Goal: Communication & Community: Answer question/provide support

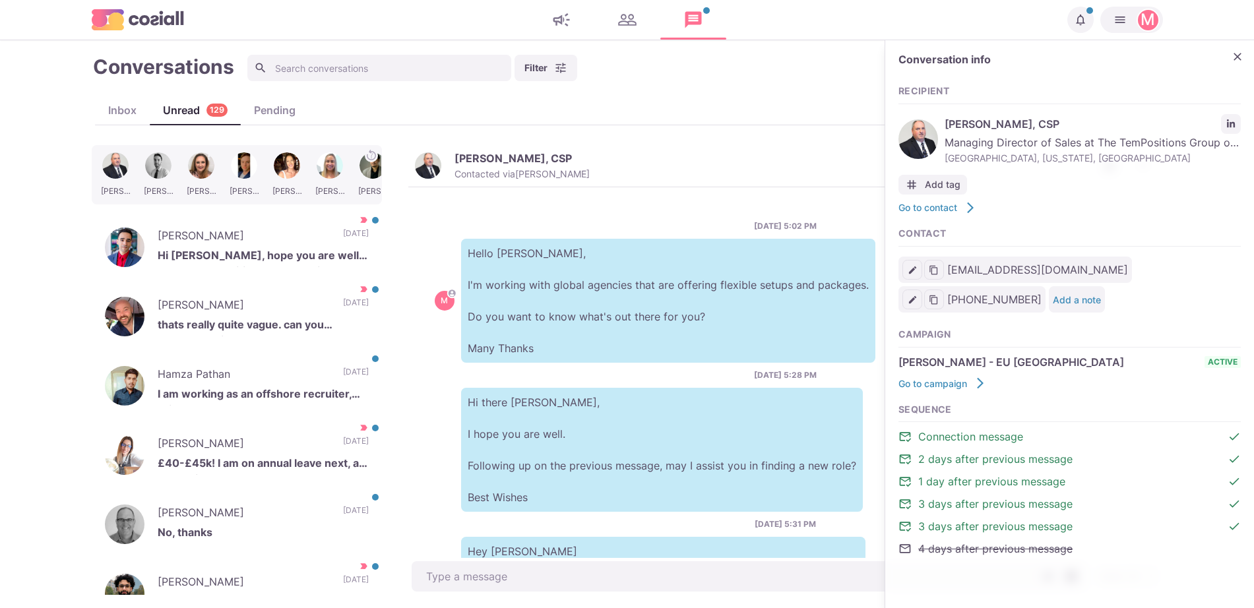
scroll to position [440, 0]
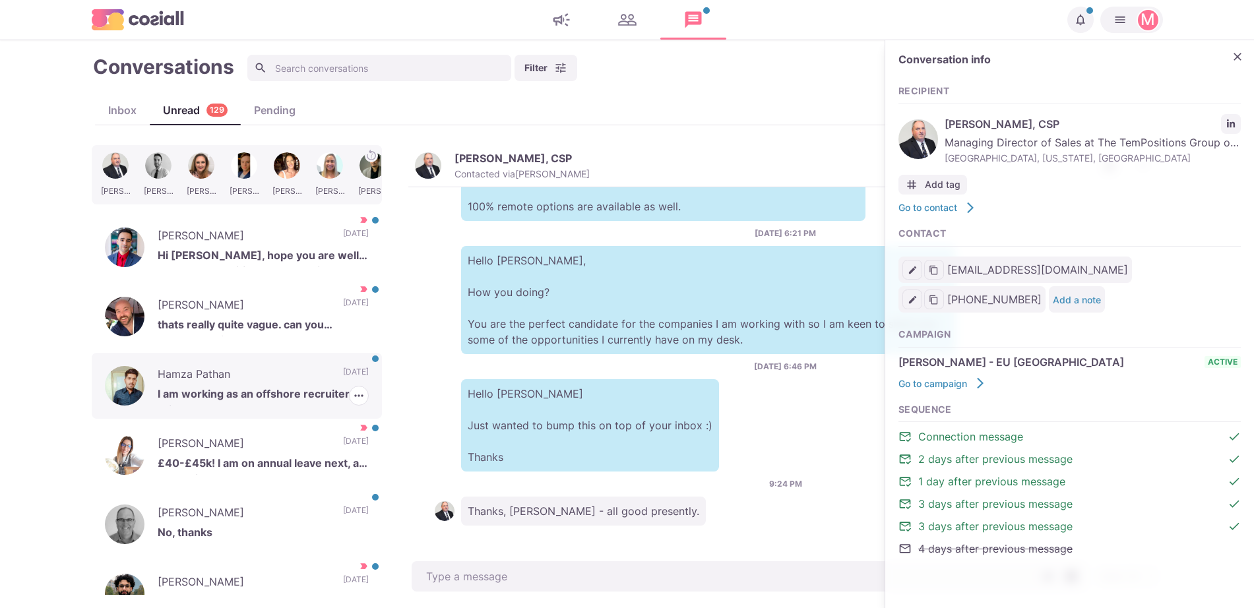
click at [316, 362] on div "[PERSON_NAME] I am working as an offshore recruiter, Will that work? [DATE] [PE…" at bounding box center [237, 386] width 290 height 66
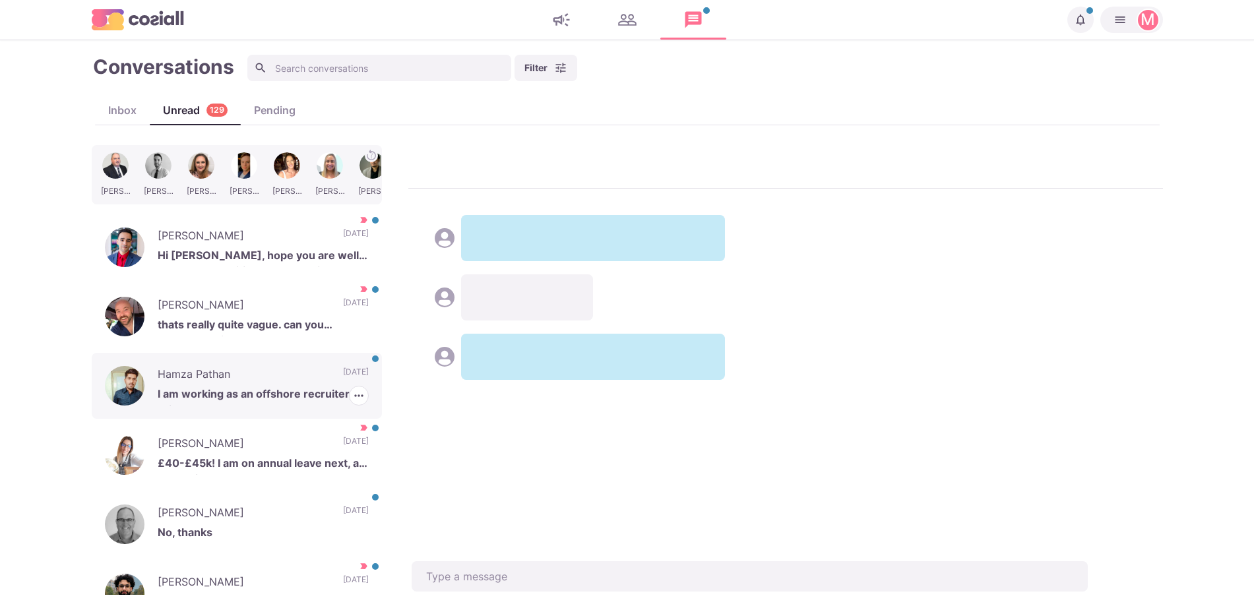
click at [316, 362] on div "[PERSON_NAME] I am working as an offshore recruiter, Will that work? [DATE] [PE…" at bounding box center [237, 386] width 290 height 66
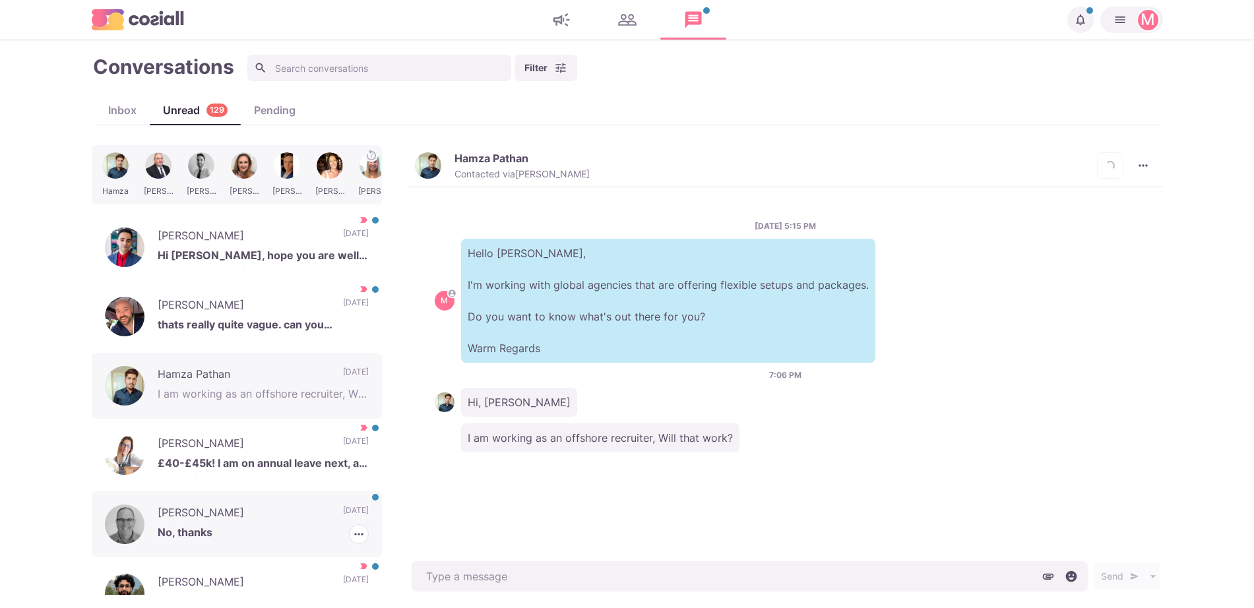
click at [343, 517] on p "[DATE]" at bounding box center [356, 515] width 26 height 20
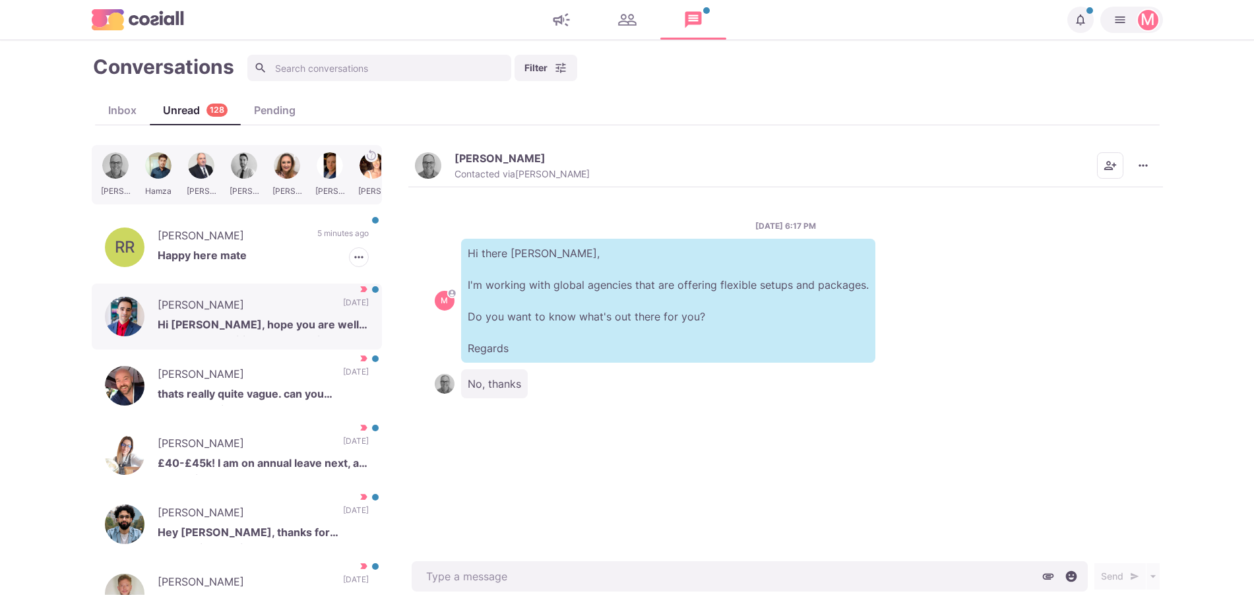
click at [203, 232] on p "[PERSON_NAME]" at bounding box center [231, 238] width 146 height 20
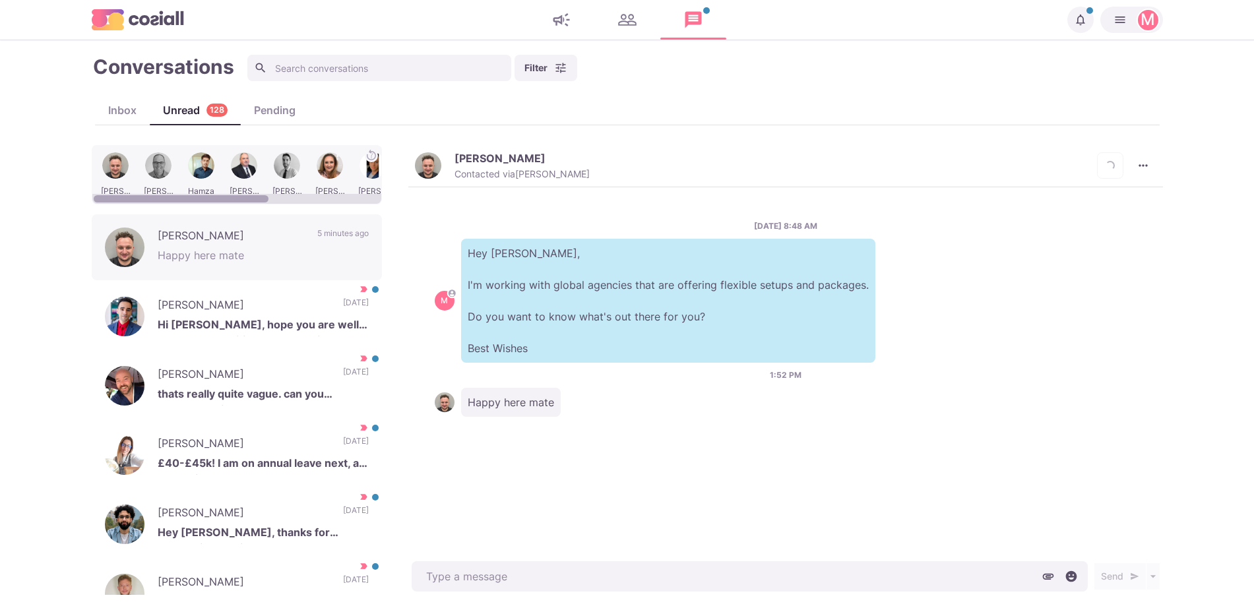
click at [416, 186] on div "[PERSON_NAME] Contacted via [PERSON_NAME] Loading... [PERSON_NAME] as Unread Ma…" at bounding box center [785, 166] width 755 height 42
click at [416, 177] on button "[PERSON_NAME] Contacted via [PERSON_NAME]" at bounding box center [502, 166] width 175 height 28
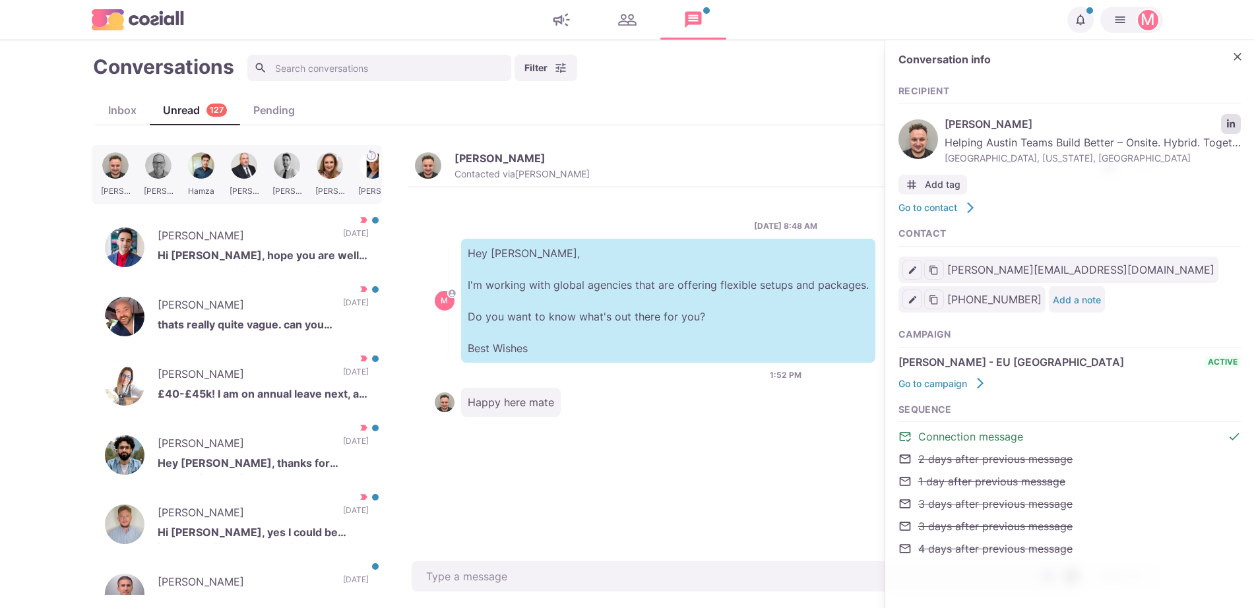
click at [1226, 130] on div "[PERSON_NAME] Helping Austin Teams Build Better – Onsite. Hybrid. Together | Da…" at bounding box center [1070, 139] width 342 height 57
click at [1226, 126] on icon "LinkedIn profile link" at bounding box center [1230, 123] width 9 height 9
click at [331, 204] on div "[PERSON_NAME] [PERSON_NAME] [PERSON_NAME] [PERSON_NAME]" at bounding box center [237, 174] width 290 height 59
drag, startPoint x: 354, startPoint y: 195, endPoint x: 345, endPoint y: 195, distance: 9.2
click at [352, 195] on div at bounding box center [236, 199] width 289 height 10
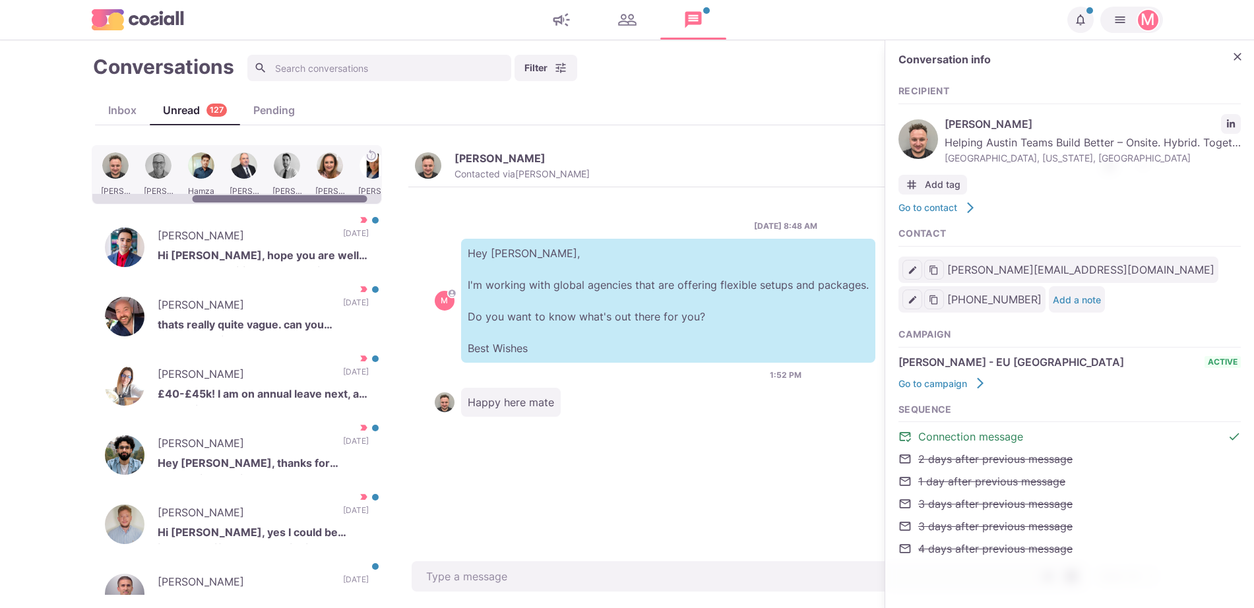
scroll to position [0, 156]
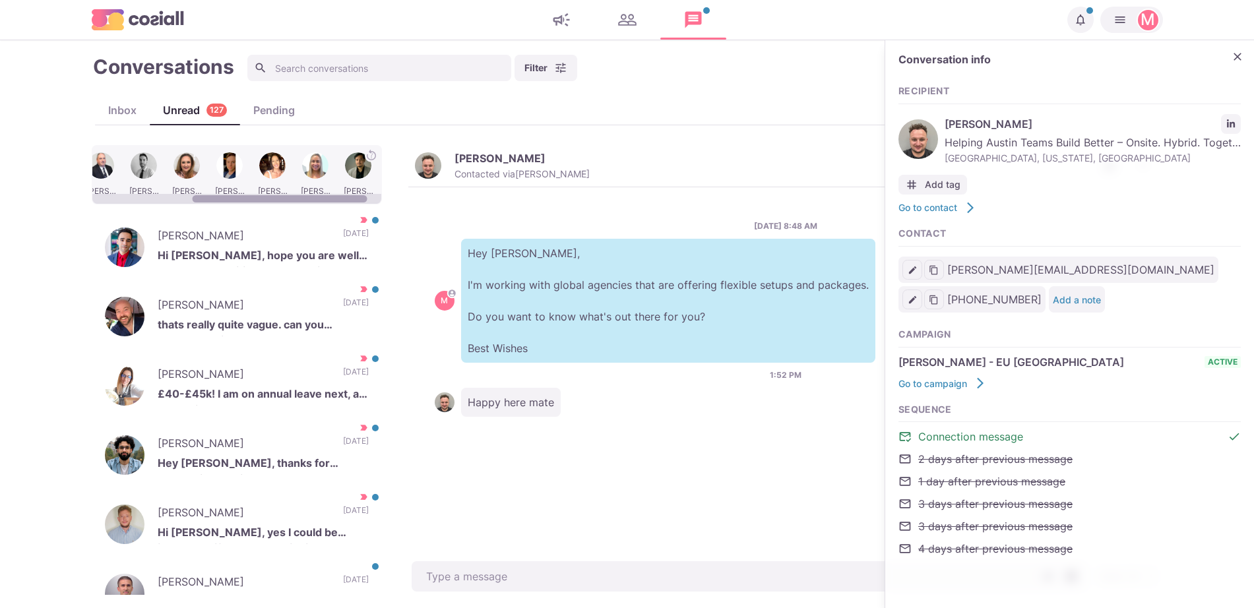
click at [218, 167] on div at bounding box center [230, 174] width 40 height 51
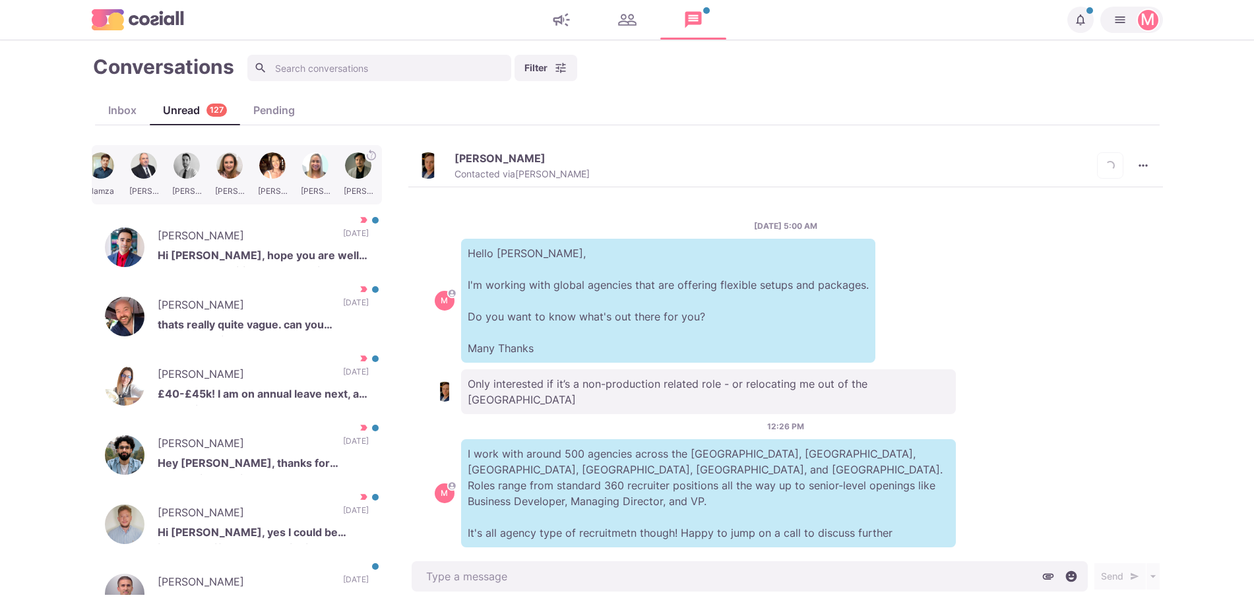
click at [428, 168] on img "button" at bounding box center [428, 165] width 26 height 26
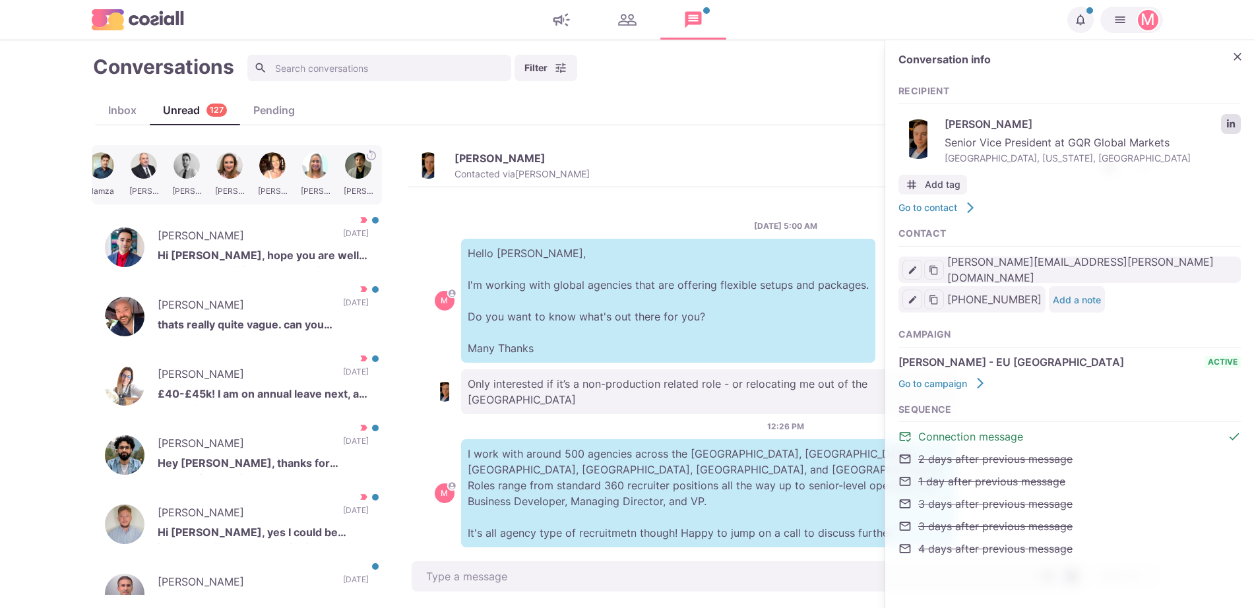
click at [1234, 127] on icon "LinkedIn profile link" at bounding box center [1230, 123] width 9 height 9
click at [309, 237] on div "[PERSON_NAME] Hi [PERSON_NAME], hope you are well. What opportunities are we ta…" at bounding box center [237, 247] width 290 height 66
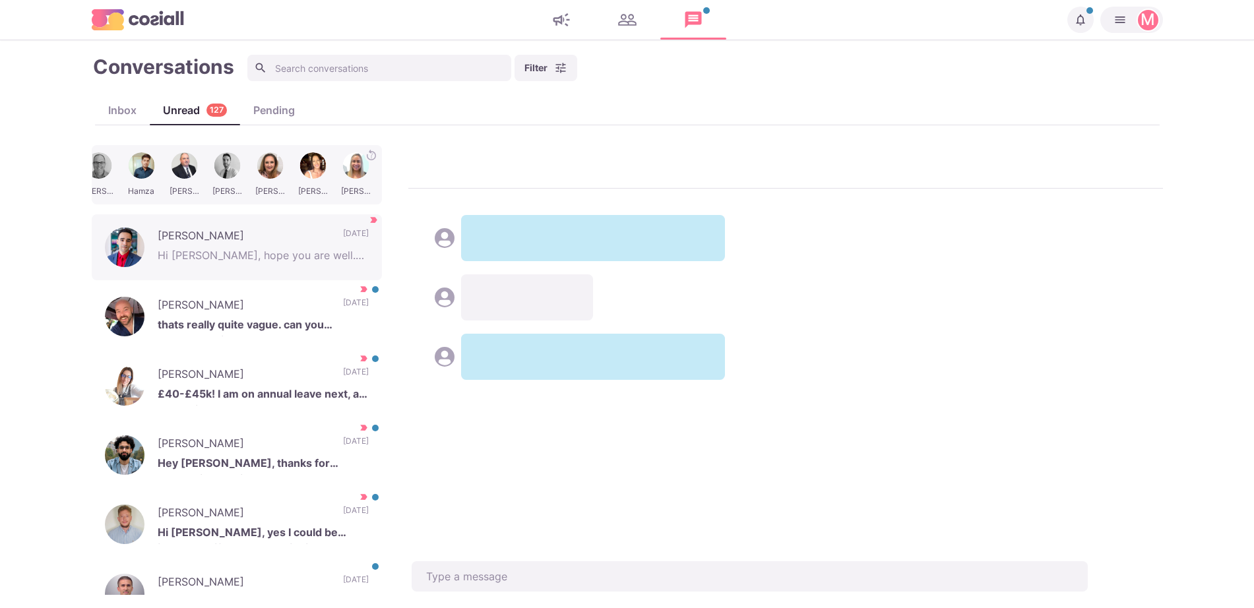
click at [562, 323] on div "ME [PERSON_NAME] [PERSON_NAME] [PERSON_NAME] [PERSON_NAME] [PERSON_NAME] [PERSO…" at bounding box center [627, 370] width 1071 height 450
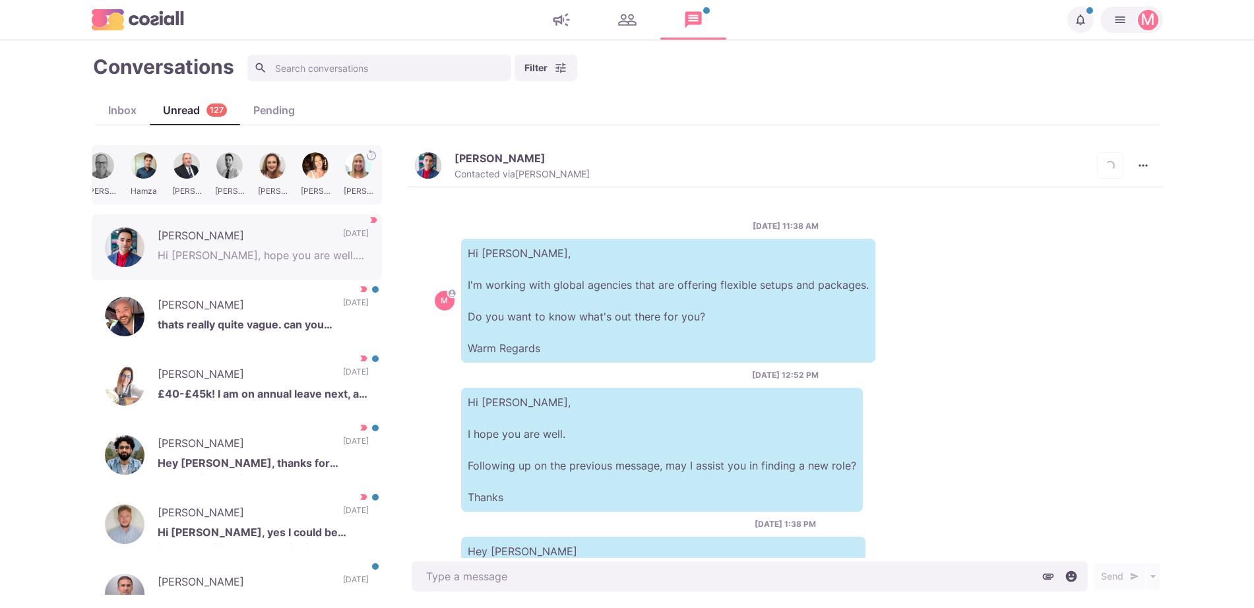
scroll to position [573, 0]
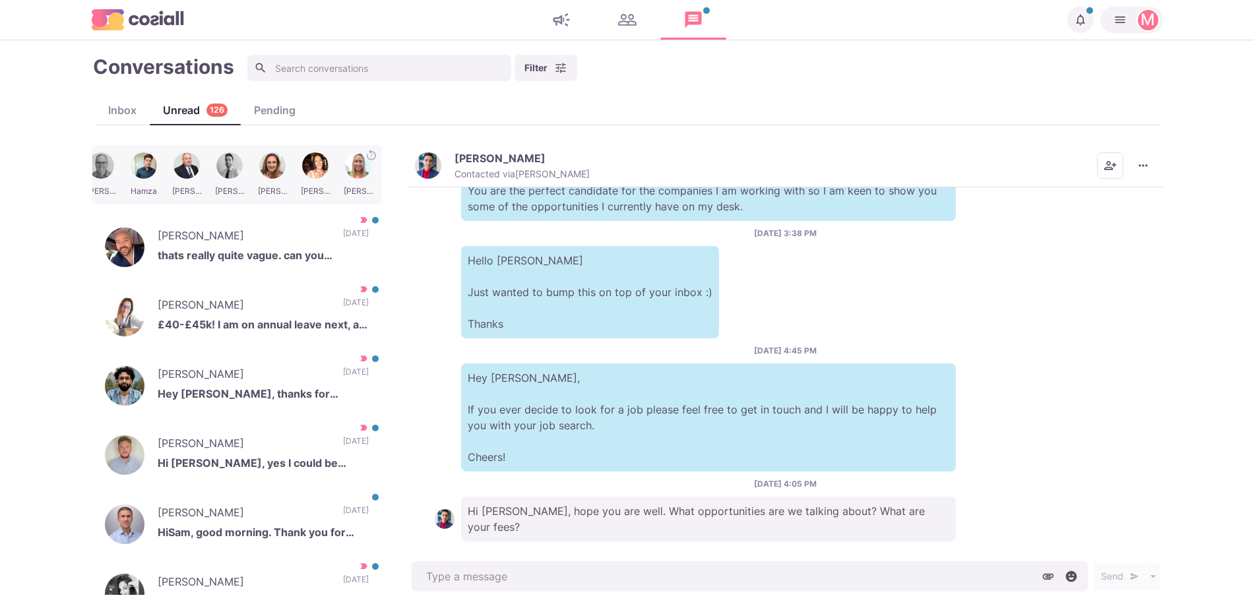
click at [439, 163] on img "button" at bounding box center [428, 165] width 26 height 26
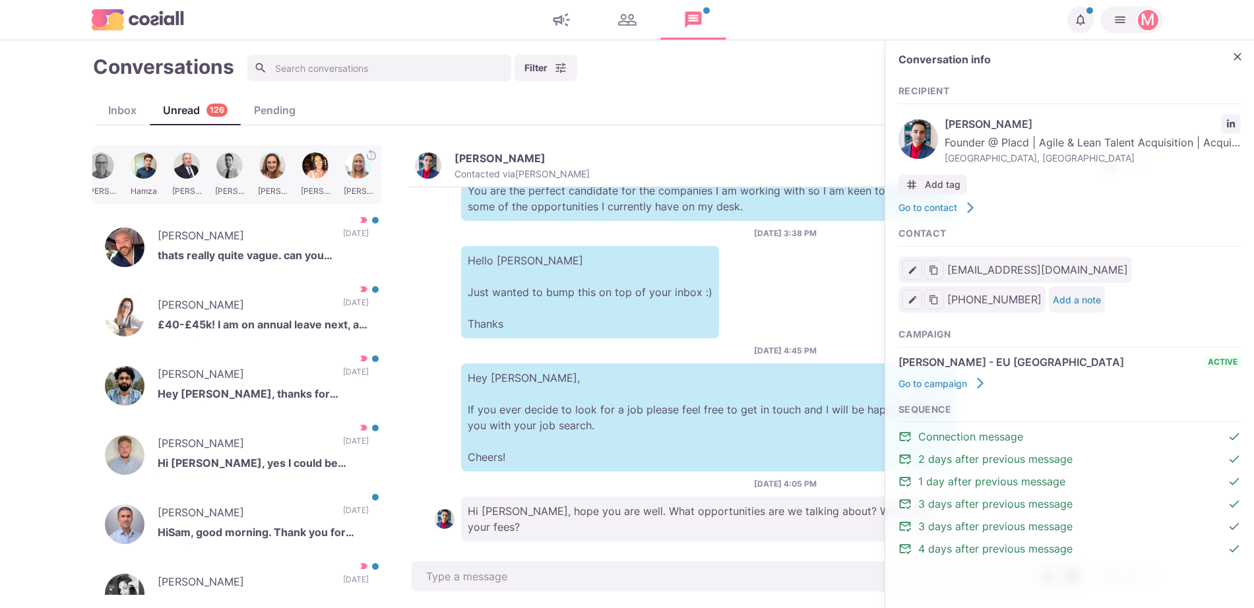
click at [1226, 109] on div "Recipient [PERSON_NAME] Founder @ Placd | Agile & Lean Talent Acquisition | Acq…" at bounding box center [1070, 150] width 342 height 129
click at [1233, 122] on icon "LinkedIn profile link" at bounding box center [1231, 123] width 8 height 8
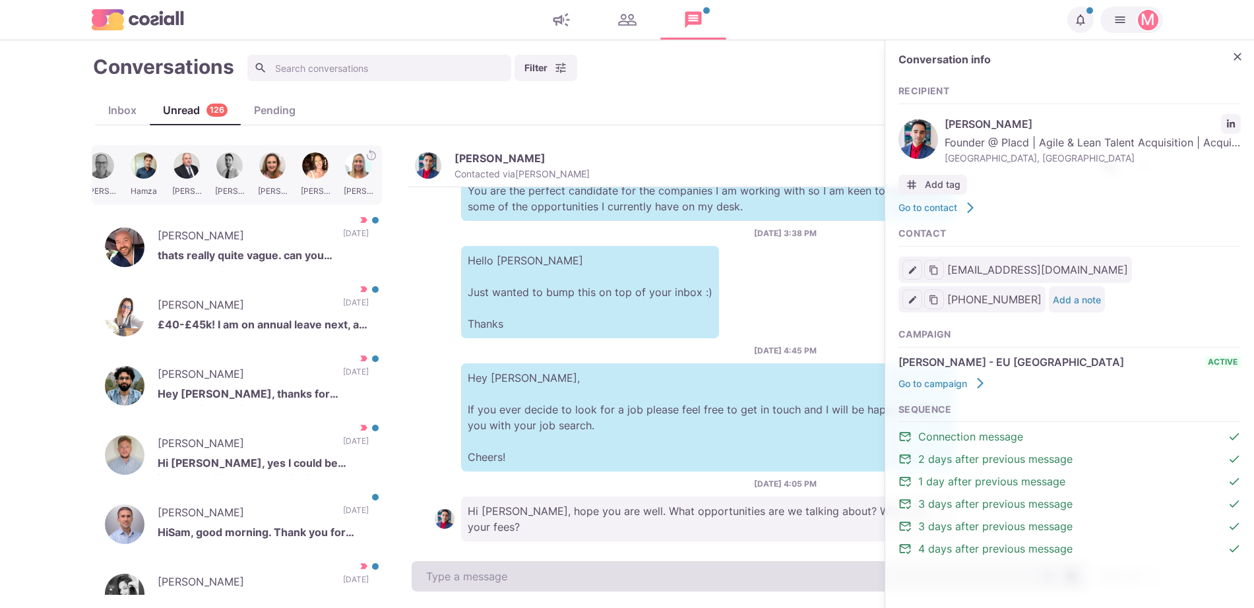
drag, startPoint x: 509, startPoint y: 555, endPoint x: 507, endPoint y: 565, distance: 10.6
click at [507, 559] on div "[PERSON_NAME] Contacted via [PERSON_NAME] [PERSON_NAME] as Unread Mark as Not I…" at bounding box center [785, 370] width 755 height 450
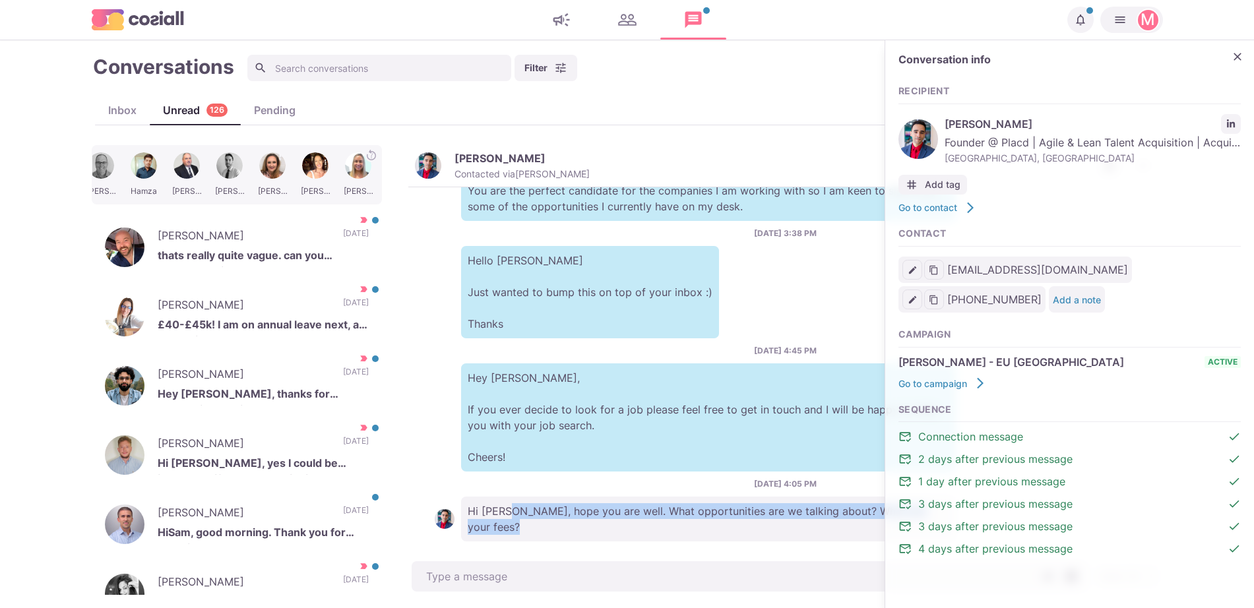
click at [512, 572] on textarea at bounding box center [750, 576] width 676 height 30
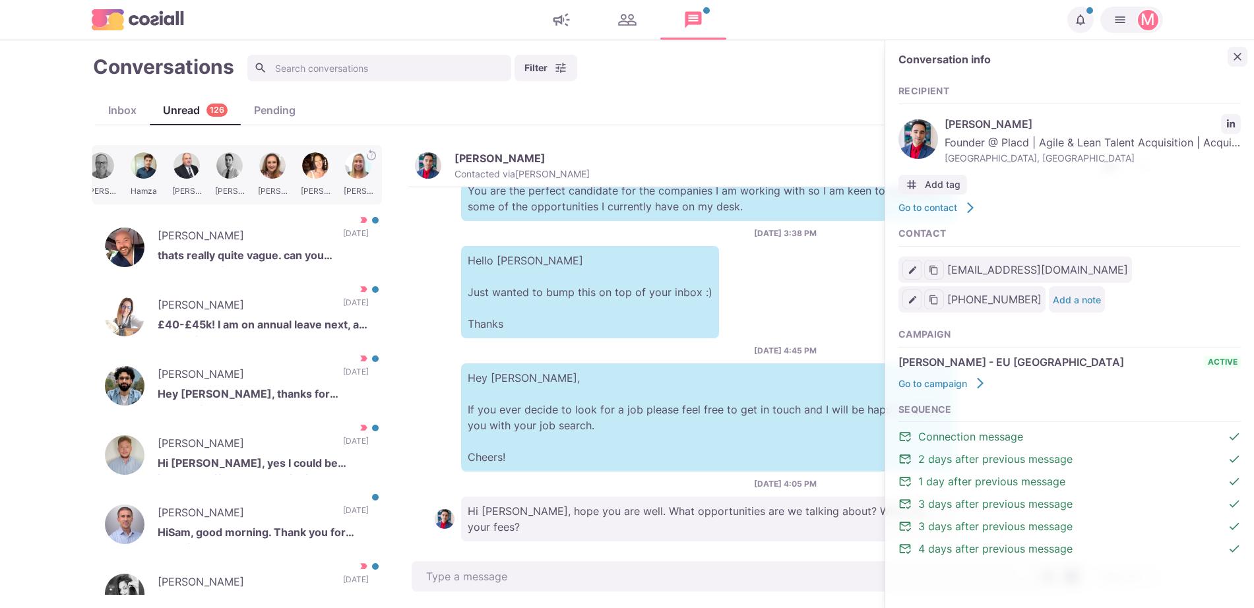
click at [1243, 53] on icon "Close" at bounding box center [1237, 56] width 13 height 13
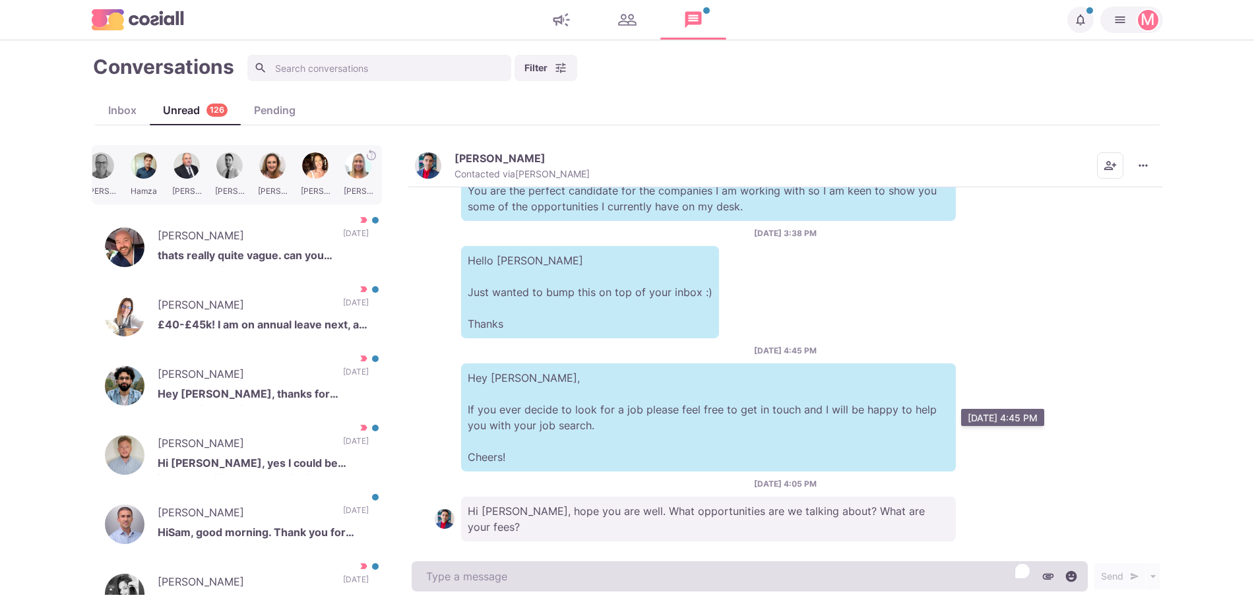
click at [712, 563] on div "Send Schedule Message" at bounding box center [785, 576] width 755 height 37
drag, startPoint x: 712, startPoint y: 567, endPoint x: 708, endPoint y: 573, distance: 7.1
click at [708, 572] on textarea "To enrich screen reader interactions, please activate Accessibility in Grammarl…" at bounding box center [750, 576] width 676 height 30
click at [707, 577] on textarea "To enrich screen reader interactions, please activate Accessibility in Grammarl…" at bounding box center [750, 576] width 676 height 30
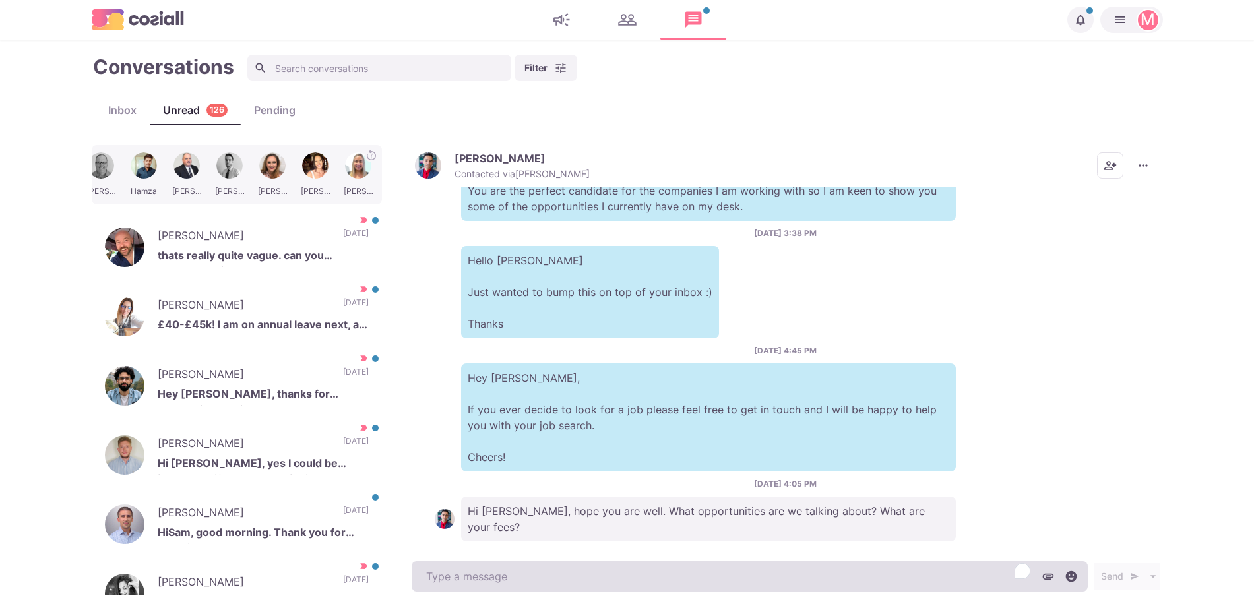
type textarea "x"
click at [705, 581] on textarea "To enrich screen reader interactions, please activate Accessibility in Grammarl…" at bounding box center [750, 576] width 676 height 30
type textarea "Hey"
type textarea "x"
type textarea "Hey M"
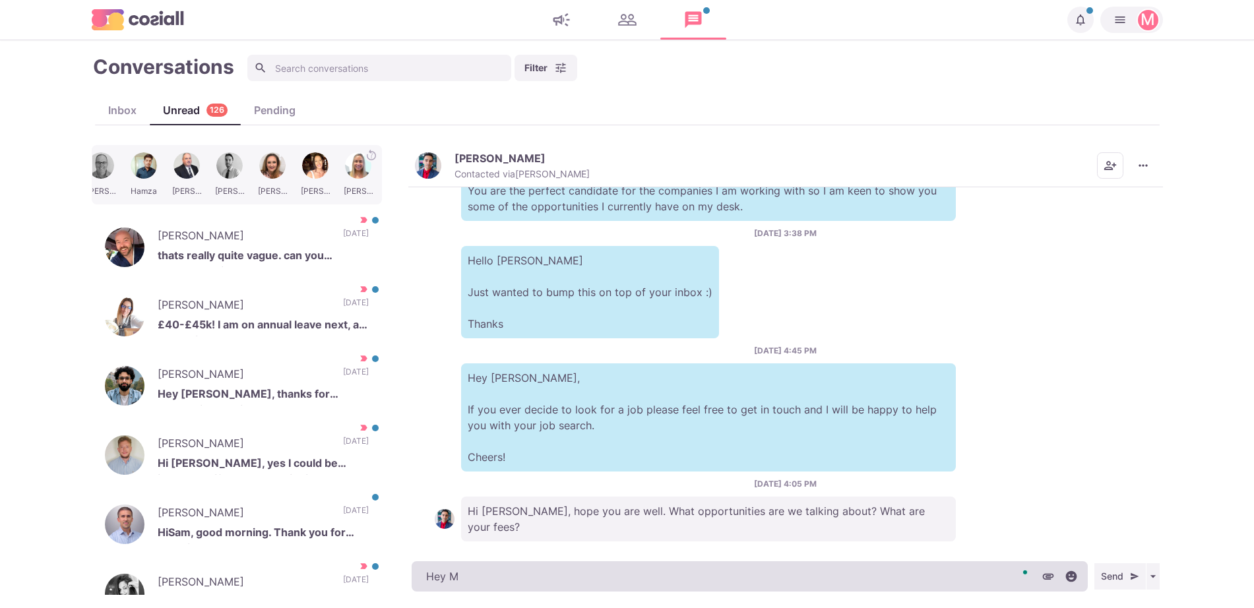
type textarea "x"
type textarea "Hey Mo"
type textarea "x"
type textarea "Hey Moh"
type textarea "x"
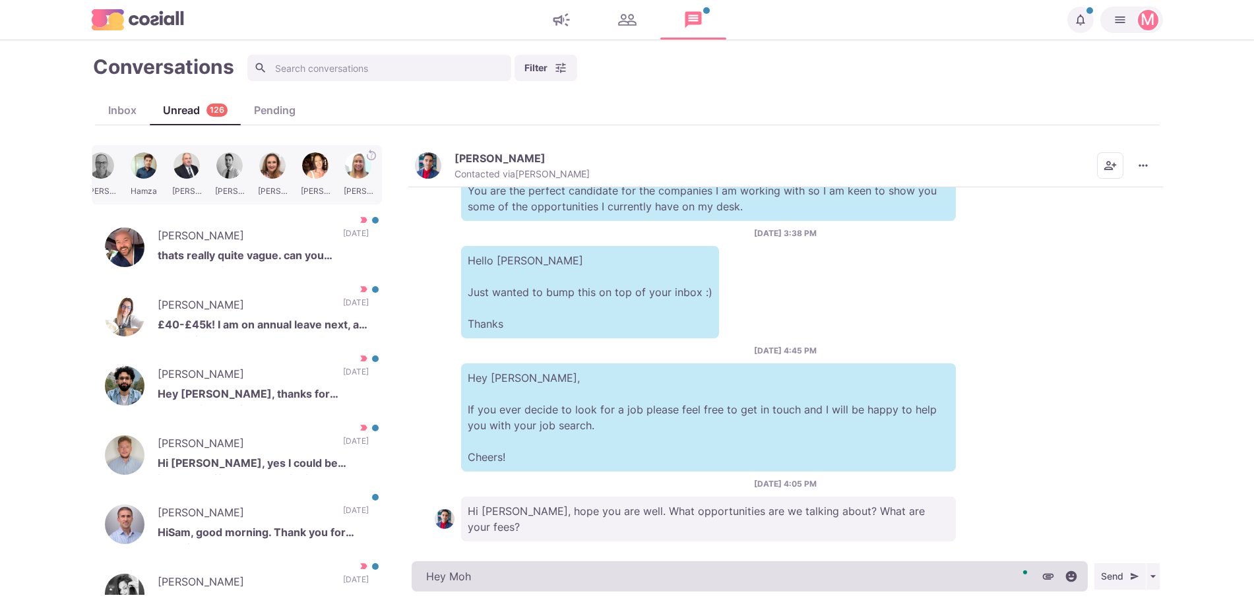
type textarea "Hey Moha"
type textarea "x"
type textarea "Hey Mohame"
type textarea "x"
type textarea "Hey [PERSON_NAME]"
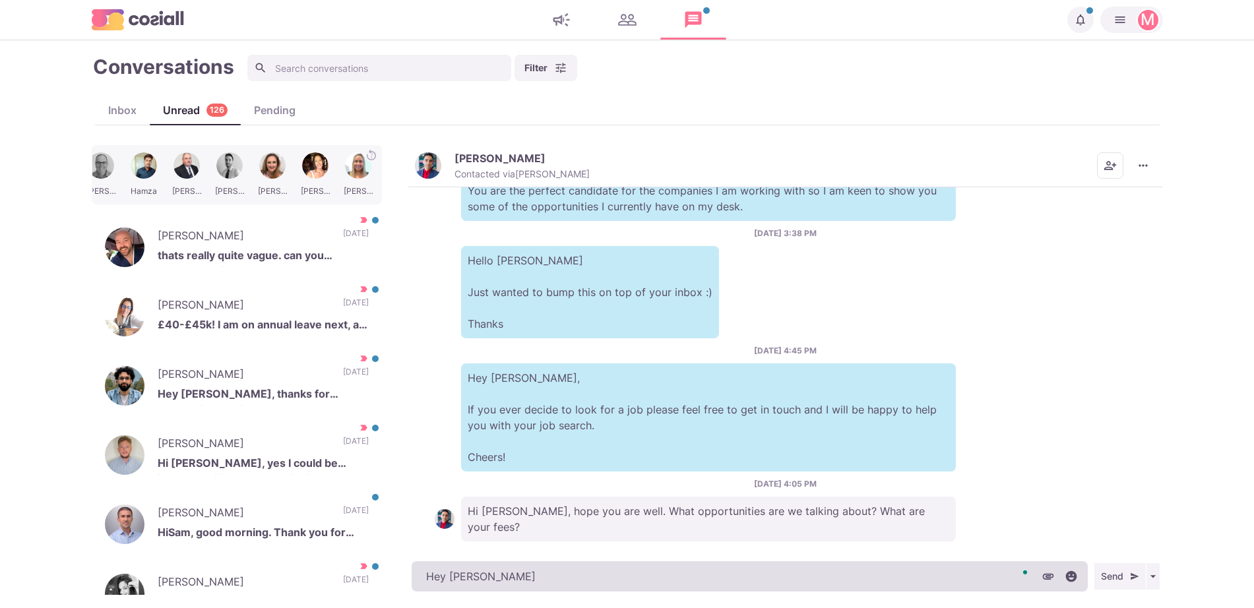
type textarea "x"
type textarea "Hey [PERSON_NAME],"
type textarea "x"
type textarea "Hey [PERSON_NAME],"
type textarea "x"
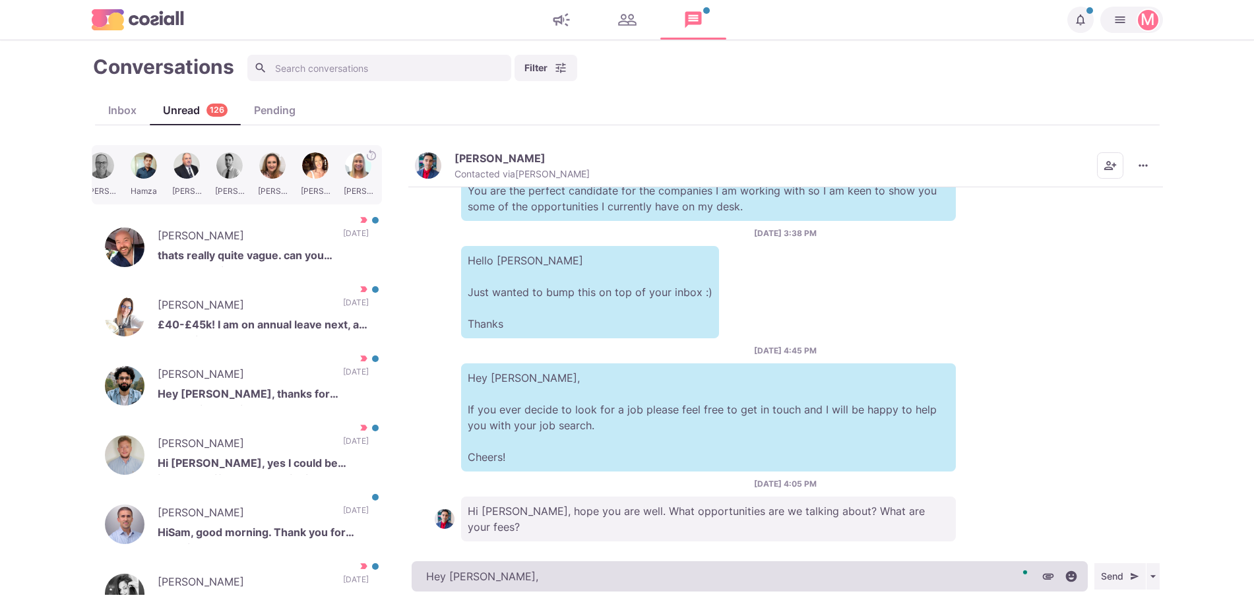
type textarea "Hey [PERSON_NAME], t"
type textarea "x"
type textarea "Hey [PERSON_NAME], the"
type textarea "x"
type textarea "Hey [PERSON_NAME], ther"
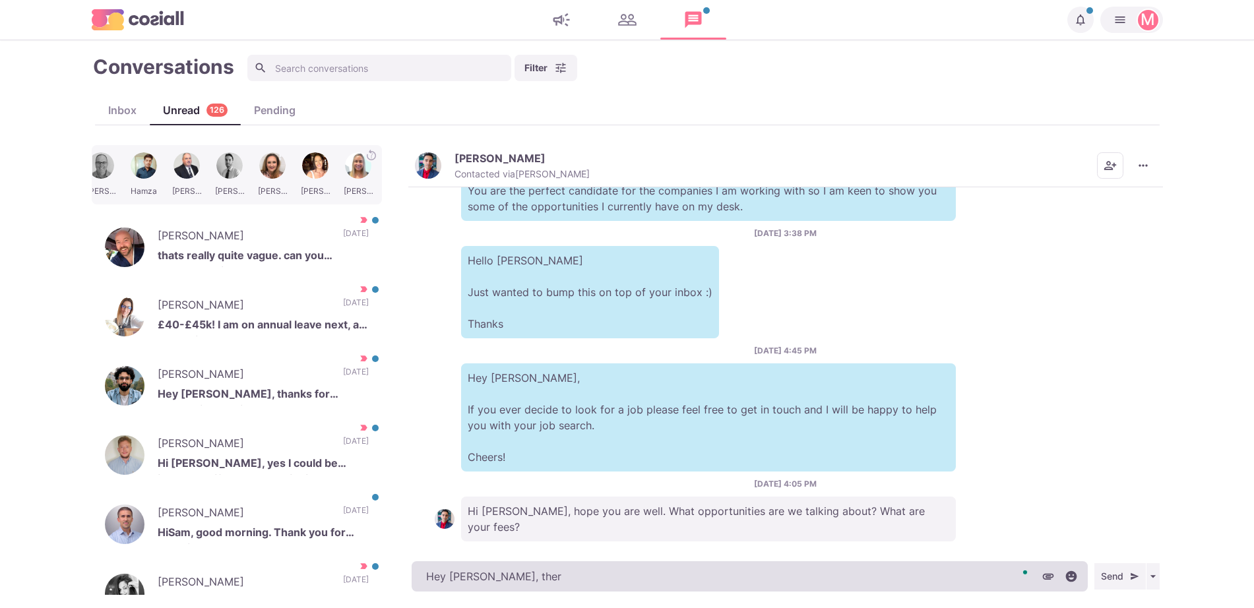
type textarea "x"
type textarea "Hey [PERSON_NAME], there"
type textarea "x"
type textarea "Hey [PERSON_NAME], there a"
type textarea "x"
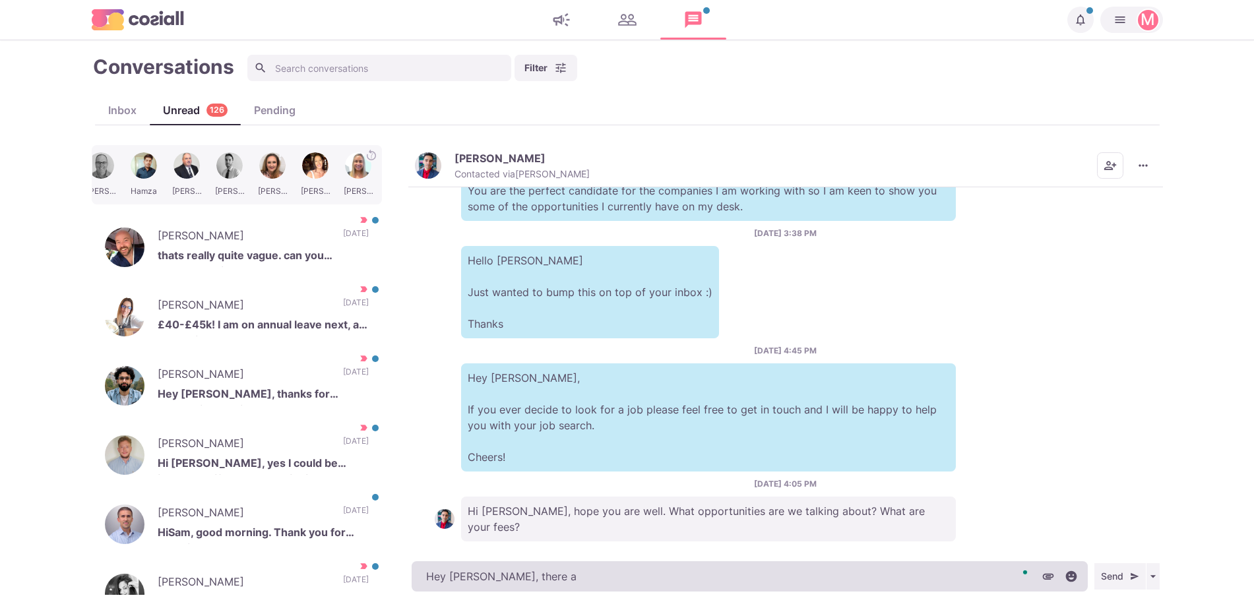
type textarea "Hey [PERSON_NAME], there ar"
type textarea "x"
type textarea "Hey [PERSON_NAME], there are"
type textarea "x"
type textarea "Hey [PERSON_NAME], there are n"
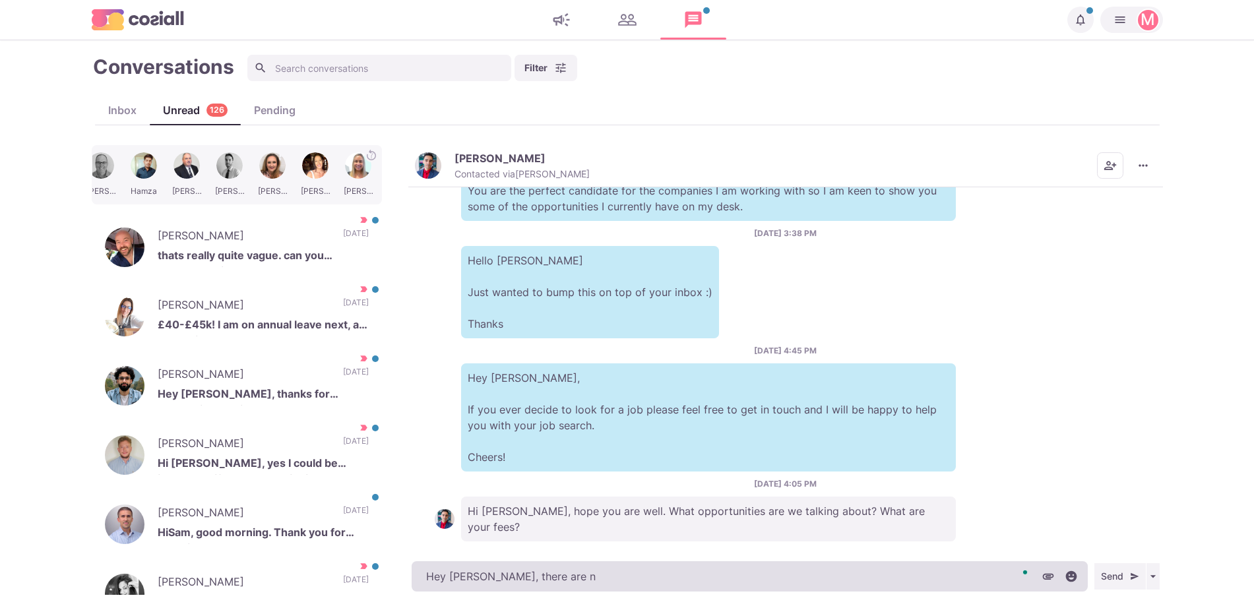
type textarea "x"
type textarea "Hey [PERSON_NAME], there are no"
type textarea "x"
type textarea "Hey [PERSON_NAME], there are no fe"
type textarea "x"
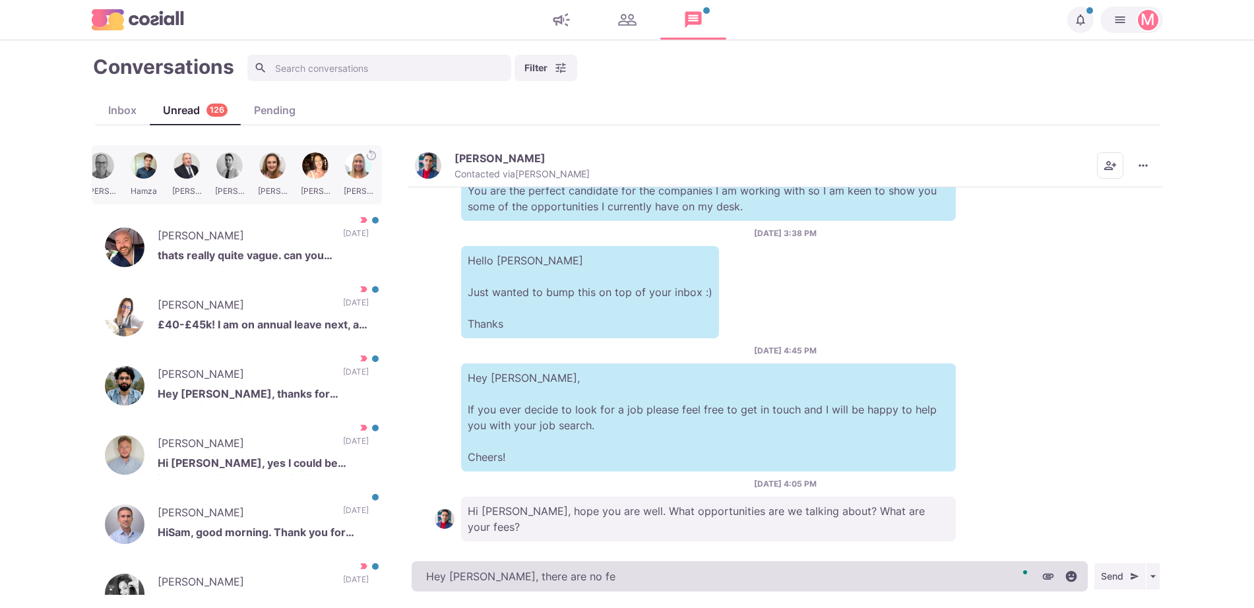
type textarea "Hey [PERSON_NAME], there are no fee"
type textarea "x"
type textarea "Hey [PERSON_NAME], there are no fees on"
type textarea "x"
type textarea "Hey [PERSON_NAME], there are no fees on my"
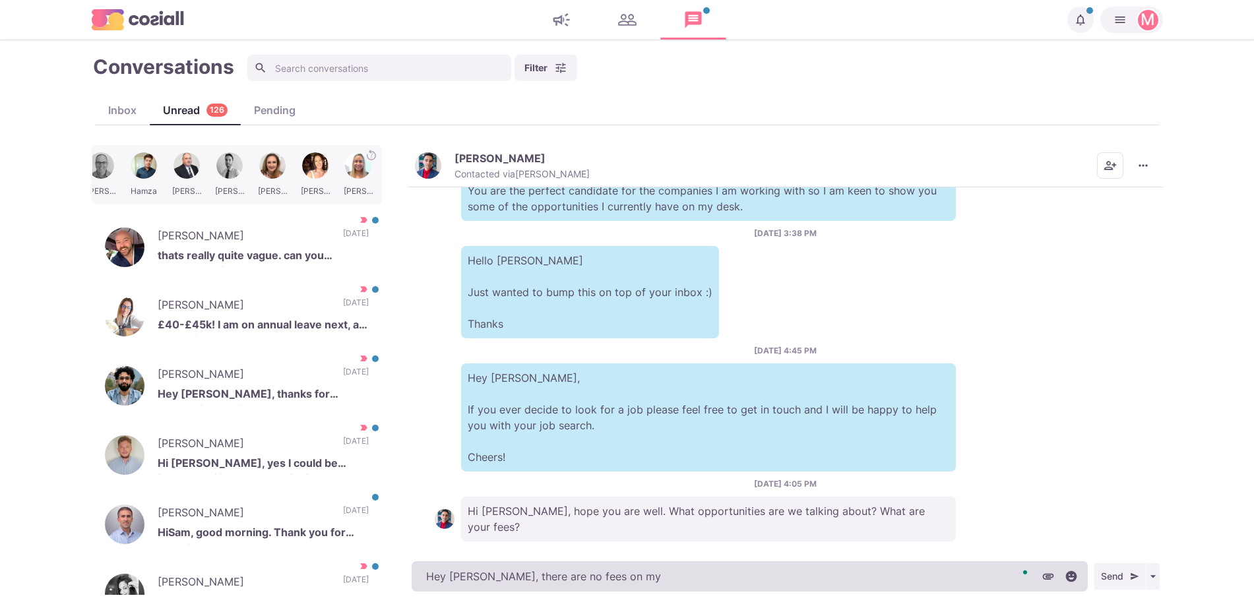
type textarea "x"
type textarea "Hey [PERSON_NAME], there are no fees on my en"
type textarea "x"
type textarea "Hey [PERSON_NAME], there are no fees on my end"
type textarea "x"
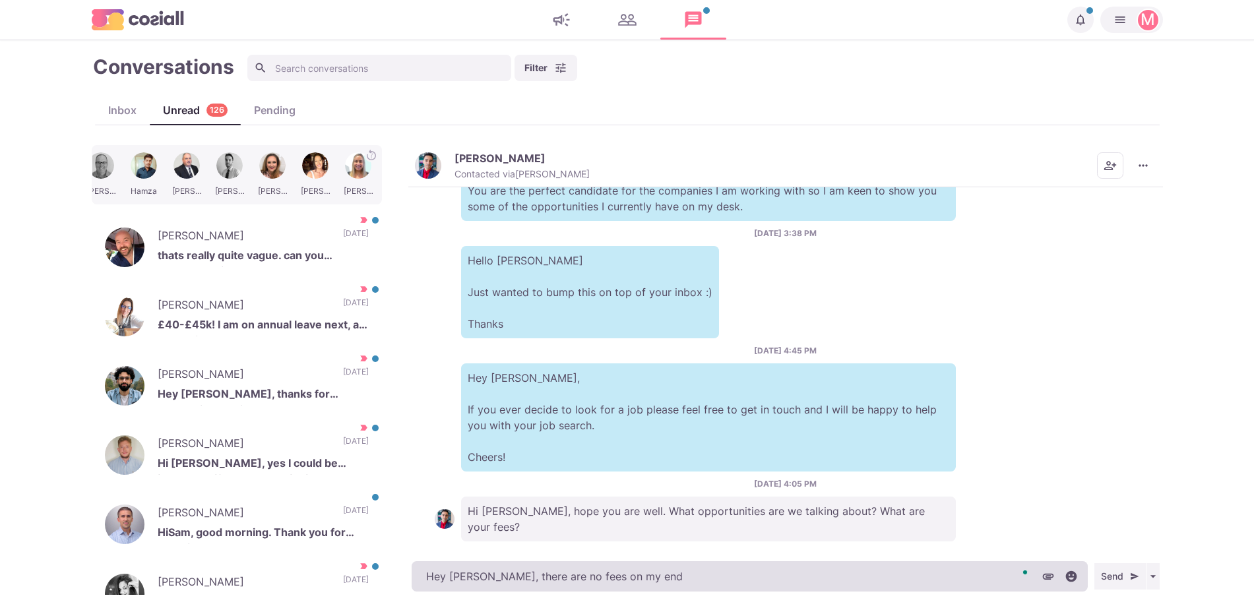
type textarea "Hey [PERSON_NAME], there are no fees on my end!"
type textarea "x"
type textarea "Hey [PERSON_NAME], there are no fees on my end!"
type textarea "x"
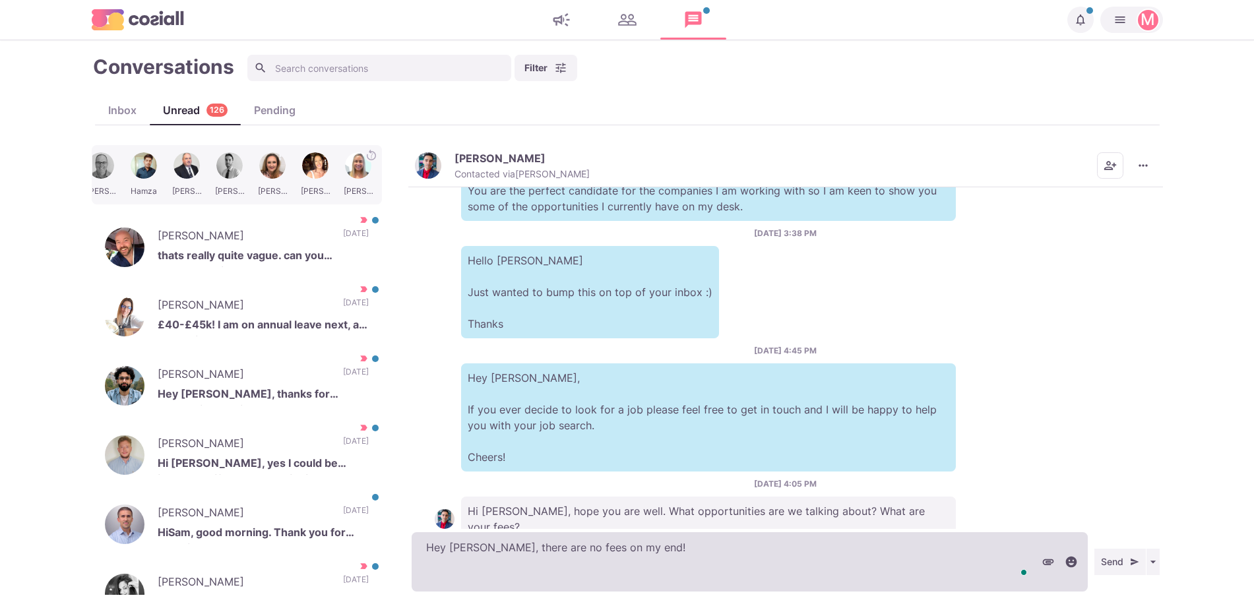
paste textarea "I work with around 500 agencies across the [GEOGRAPHIC_DATA], [GEOGRAPHIC_DATA]…"
type textarea "Hey [PERSON_NAME], there are no fees on my end! I work with around 500 agencies…"
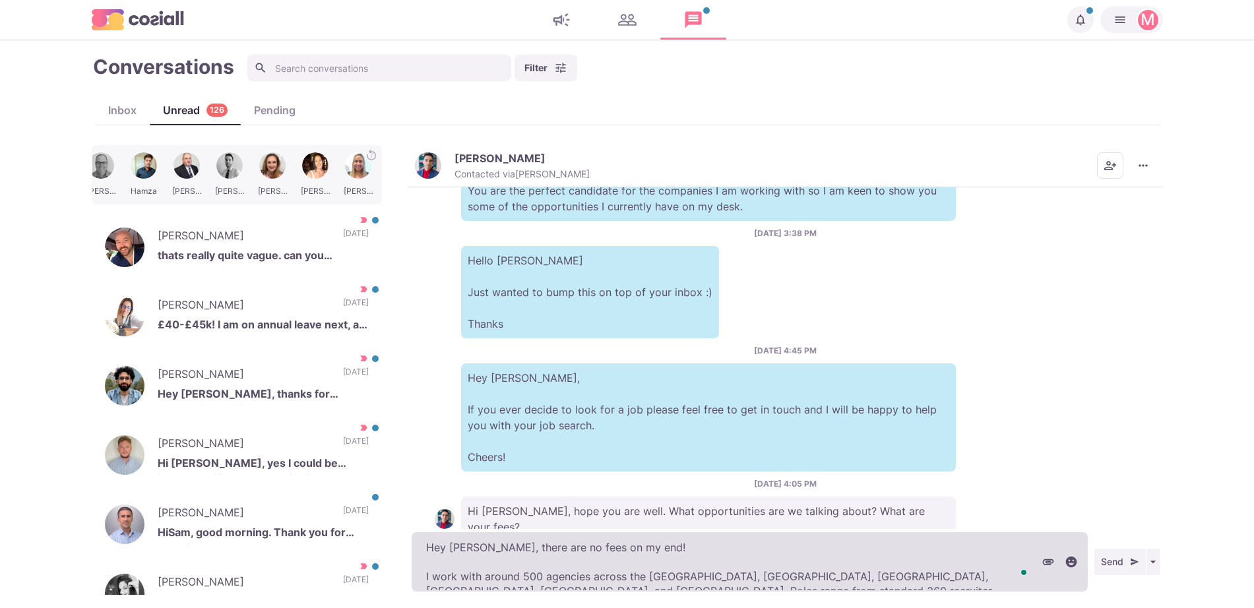
scroll to position [7, 0]
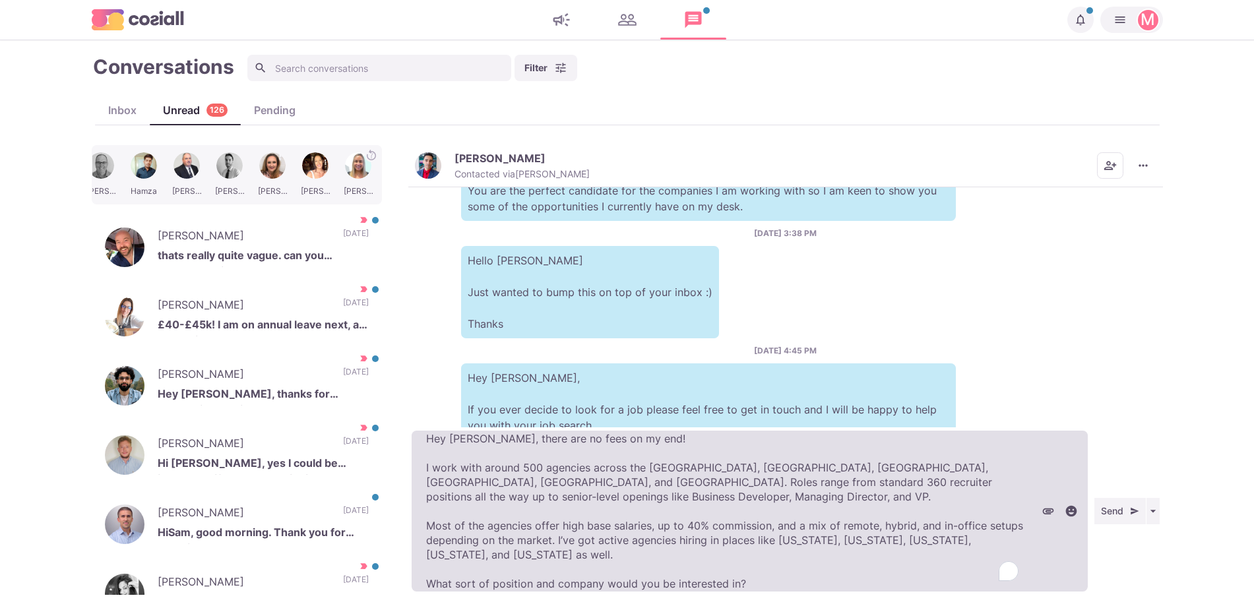
drag, startPoint x: 698, startPoint y: 519, endPoint x: 826, endPoint y: 557, distance: 133.4
click at [819, 608] on html "Notifications Your campaign IT & Sales Leads has ended. [DATE] Your campaign IT…" at bounding box center [627, 304] width 1254 height 608
click at [826, 541] on textarea "Hey [PERSON_NAME], there are no fees on my end! I work with around 500 agencies…" at bounding box center [750, 511] width 676 height 161
type textarea "x"
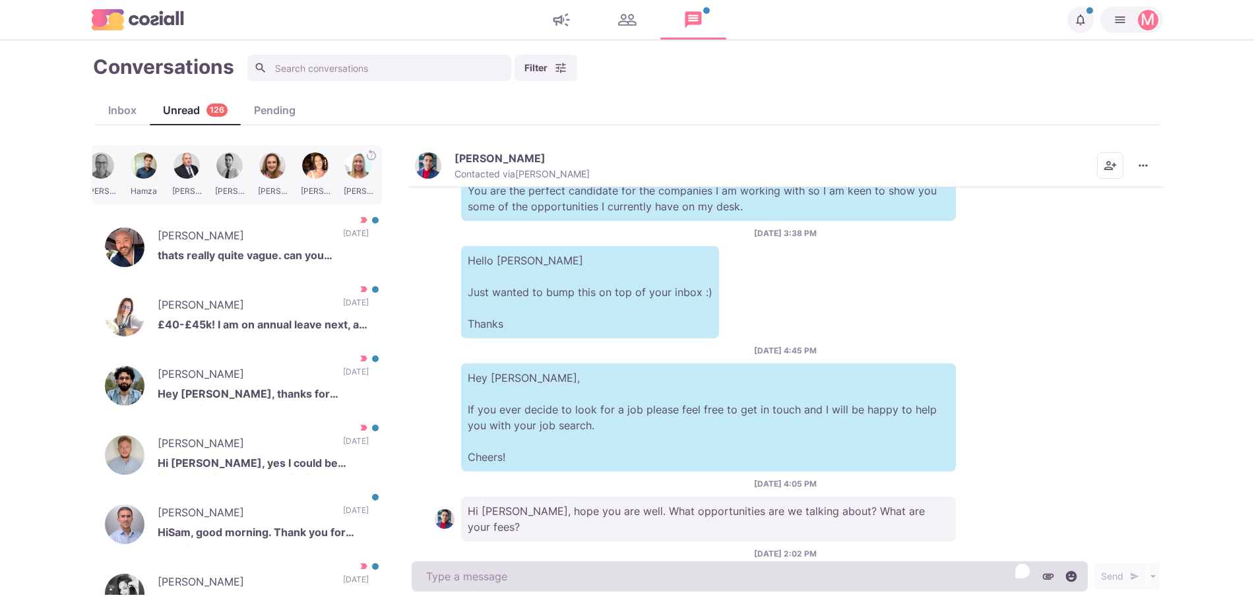
scroll to position [786, 0]
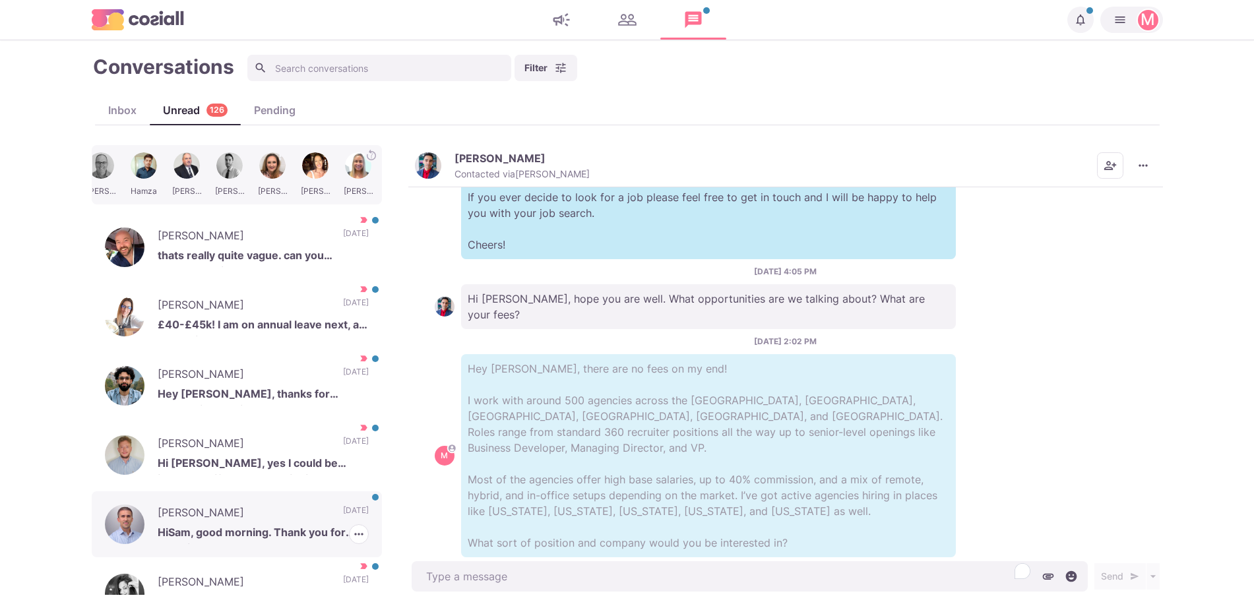
click at [343, 521] on p "[DATE]" at bounding box center [356, 515] width 26 height 20
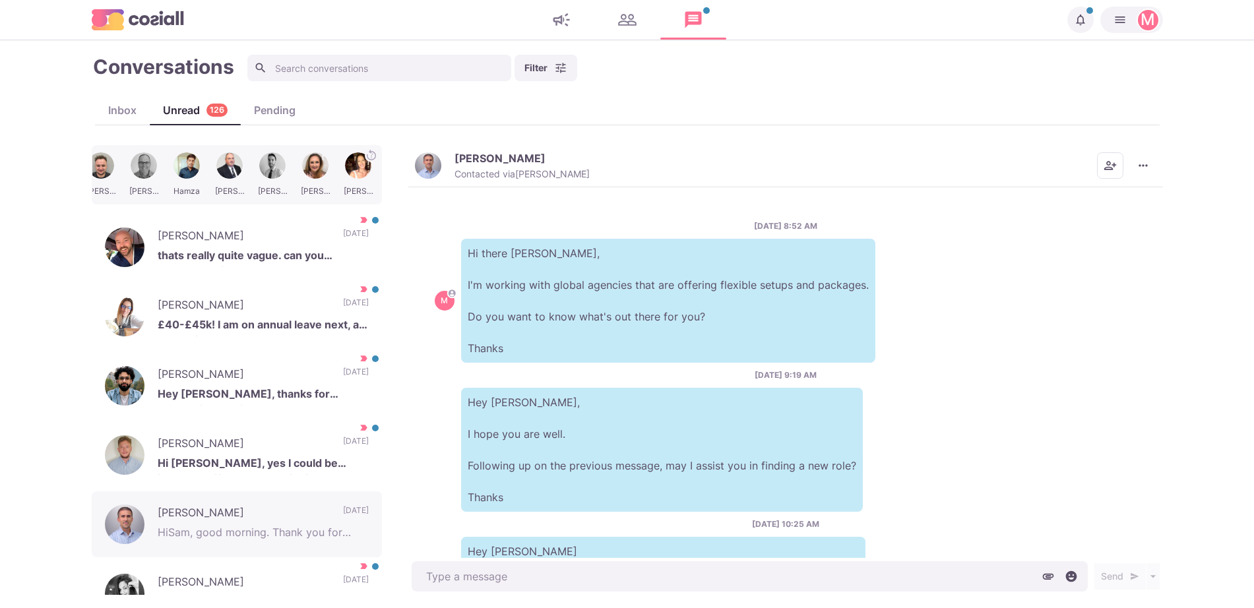
scroll to position [205, 0]
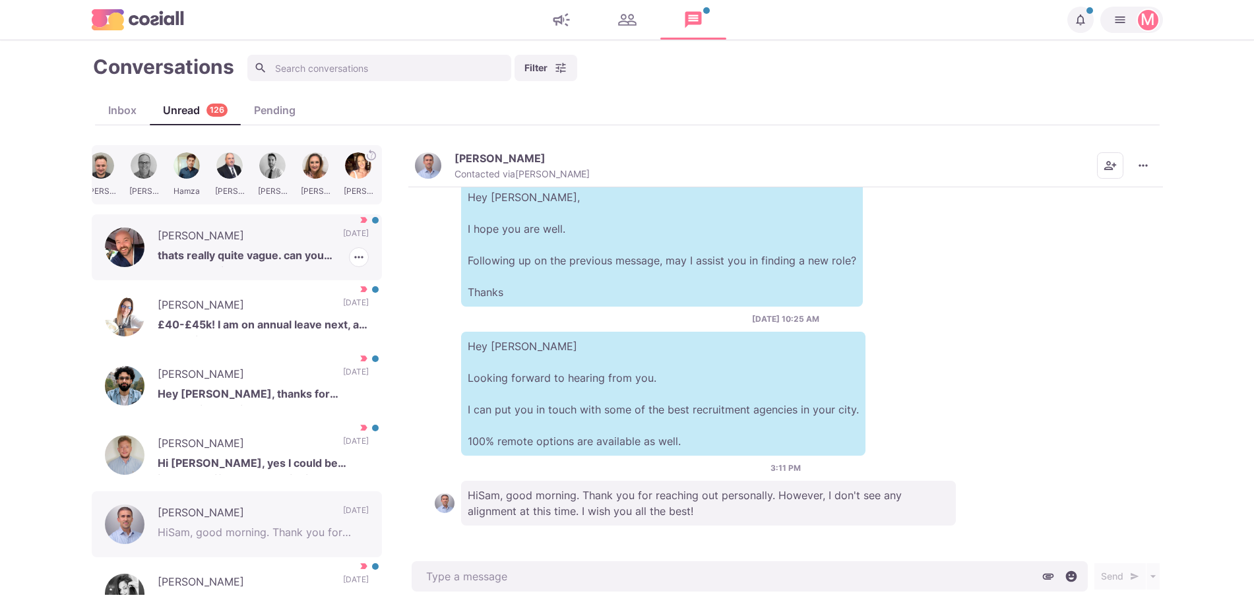
click at [343, 237] on p "[DATE]" at bounding box center [356, 238] width 26 height 20
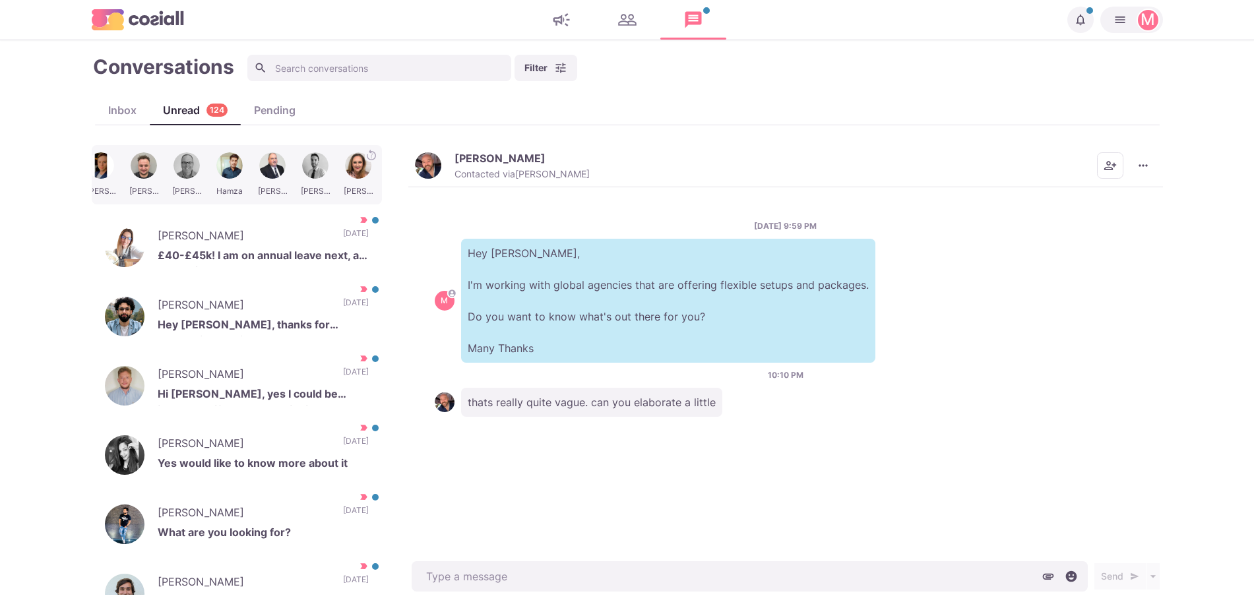
click at [433, 150] on div "[PERSON_NAME] Contacted via [PERSON_NAME] [PERSON_NAME] as Unread Mark as Not I…" at bounding box center [785, 166] width 755 height 42
click at [433, 164] on img "button" at bounding box center [428, 165] width 26 height 26
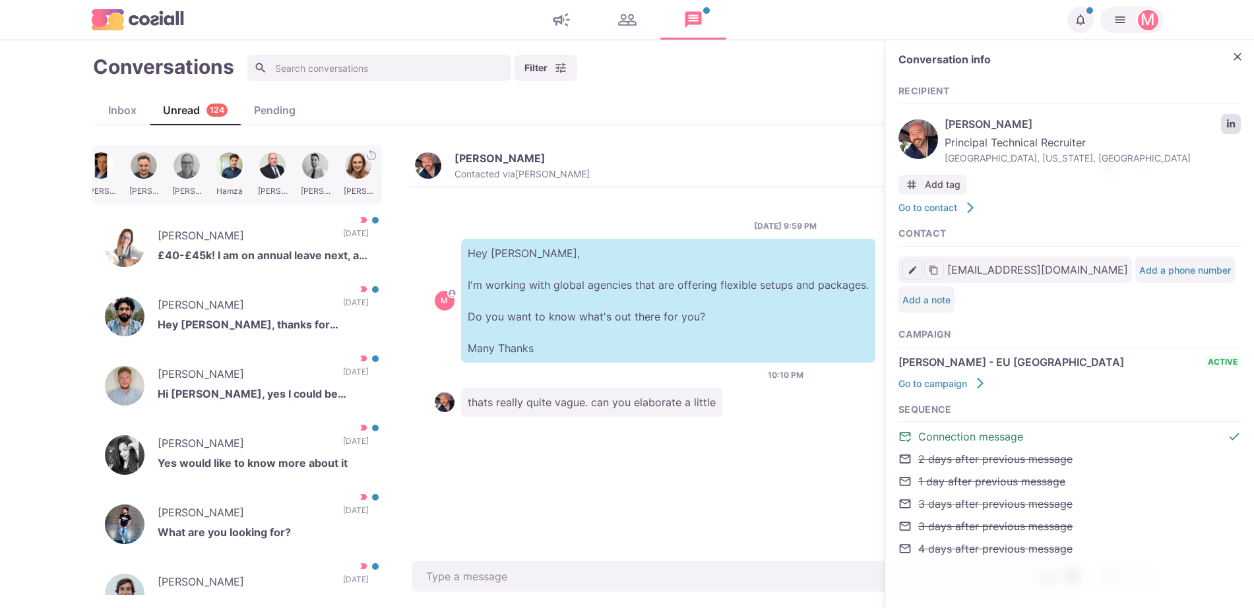
click at [1234, 124] on icon "LinkedIn profile link" at bounding box center [1231, 123] width 8 height 8
click at [402, 381] on div "[PERSON_NAME] [PERSON_NAME] Rhys [PERSON_NAME] [PERSON_NAME] [PERSON_NAME] £40-…" at bounding box center [627, 370] width 1071 height 450
click at [305, 267] on div "[PERSON_NAME] £40-£45k! I am on annual leave next, a staycation, so can talk th…" at bounding box center [237, 247] width 290 height 66
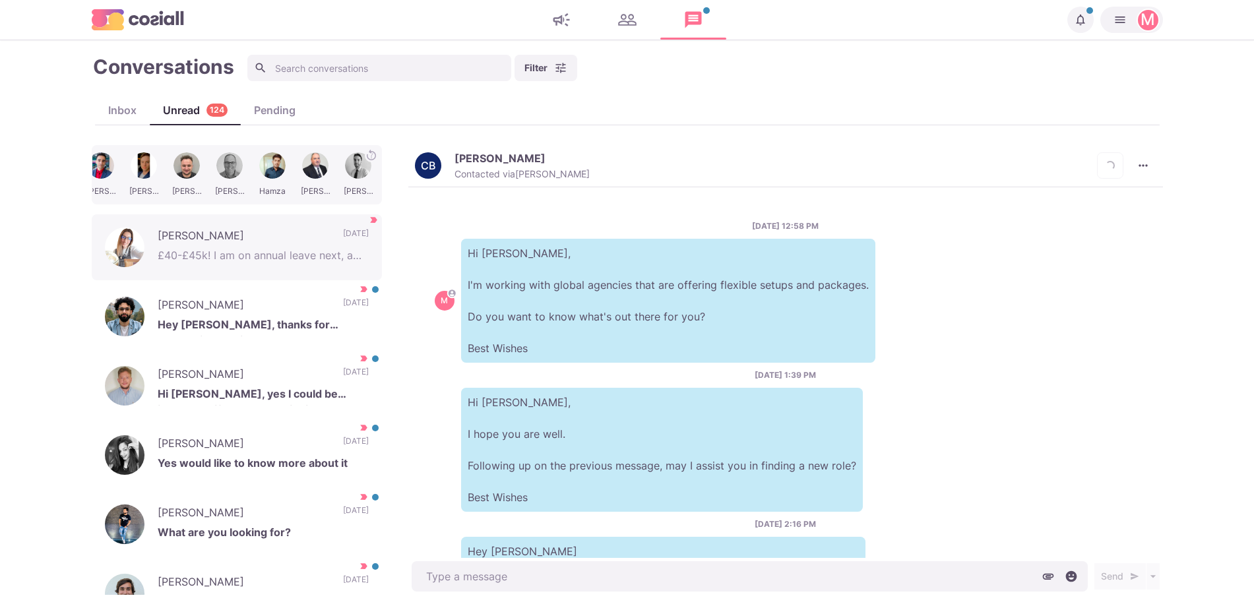
scroll to position [329, 0]
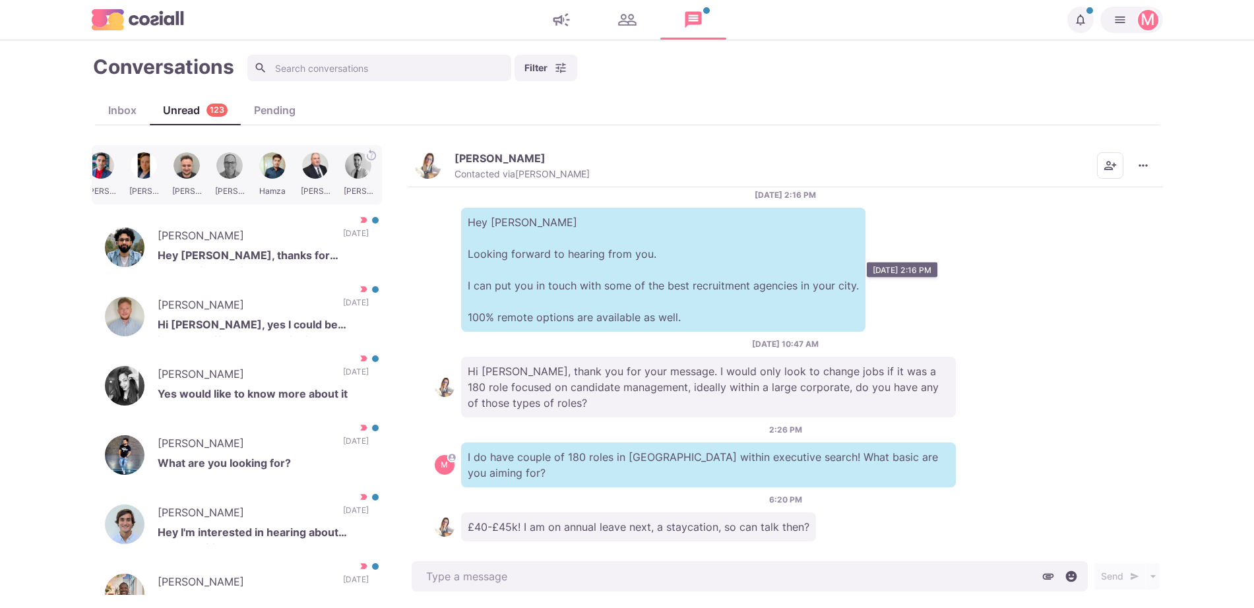
drag, startPoint x: 565, startPoint y: 357, endPoint x: 562, endPoint y: 363, distance: 6.8
click at [562, 362] on div "[DATE] 10:47 AM Hi [PERSON_NAME], thank you for your message. I would only look…" at bounding box center [786, 377] width 702 height 79
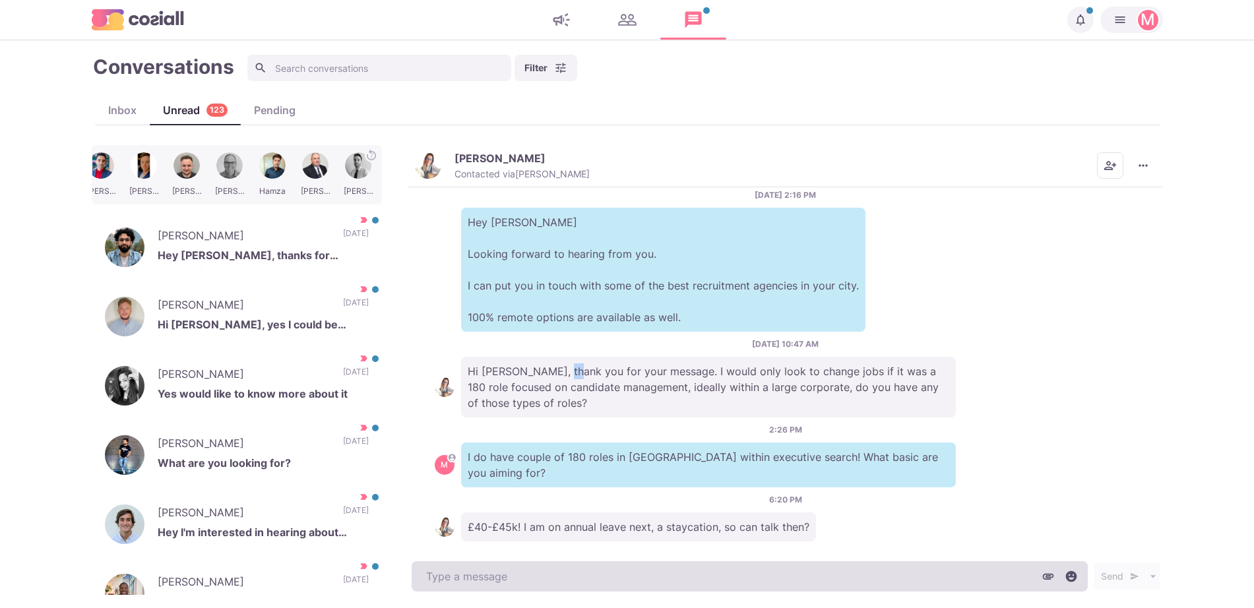
click at [591, 571] on textarea at bounding box center [750, 576] width 676 height 30
click at [591, 573] on textarea "To enrich screen reader interactions, please activate Accessibility in Grammarl…" at bounding box center [750, 576] width 676 height 30
type textarea "x"
type textarea "Y"
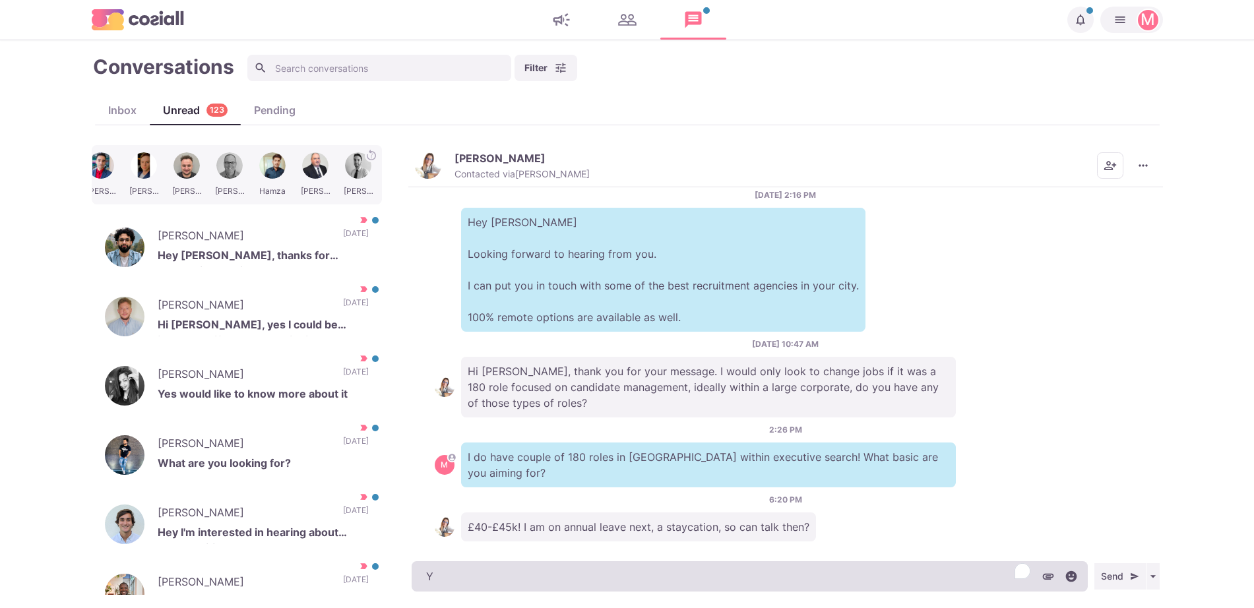
type textarea "x"
type textarea "Ye"
type textarea "x"
type textarea "Yea"
type textarea "x"
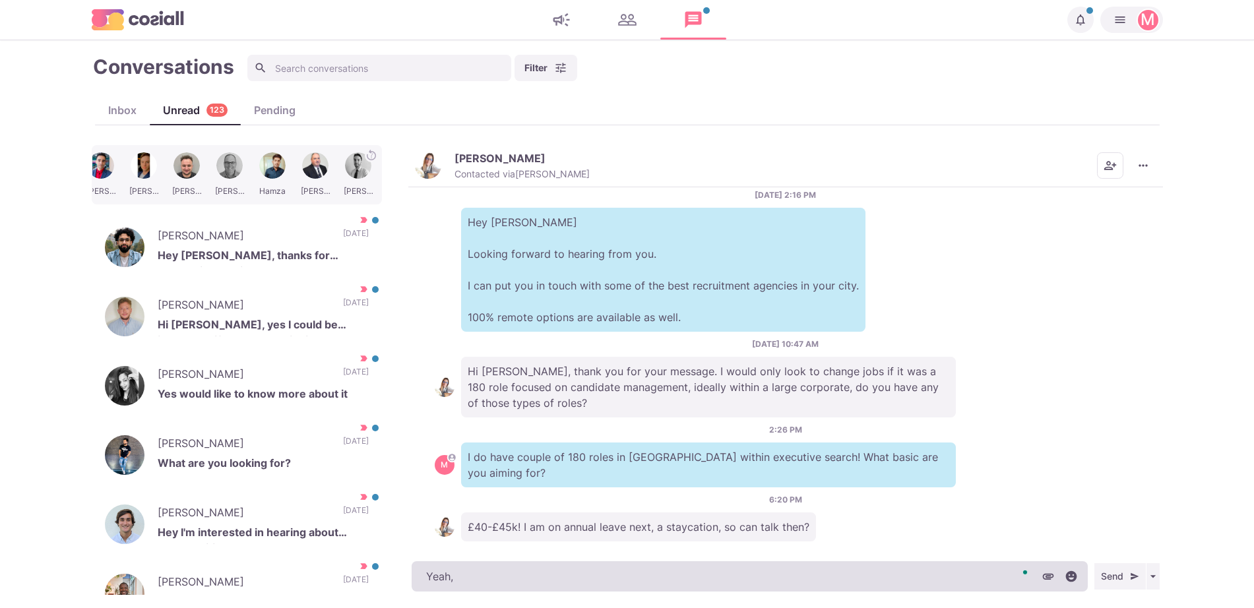
type textarea "Yeah,"
type textarea "x"
type textarea "Yeah, l"
type textarea "x"
type textarea "Yeah, le"
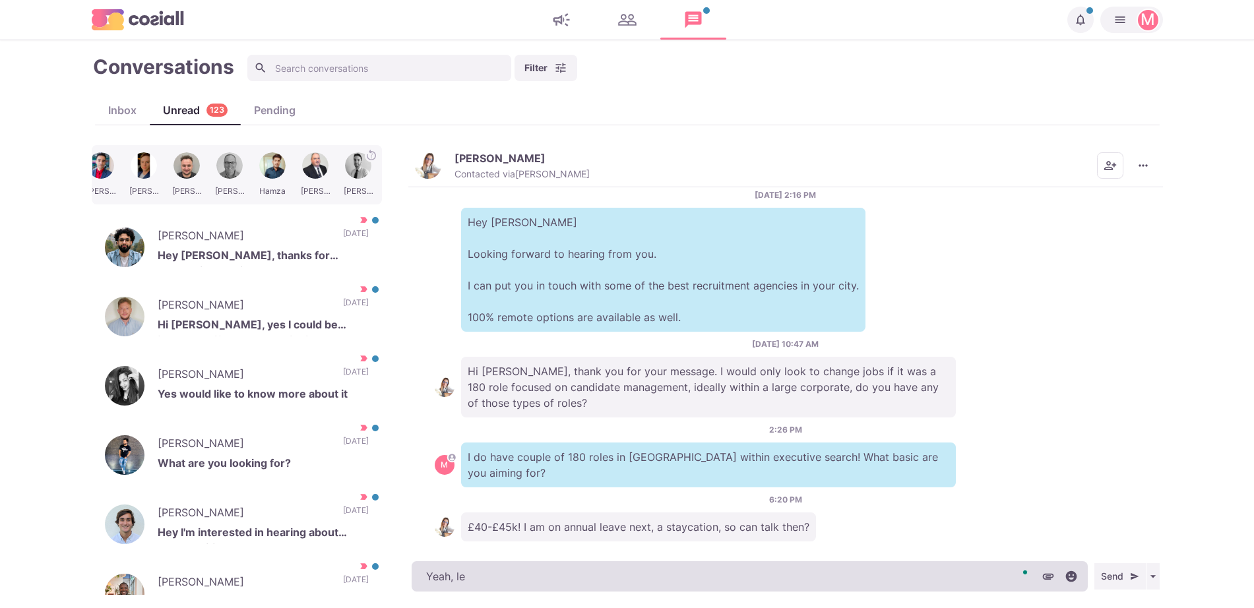
type textarea "x"
type textarea "Yeah, let"
type textarea "x"
type textarea "Yeah, let me"
type textarea "x"
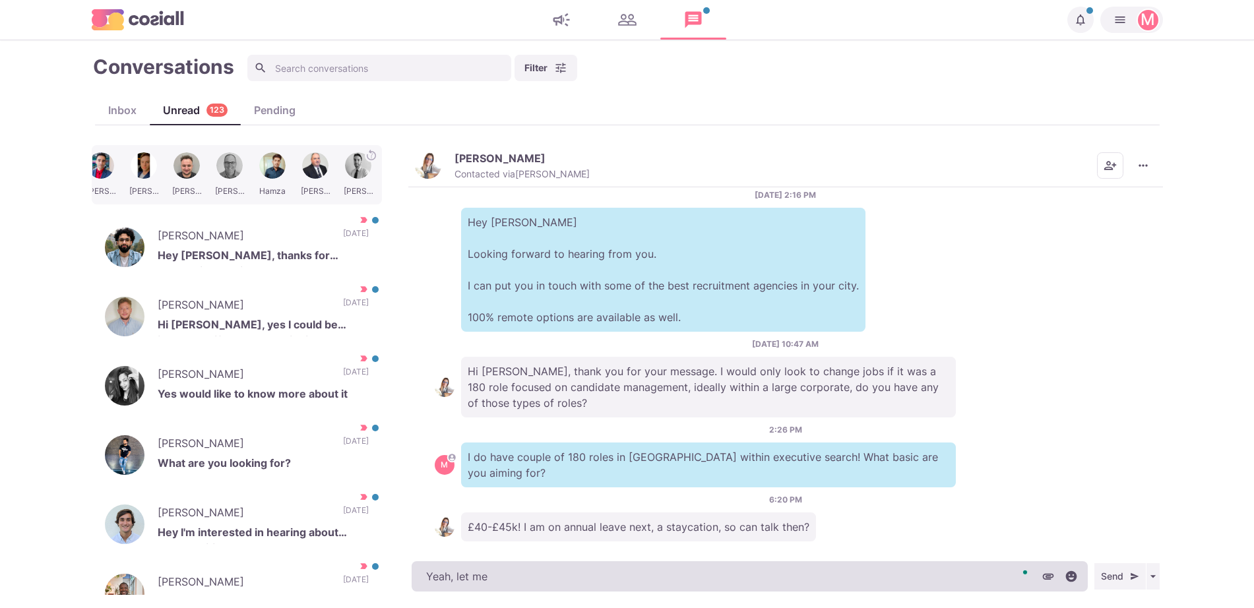
type textarea "Yeah, let me"
type textarea "x"
type textarea "Yeah, let me know when"
type textarea "x"
type textarea "Yeah, let me know when"
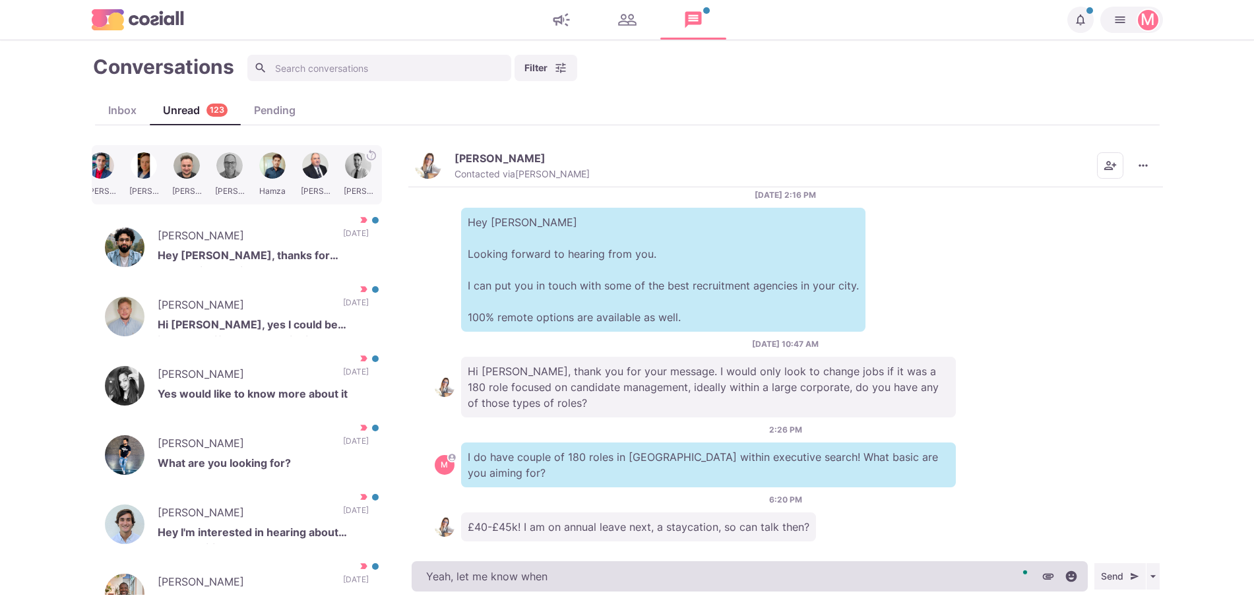
type textarea "x"
type textarea "Yeah, let me know when y"
type textarea "x"
type textarea "Yeah, let me know when yo"
type textarea "x"
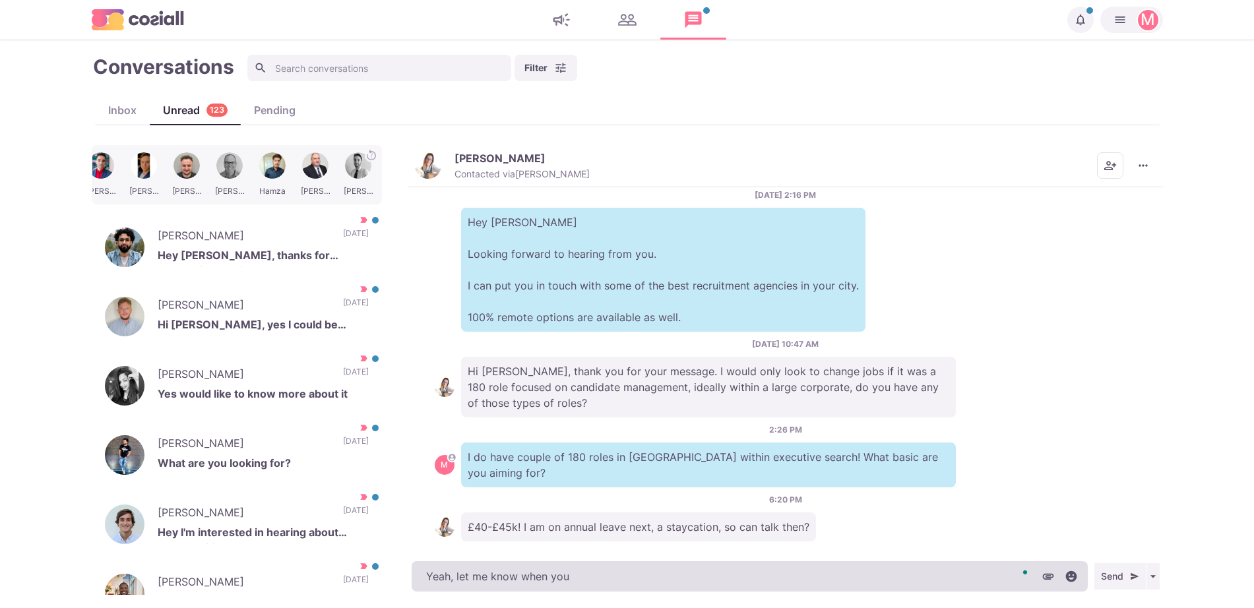
type textarea "Yeah, let me know when you a"
type textarea "x"
type textarea "Yeah, let me know when you are fr"
type textarea "x"
type textarea "Yeah, let me know when you are free"
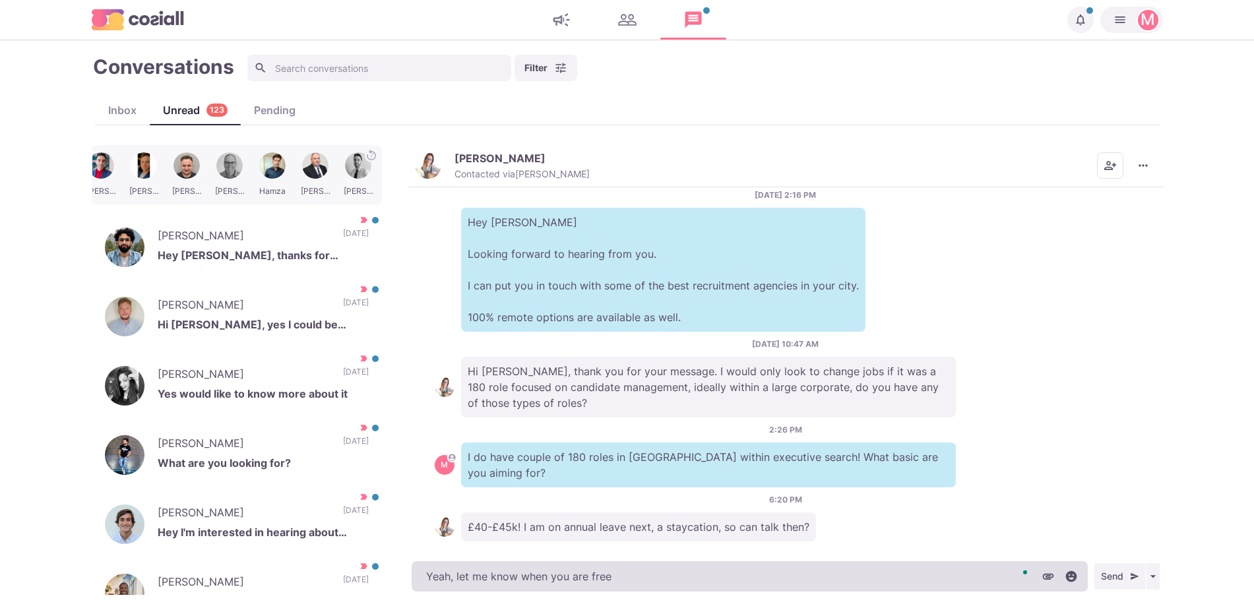
type textarea "x"
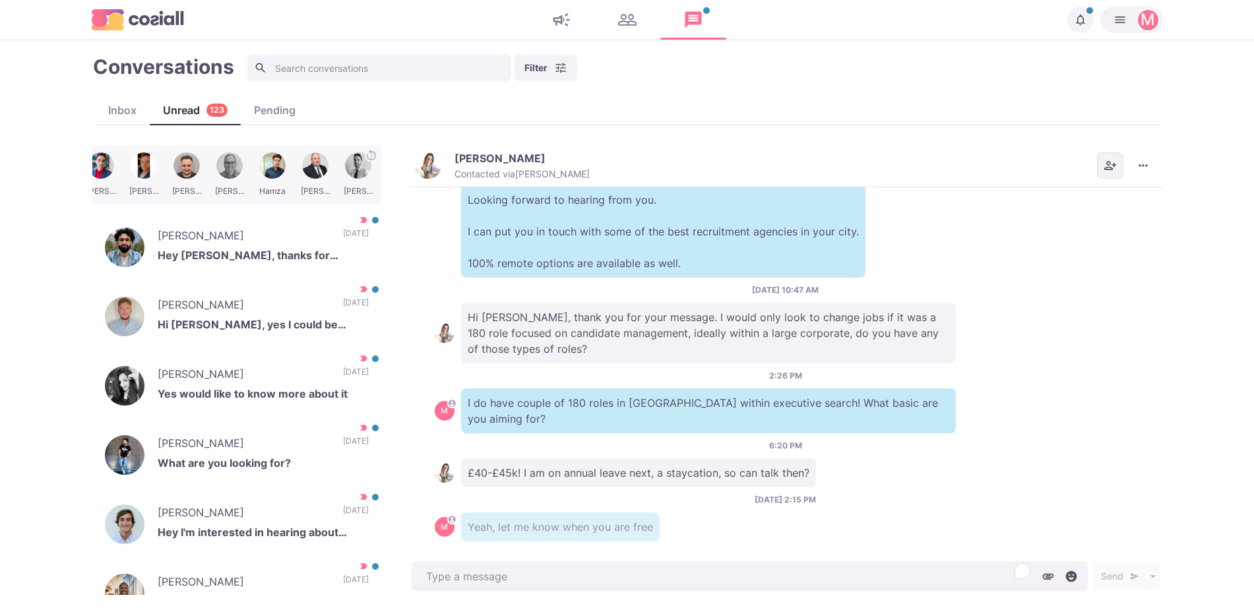
click at [1108, 170] on icon "Add add contacts" at bounding box center [1110, 166] width 12 height 9
click at [594, 74] on div "Filter Status Campaign Contact Mark conversations as important when prospects a…" at bounding box center [704, 68] width 914 height 26
click at [432, 171] on img "button" at bounding box center [428, 165] width 26 height 26
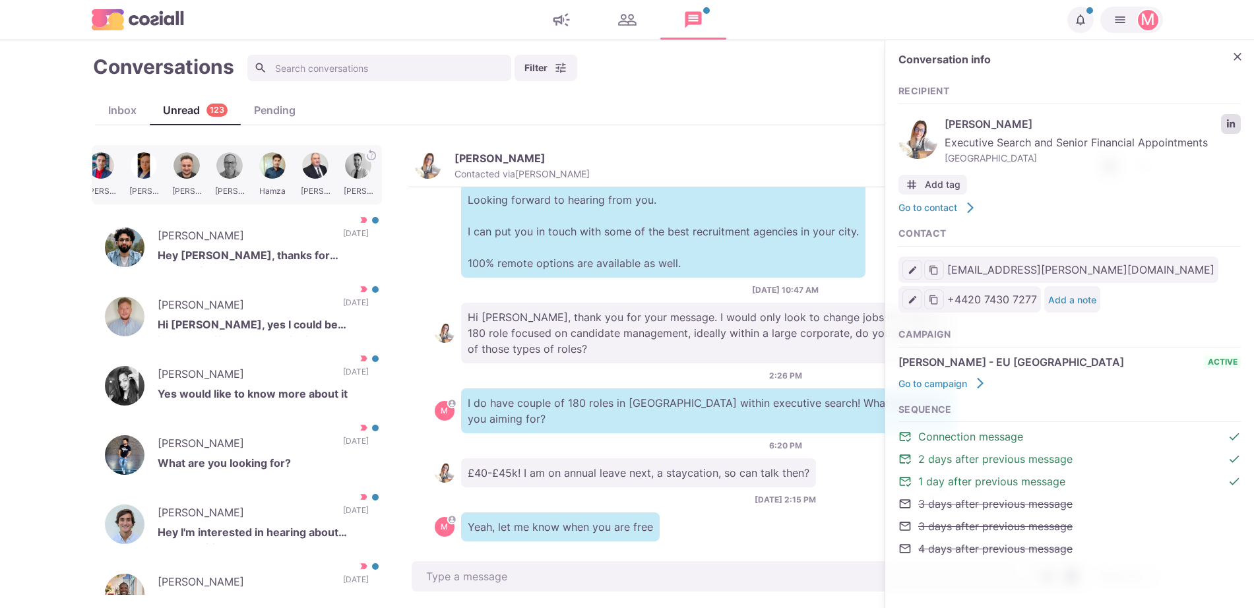
click at [1235, 114] on link "LinkedIn profile link" at bounding box center [1231, 124] width 20 height 20
click at [343, 245] on p "[DATE]" at bounding box center [356, 238] width 26 height 20
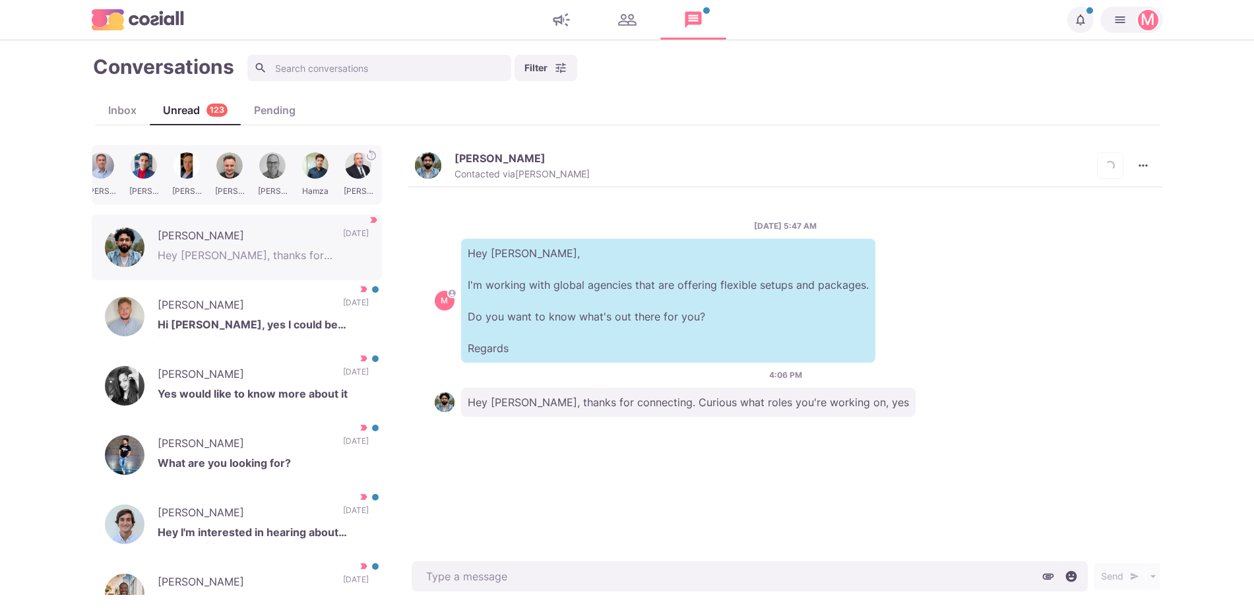
click at [532, 415] on p "Hey [PERSON_NAME], thanks for connecting. Curious what roles you're working on,…" at bounding box center [688, 402] width 455 height 29
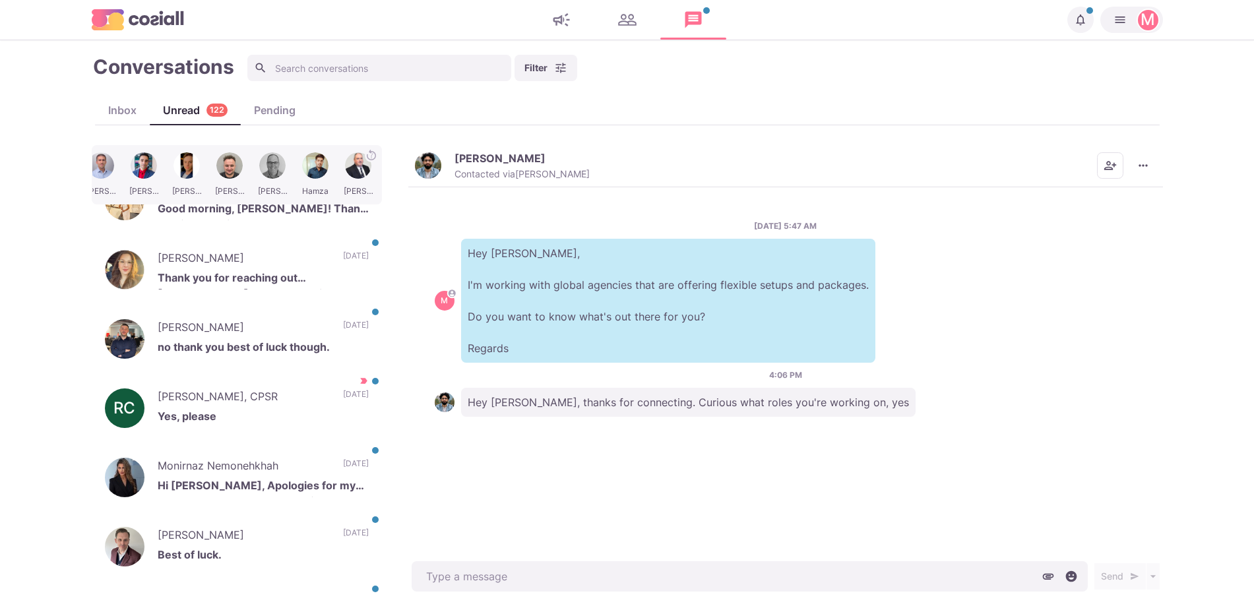
click at [437, 160] on img "button" at bounding box center [428, 165] width 26 height 26
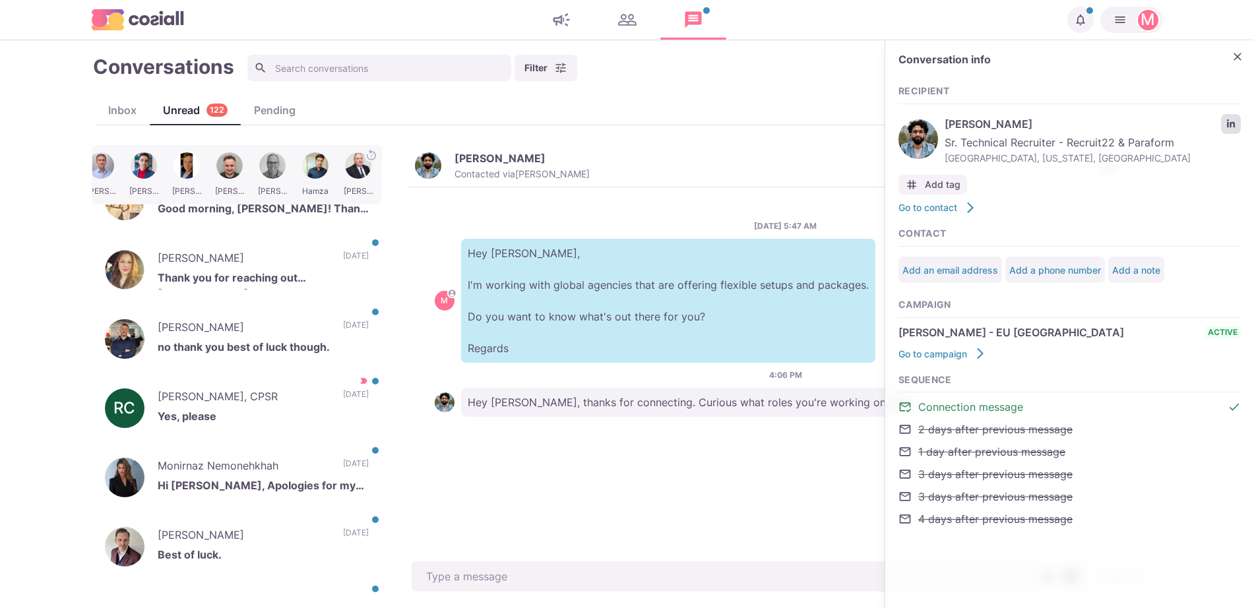
click at [1226, 129] on link "LinkedIn profile link" at bounding box center [1231, 124] width 20 height 20
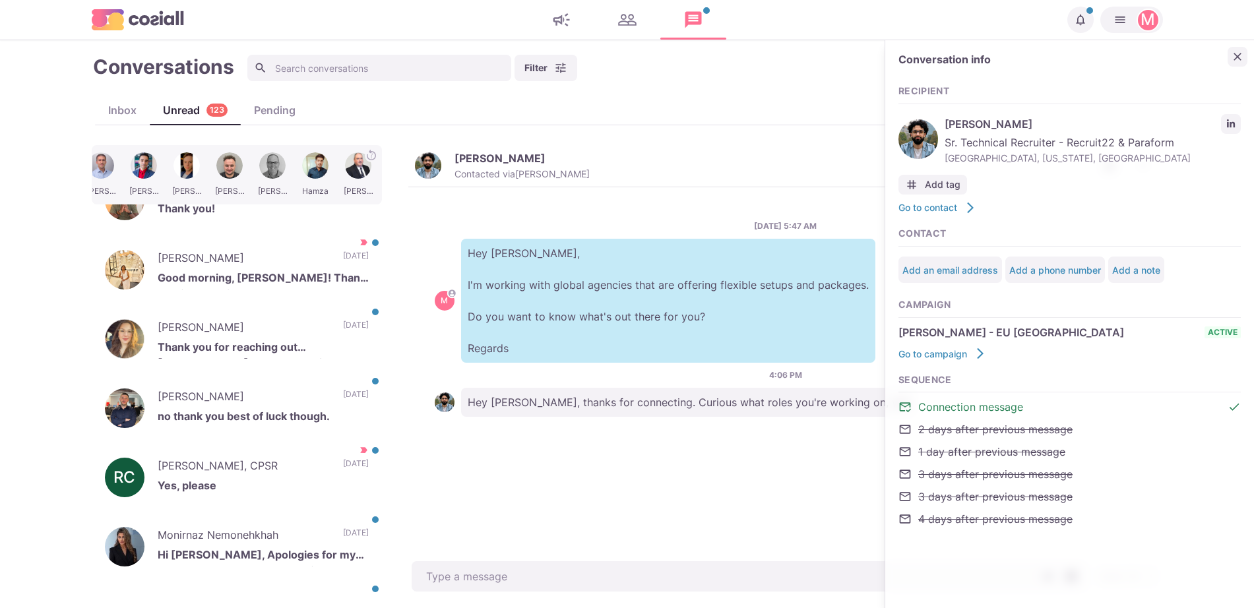
click at [1234, 57] on icon "Close" at bounding box center [1237, 56] width 13 height 13
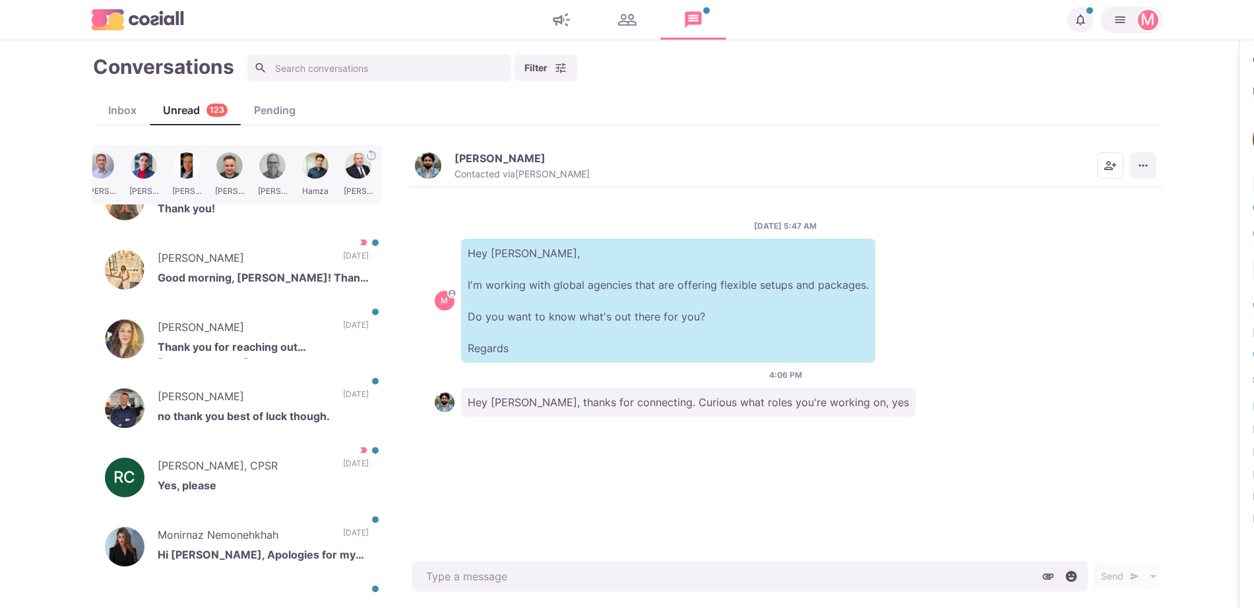
click at [1149, 166] on button "More menu" at bounding box center [1143, 165] width 26 height 26
click at [1104, 221] on button "Mark as Not Important" at bounding box center [1092, 218] width 128 height 20
click at [815, 559] on div "Send Schedule Message" at bounding box center [785, 576] width 755 height 37
type textarea "x"
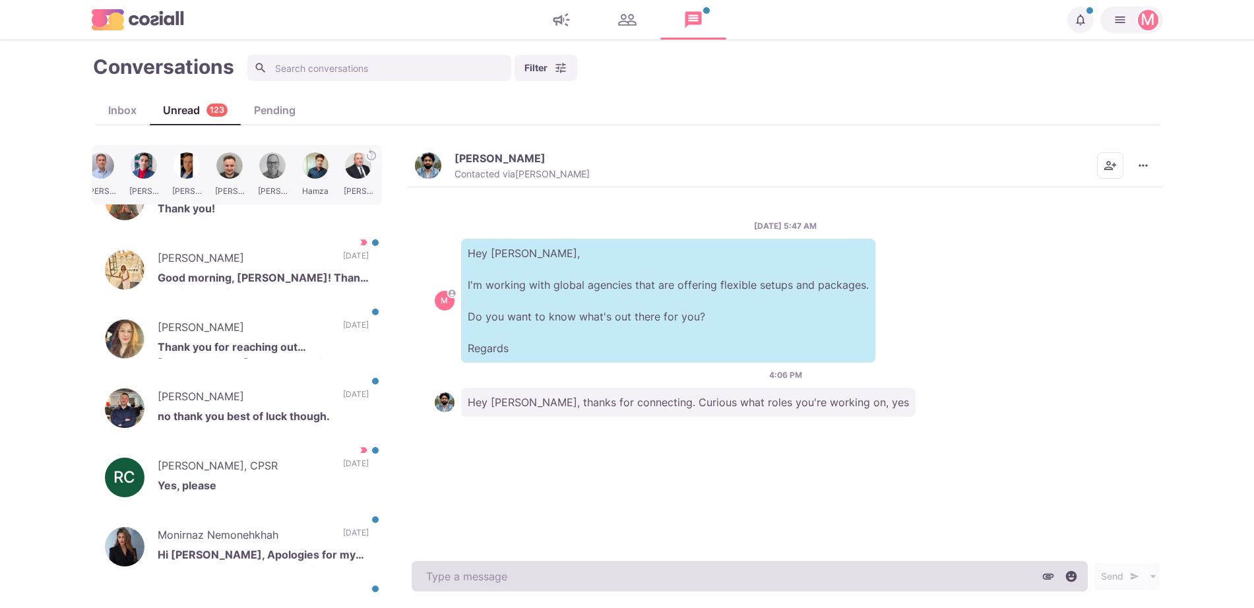
click at [804, 580] on textarea at bounding box center [750, 576] width 676 height 30
paste textarea "I work with around 500 agencies across the [GEOGRAPHIC_DATA], [GEOGRAPHIC_DATA]…"
type textarea "I work with around 500 agencies across the [GEOGRAPHIC_DATA], [GEOGRAPHIC_DATA]…"
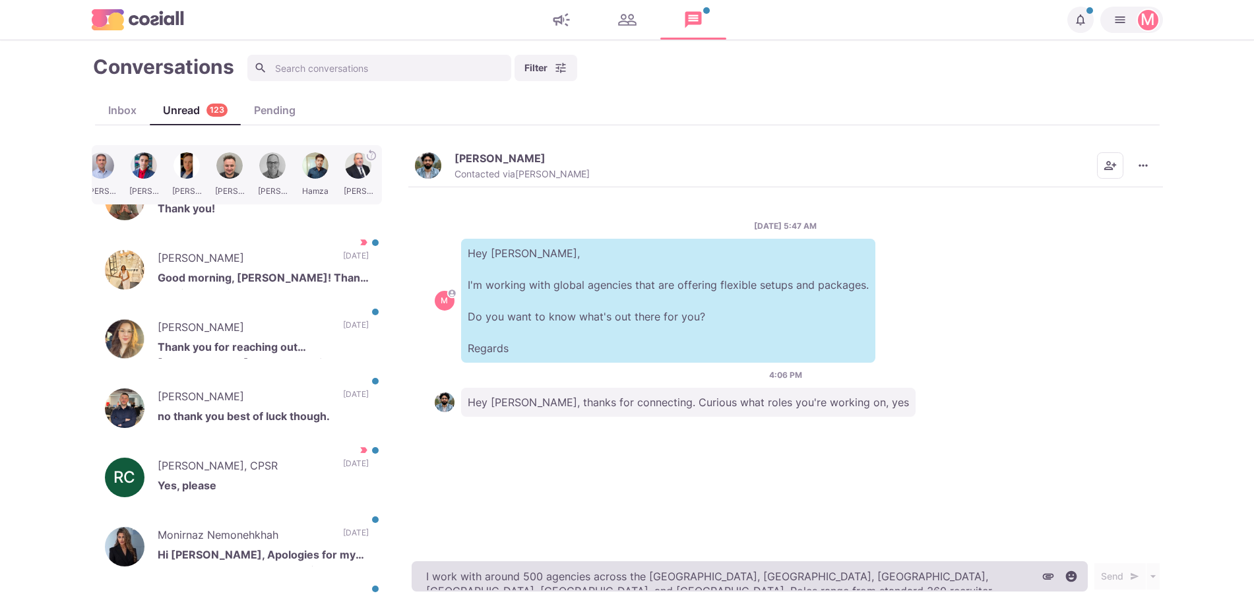
type textarea "x"
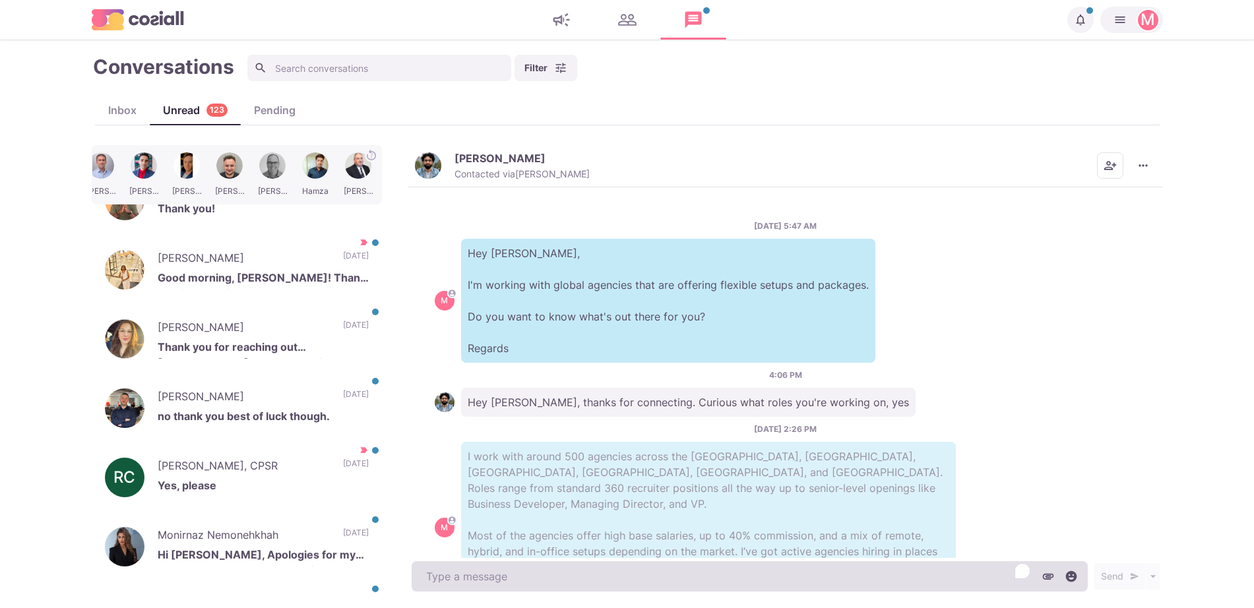
scroll to position [72, 0]
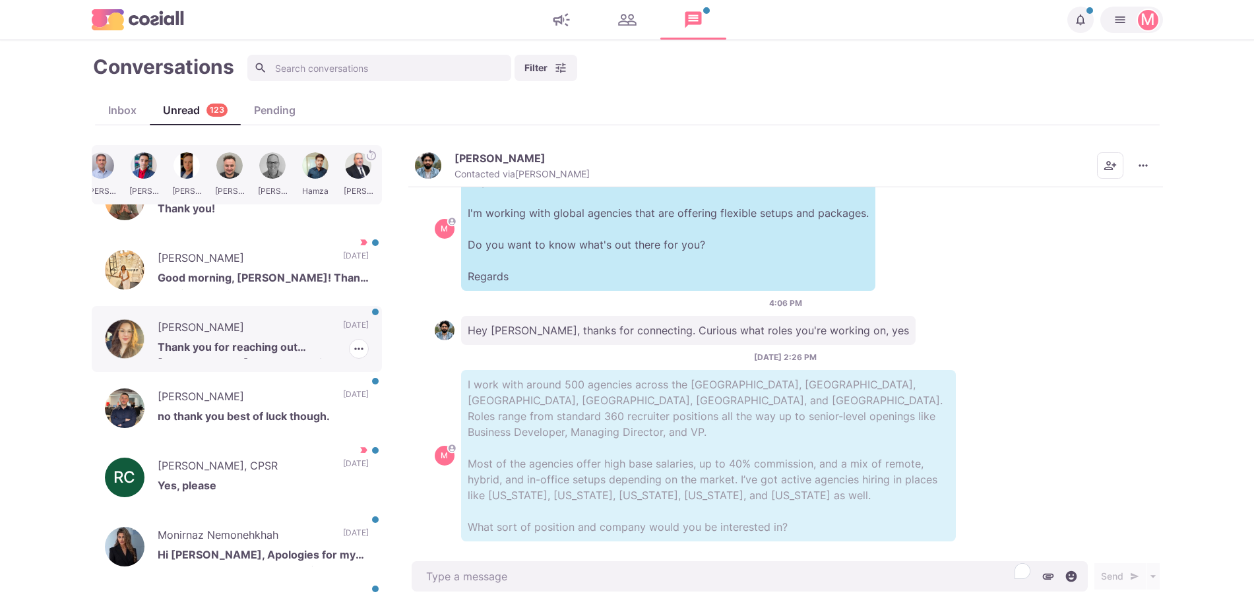
click at [258, 325] on p "[PERSON_NAME]" at bounding box center [244, 329] width 172 height 20
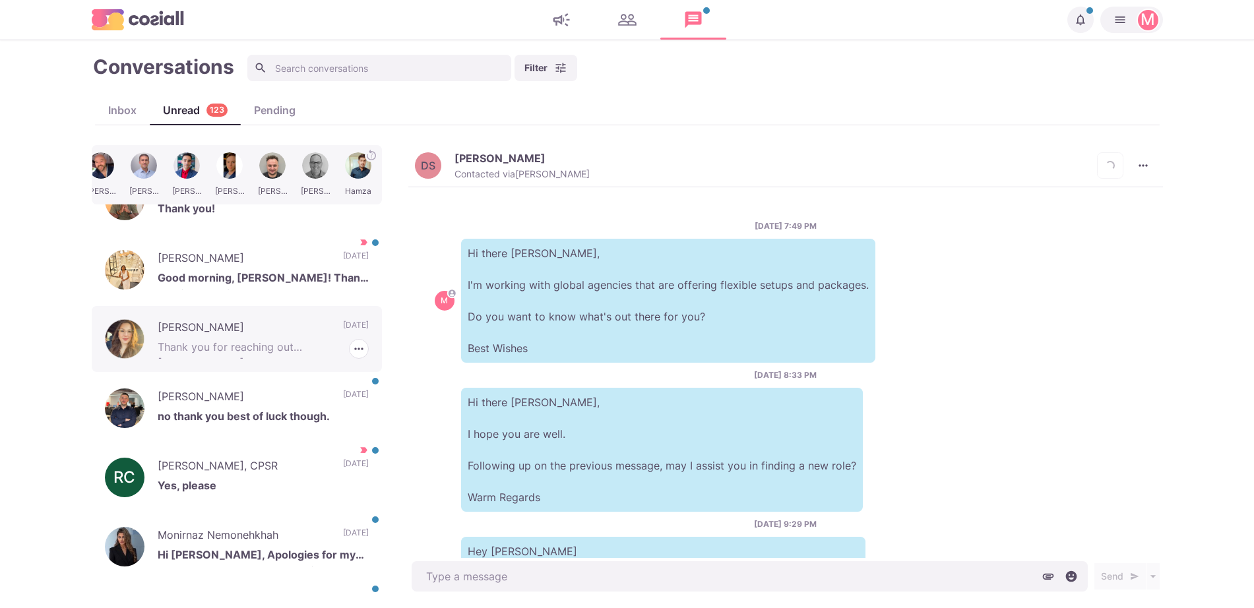
scroll to position [456, 0]
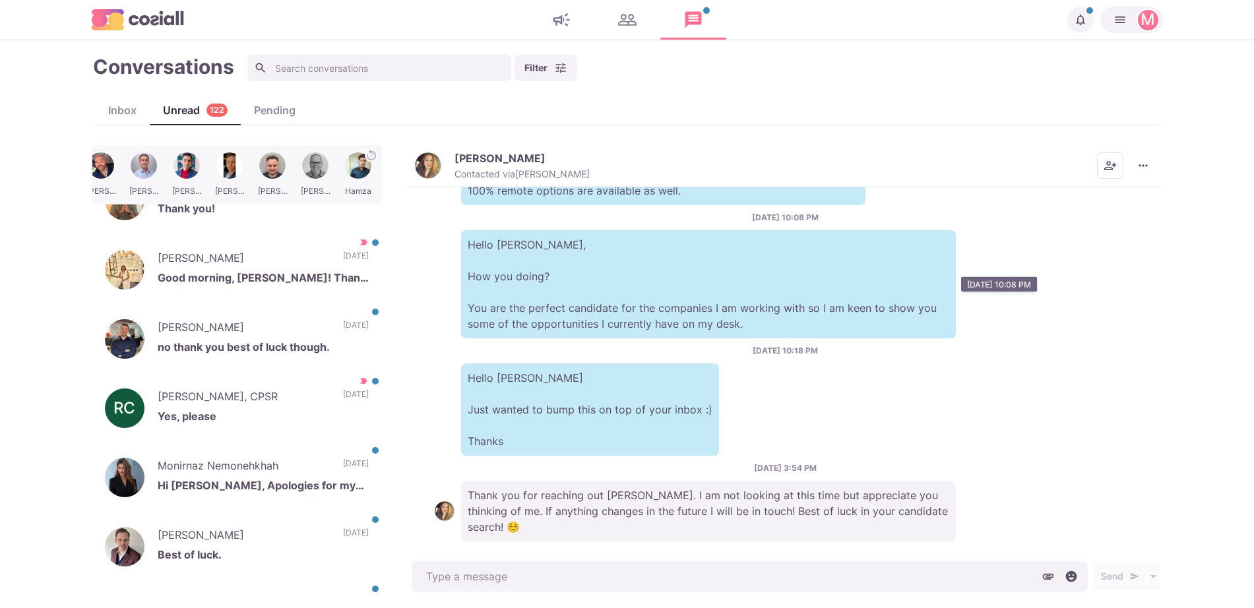
click at [478, 224] on div "[DATE] 10:08 PM Hello [PERSON_NAME], How you doing? You are the perfect candida…" at bounding box center [786, 275] width 702 height 127
click at [449, 194] on div "Hey [PERSON_NAME] Looking forward to hearing from you. I can put you in touch w…" at bounding box center [786, 143] width 702 height 124
click at [434, 158] on img "button" at bounding box center [428, 165] width 26 height 26
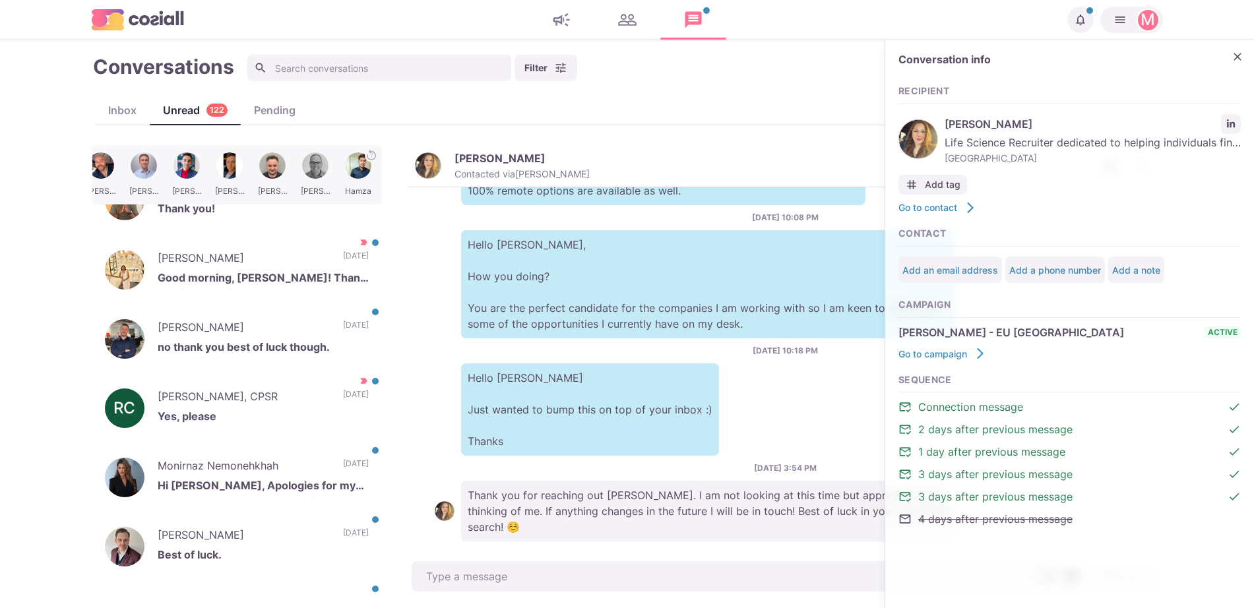
click at [1220, 119] on div "[PERSON_NAME] Life Science Recruiter dedicated to helping individuals find thei…" at bounding box center [1070, 139] width 342 height 57
click at [1225, 119] on link "LinkedIn profile link" at bounding box center [1231, 124] width 20 height 20
click at [307, 529] on div "[PERSON_NAME] Best of luck. [DATE] [PERSON_NAME] as Read [PERSON_NAME] as Impor…" at bounding box center [237, 547] width 290 height 66
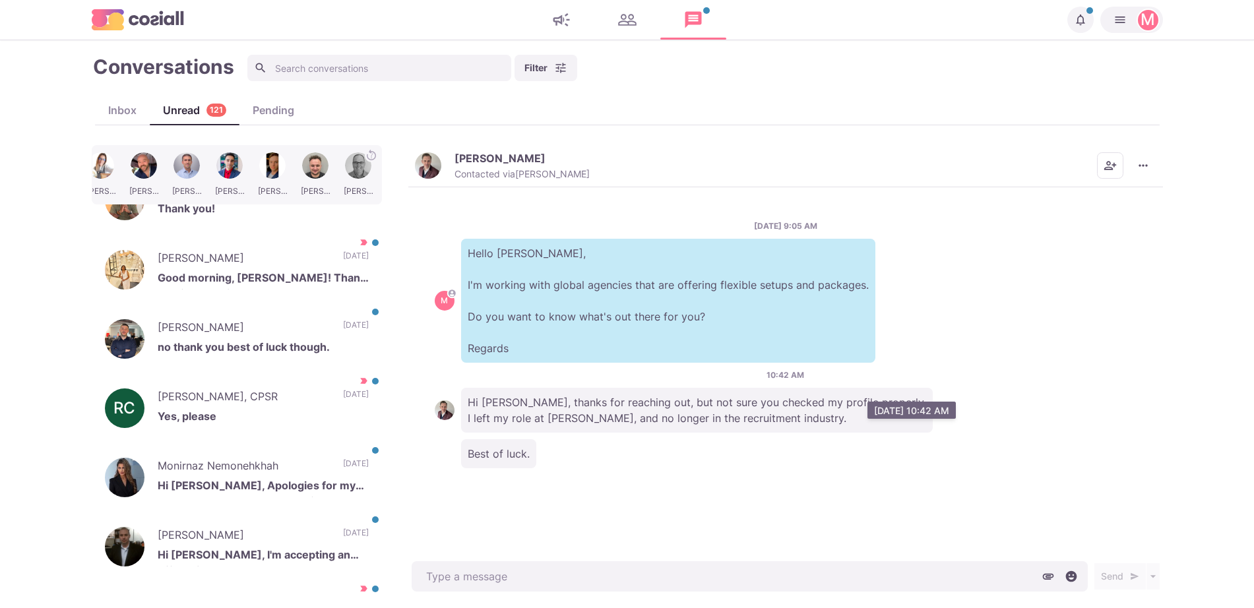
click at [557, 395] on p "Hi [PERSON_NAME], thanks for reaching out, but not sure you checked my profile …" at bounding box center [697, 410] width 472 height 45
click at [1139, 168] on icon "More menu" at bounding box center [1143, 165] width 13 height 13
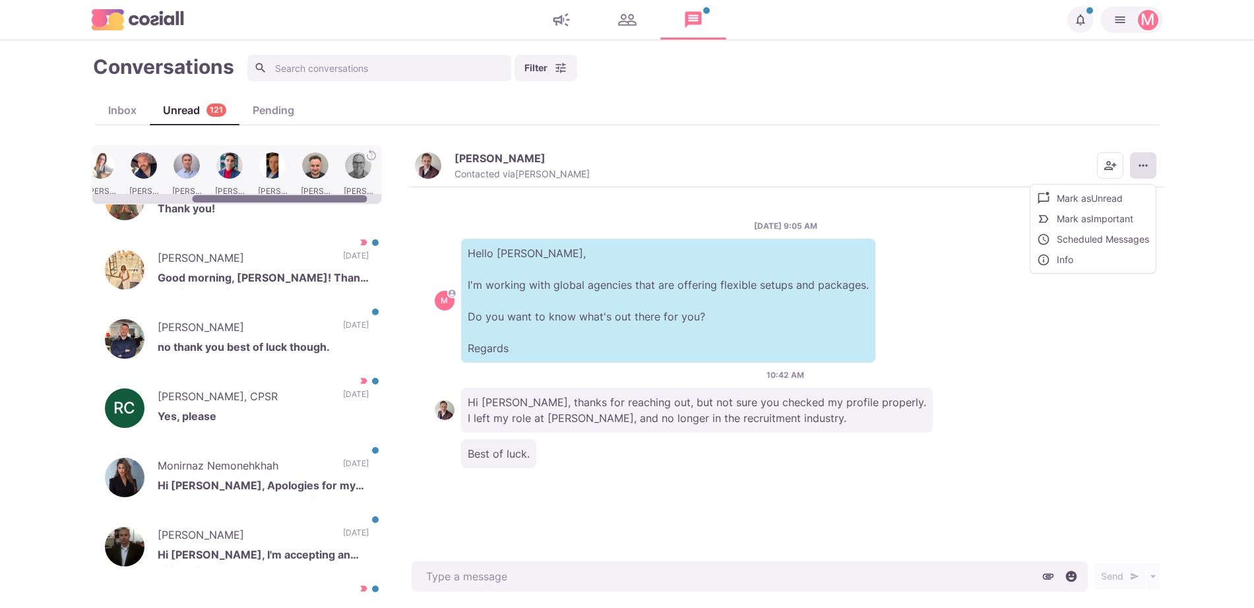
click at [131, 196] on div at bounding box center [236, 199] width 289 height 10
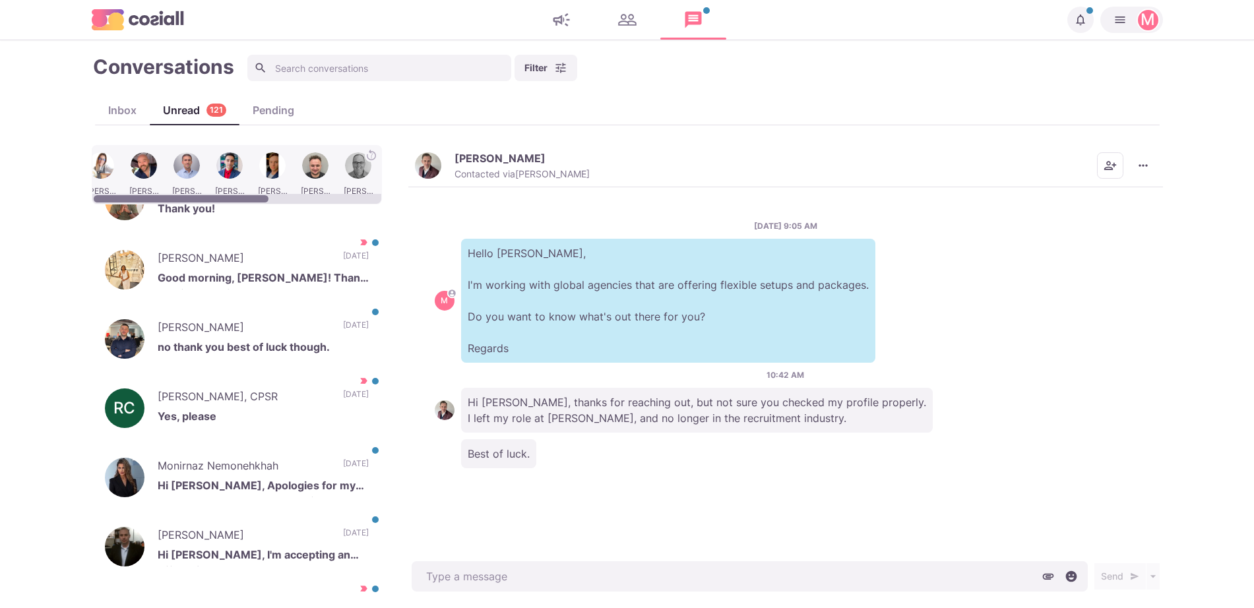
click at [129, 196] on div at bounding box center [181, 198] width 175 height 7
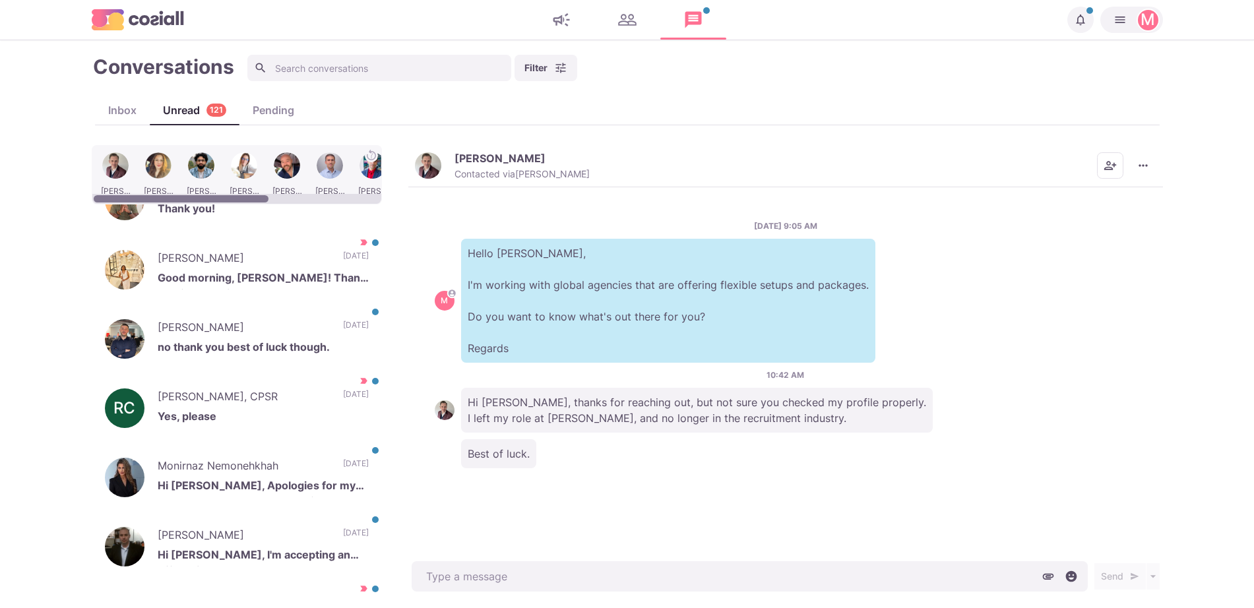
click at [129, 196] on div at bounding box center [181, 198] width 175 height 7
click at [150, 167] on div at bounding box center [159, 174] width 40 height 51
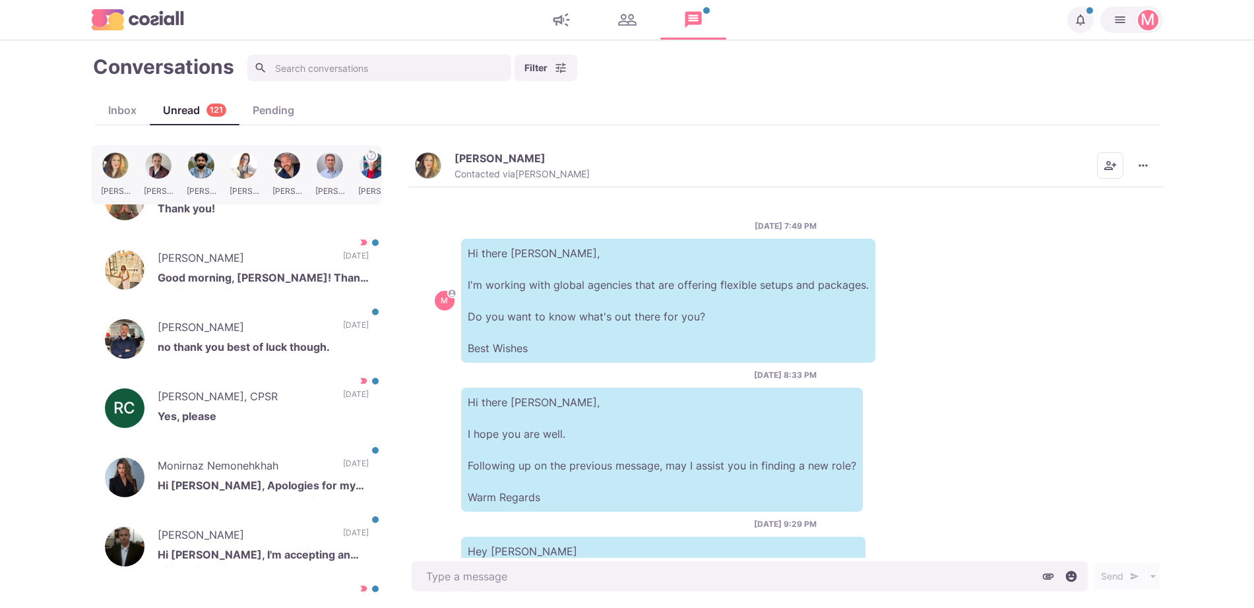
scroll to position [456, 0]
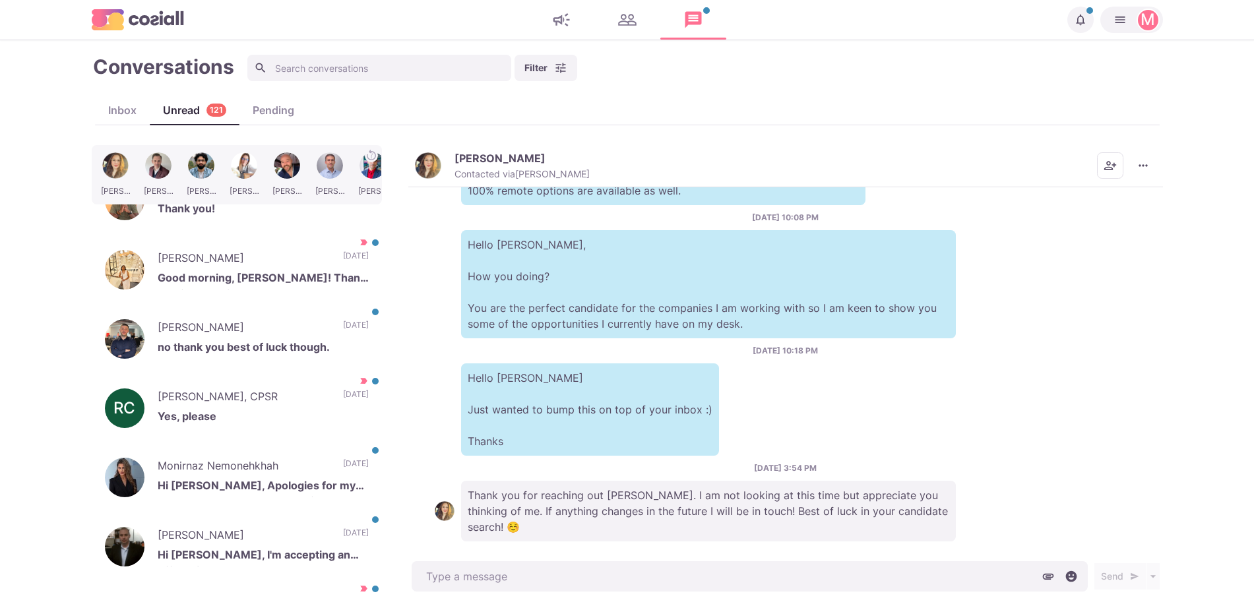
type textarea "x"
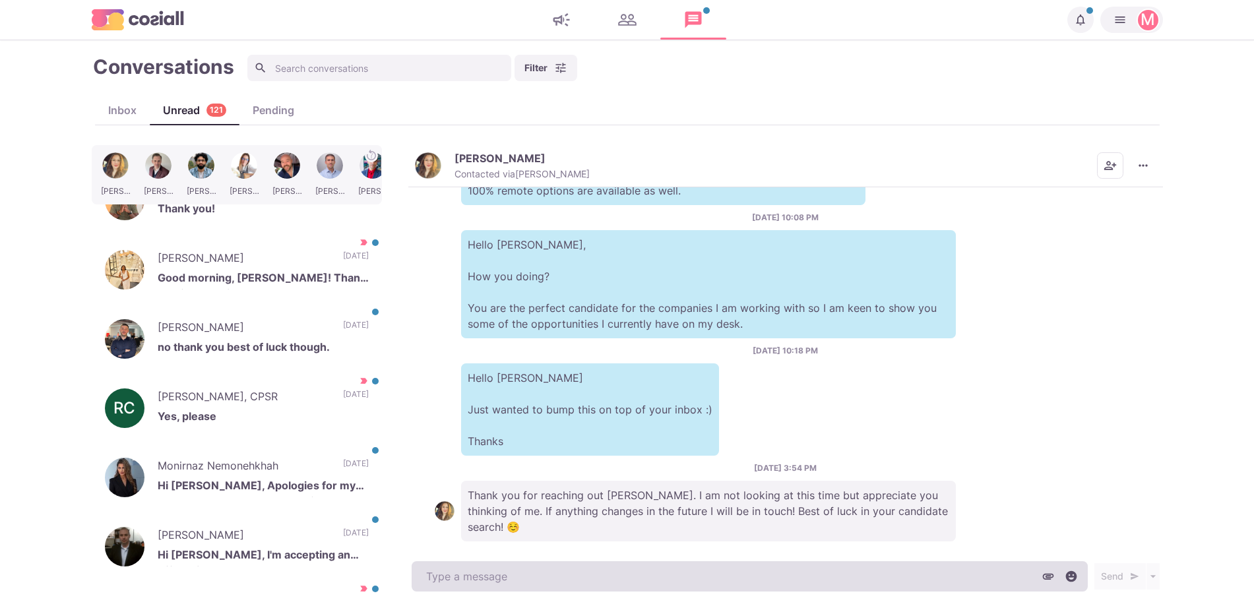
click at [470, 571] on textarea at bounding box center [750, 576] width 676 height 30
paste textarea "I work with around 500 agencies across the [GEOGRAPHIC_DATA], [GEOGRAPHIC_DATA]…"
type textarea "I work with around 500 agencies across the [GEOGRAPHIC_DATA], [GEOGRAPHIC_DATA]…"
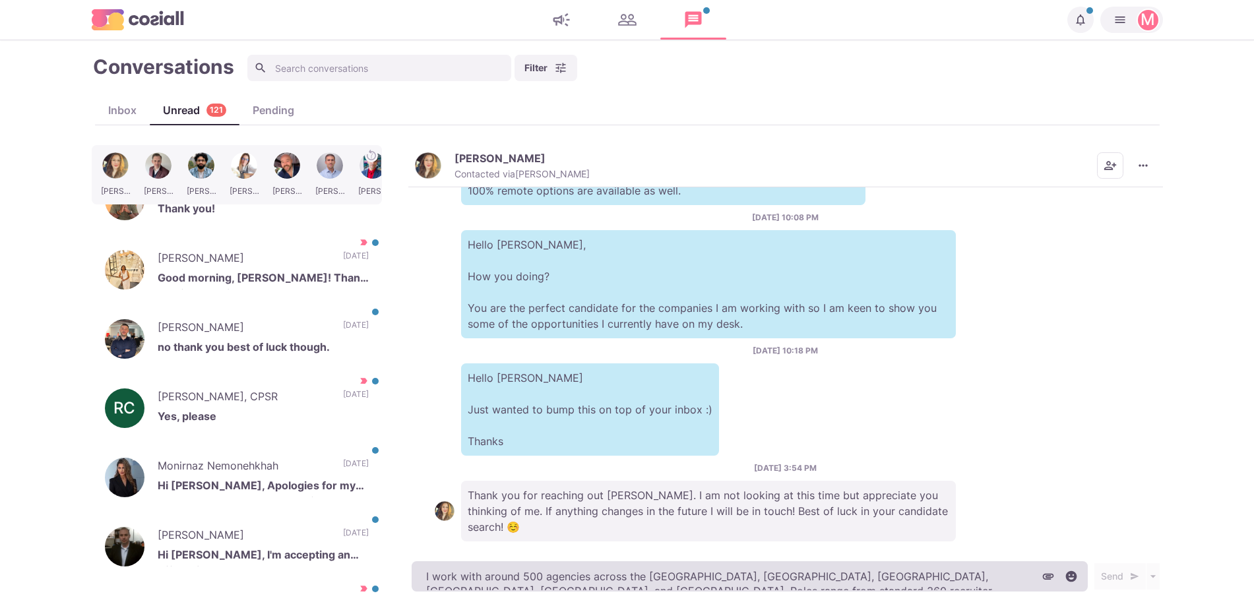
type textarea "x"
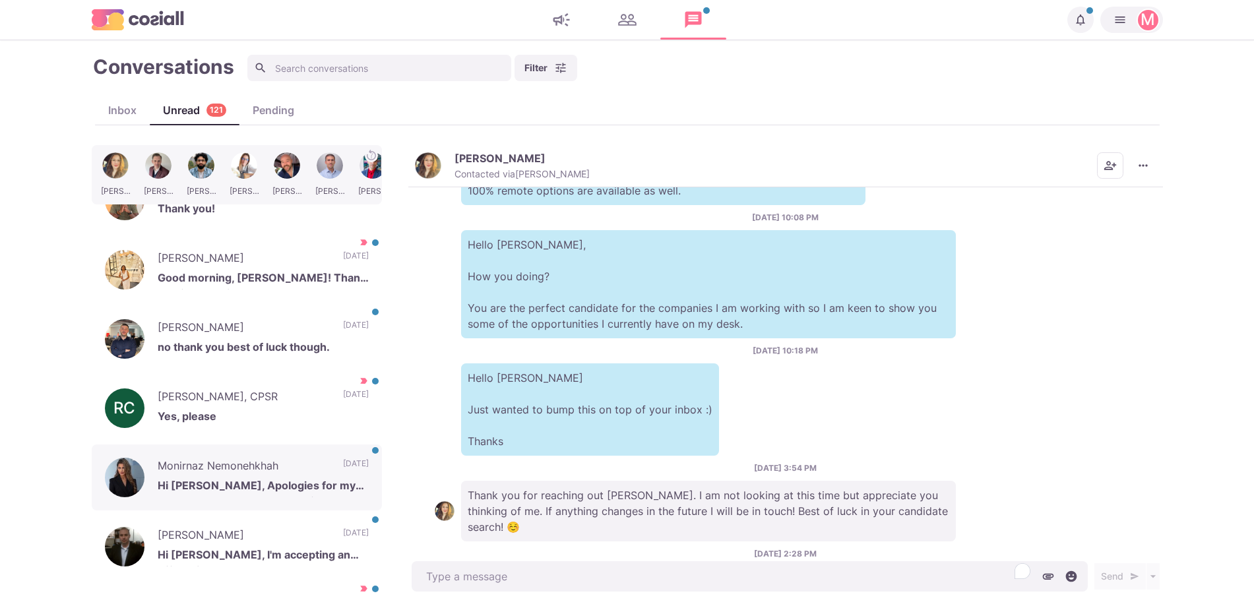
scroll to position [637, 0]
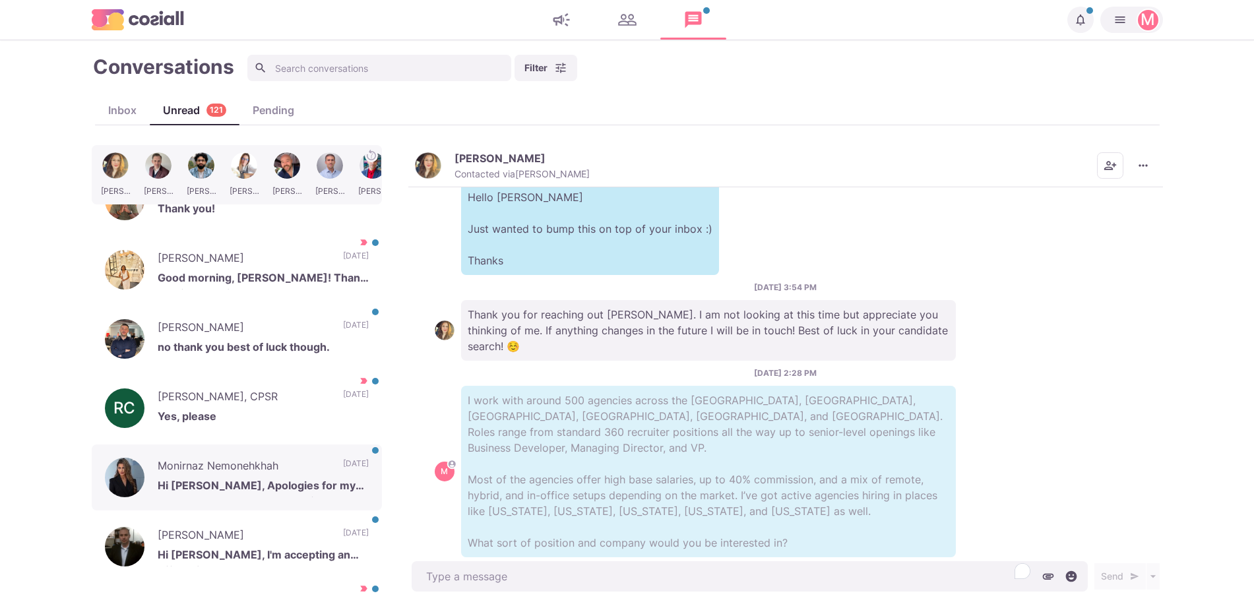
click at [298, 472] on p "Monirnaz Nemonehkhah" at bounding box center [244, 468] width 172 height 20
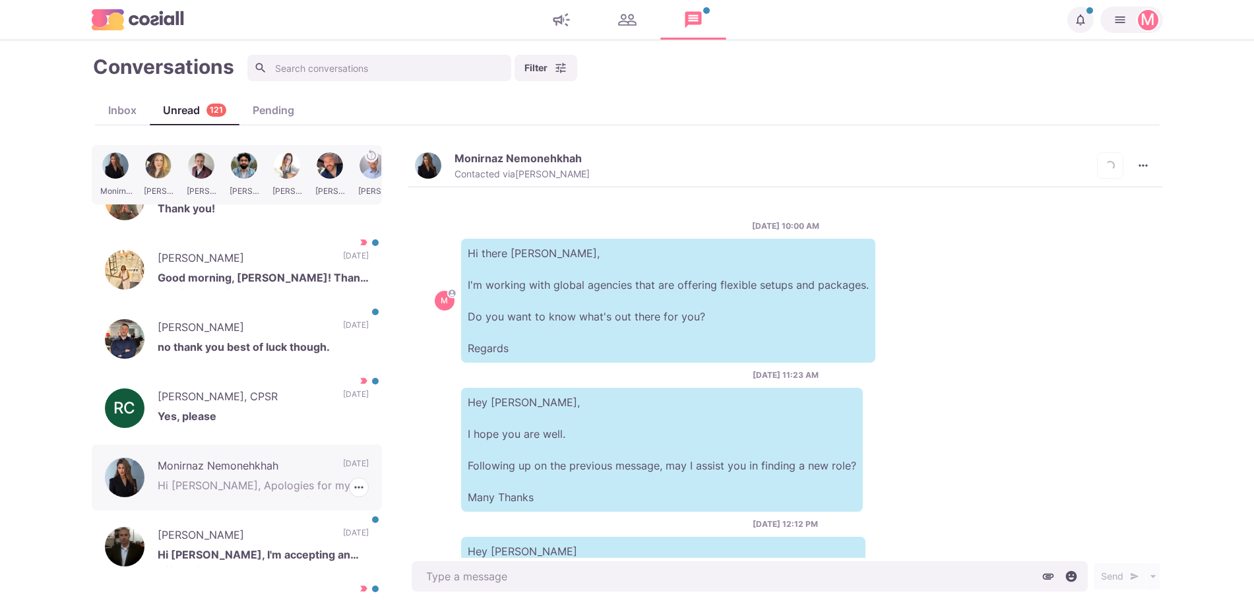
scroll to position [282, 0]
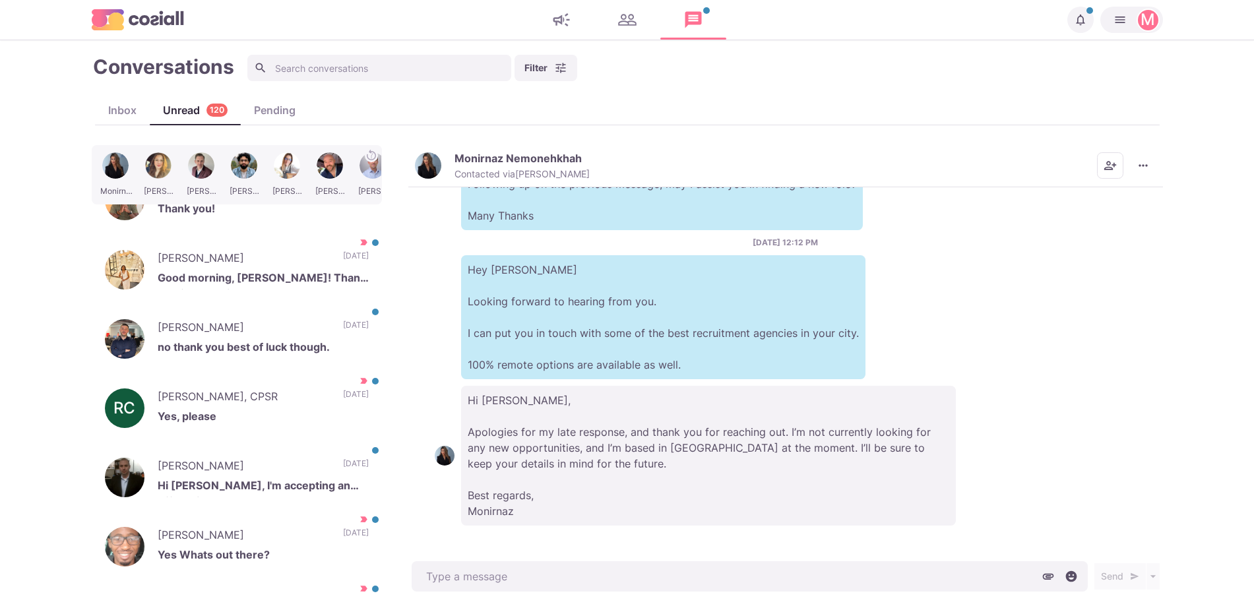
click at [440, 168] on img "button" at bounding box center [428, 165] width 26 height 26
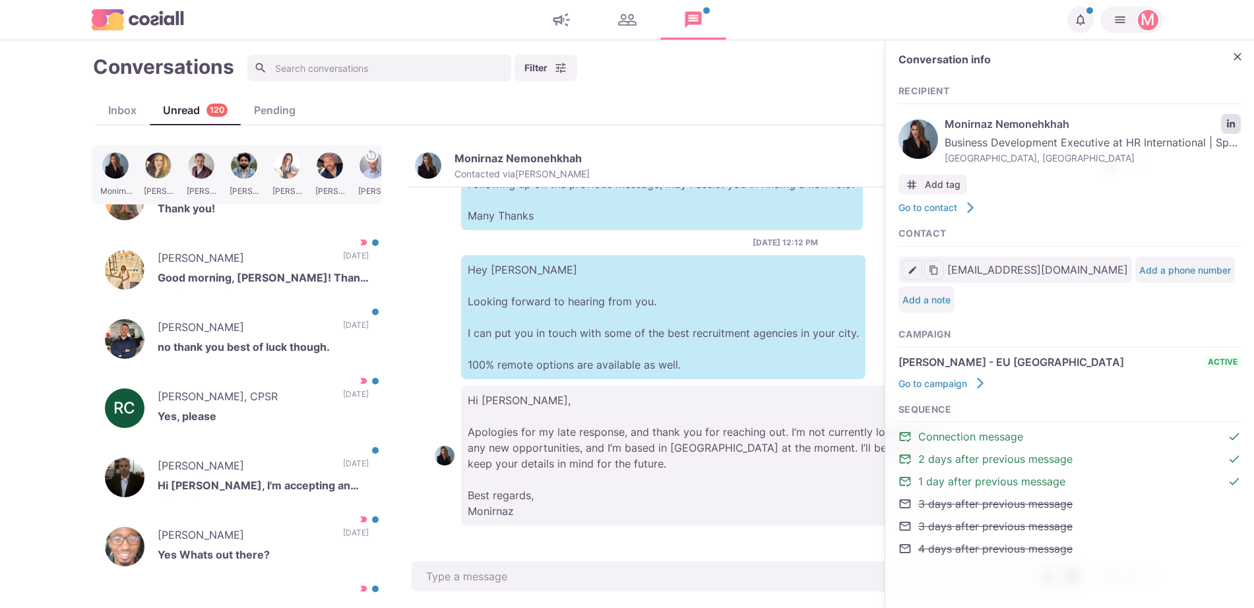
click at [1226, 123] on link "LinkedIn profile link" at bounding box center [1231, 124] width 20 height 20
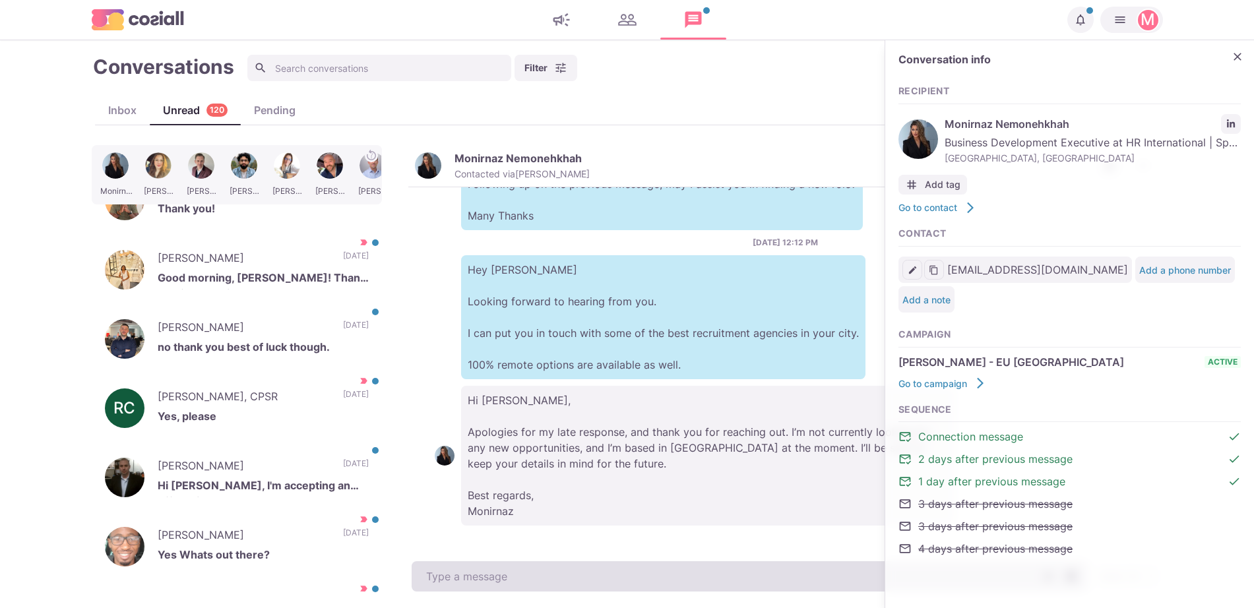
click at [513, 577] on textarea at bounding box center [750, 576] width 676 height 30
click at [513, 577] on textarea "To enrich screen reader interactions, please activate Accessibility in Grammarl…" at bounding box center [750, 576] width 676 height 30
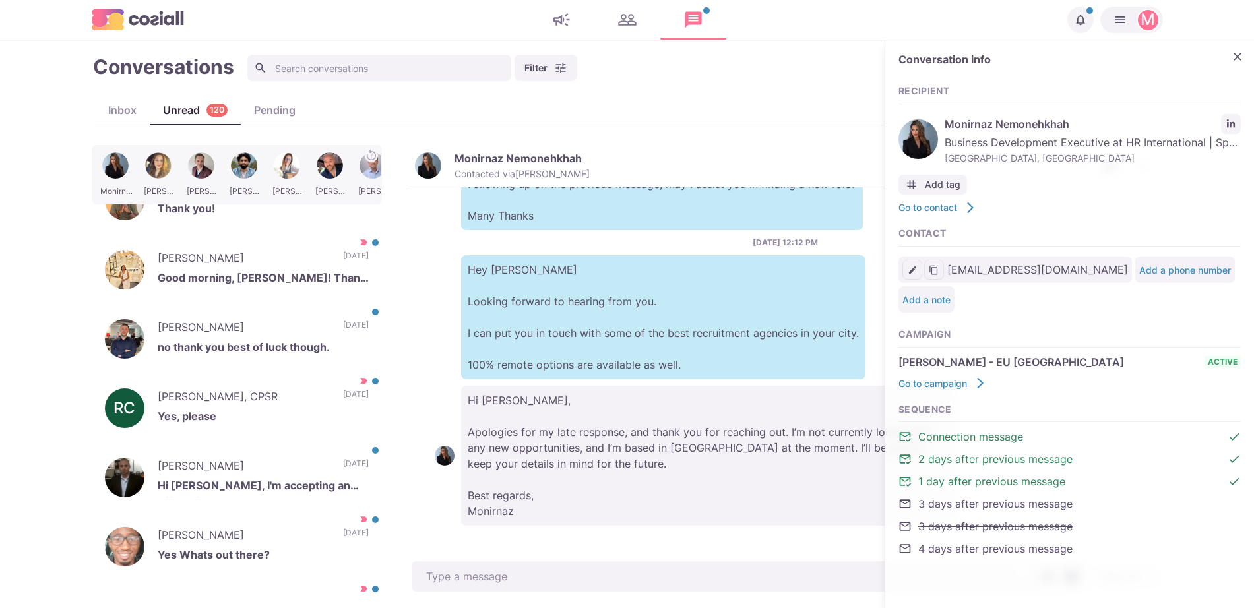
type textarea "x"
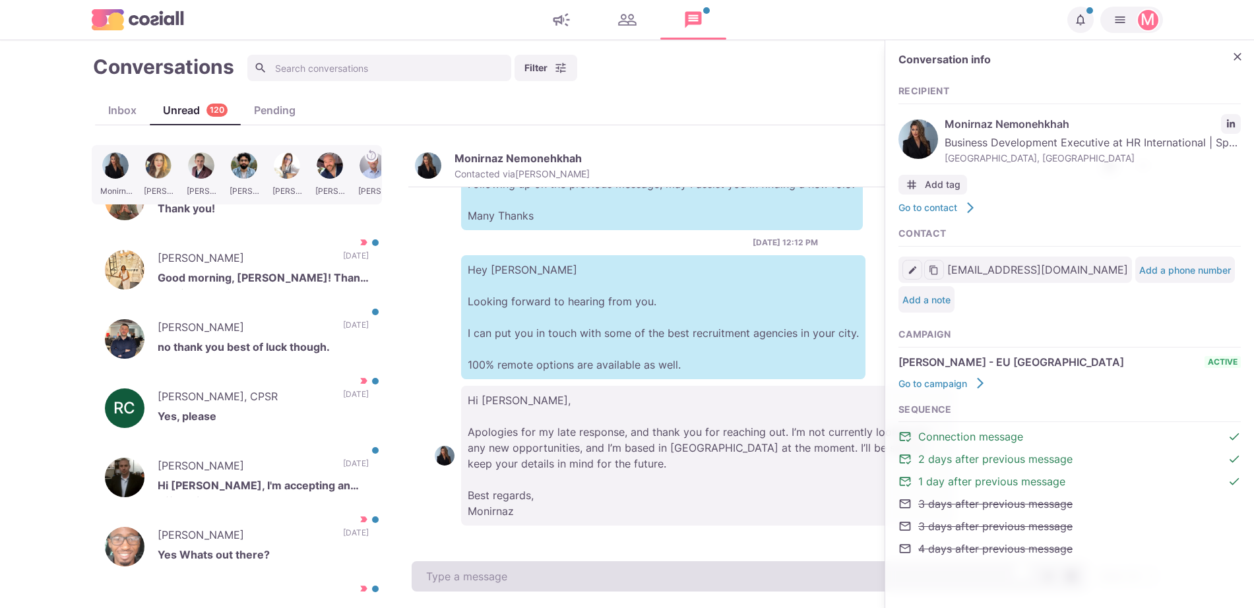
click at [510, 588] on textarea "To enrich screen reader interactions, please activate Accessibility in Grammarl…" at bounding box center [750, 576] width 676 height 30
paste textarea "I work with over 500 clients that offer remote, hybrid, and non-remote position…"
type textarea "I work with over 500 clients that offer remote, hybrid, and non-remote position…"
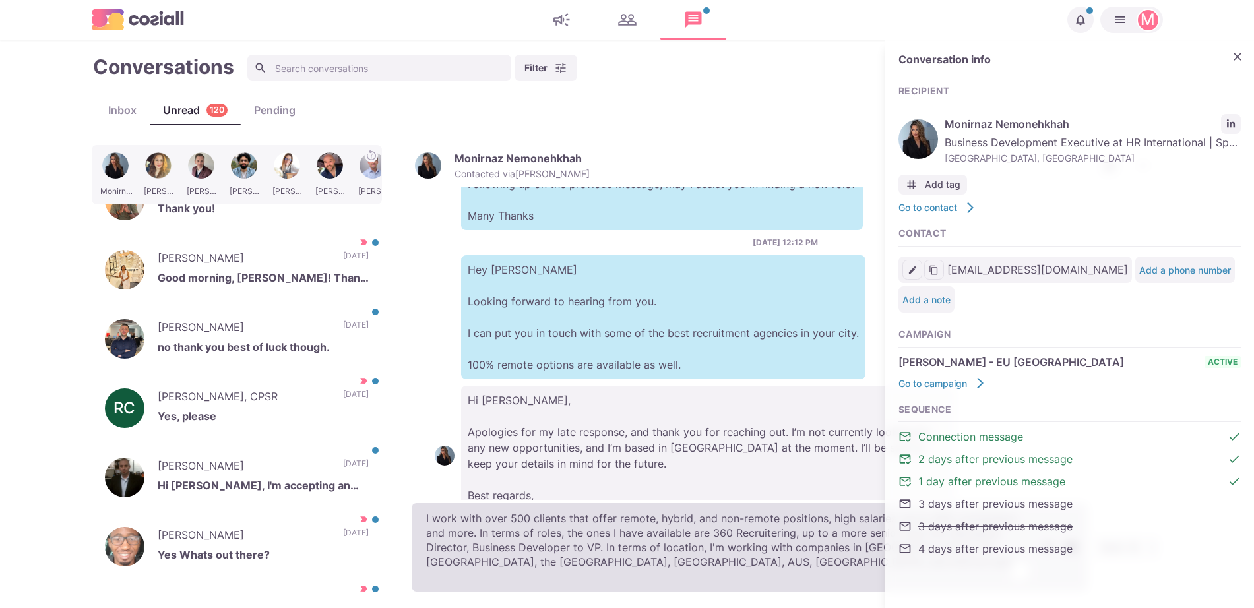
type textarea "x"
type textarea "I work with over 500 clients that offer remote, hybrid, and non-remote position…"
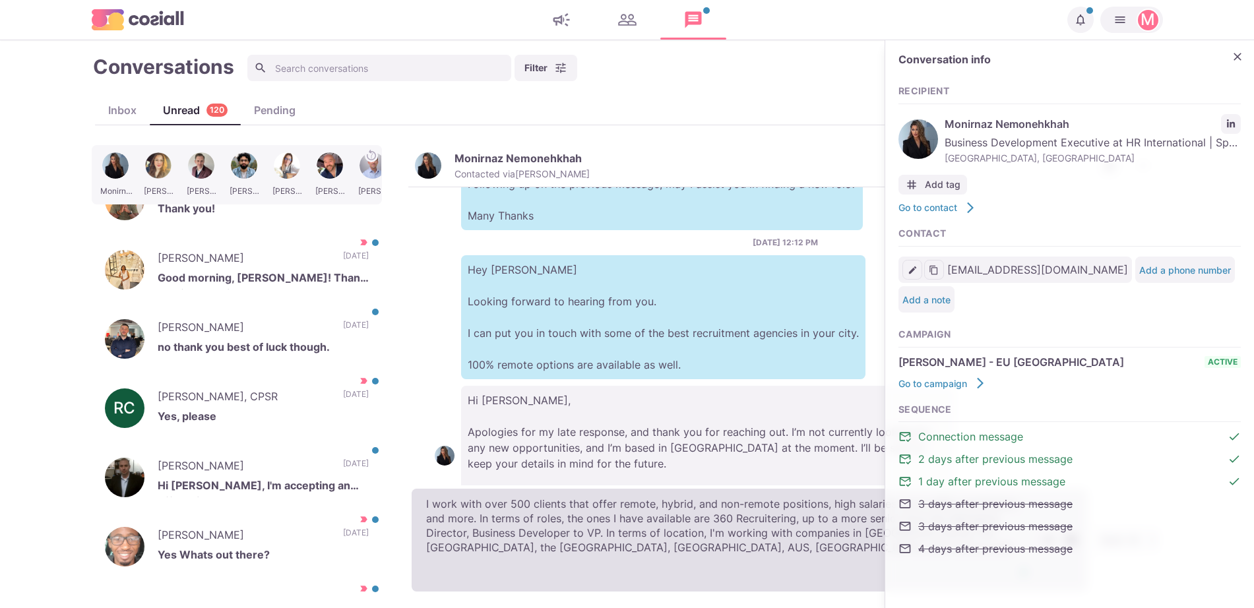
type textarea "x"
type textarea "I work with over 500 clients that offer remote, hybrid, and non-remote position…"
type textarea "x"
type textarea "I work with over 500 clients that offer remote, hybrid, and non-remote position…"
type textarea "x"
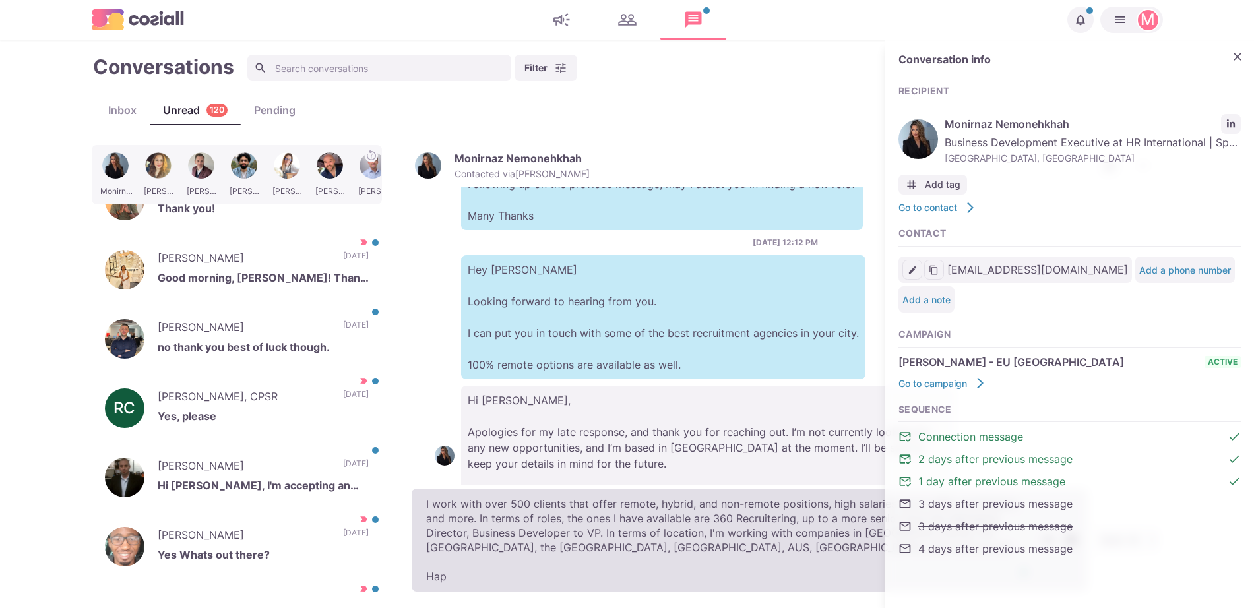
type textarea "I work with over 500 clients that offer remote, hybrid, and non-remote position…"
type textarea "x"
type textarea "I work with over 500 clients that offer remote, hybrid, and non-remote position…"
type textarea "x"
type textarea "I work with over 500 clients that offer remote, hybrid, and non-remote position…"
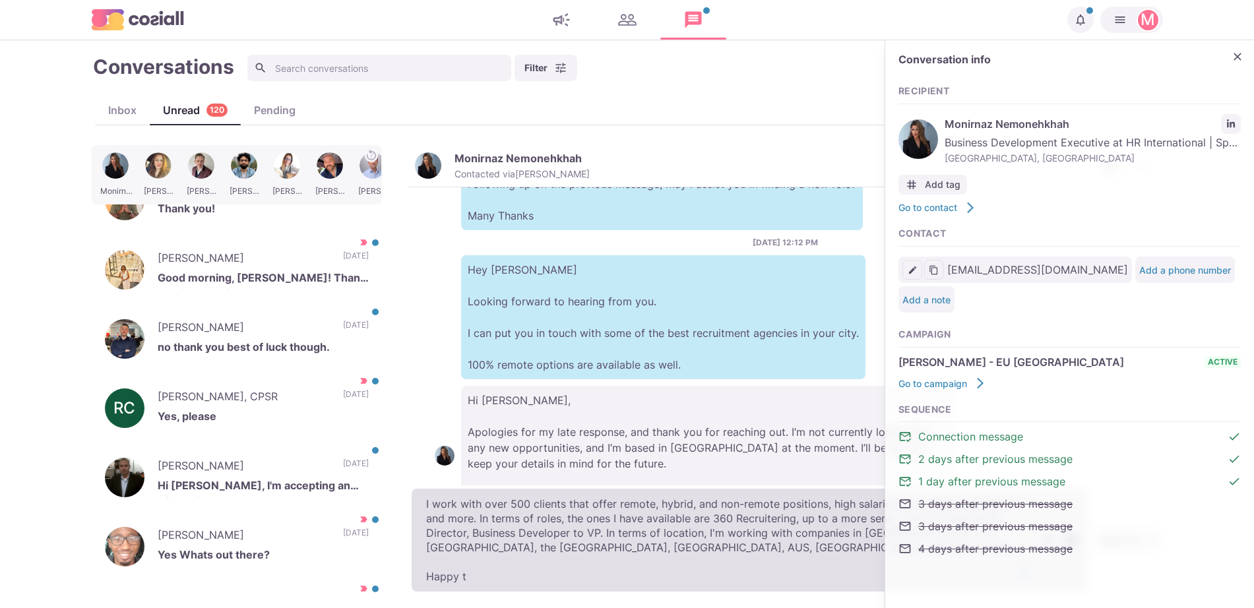
type textarea "x"
type textarea "I work with over 500 clients that offer remote, hybrid, and non-remote position…"
type textarea "x"
type textarea "I work with over 500 clients that offer remote, hybrid, and non-remote position…"
type textarea "x"
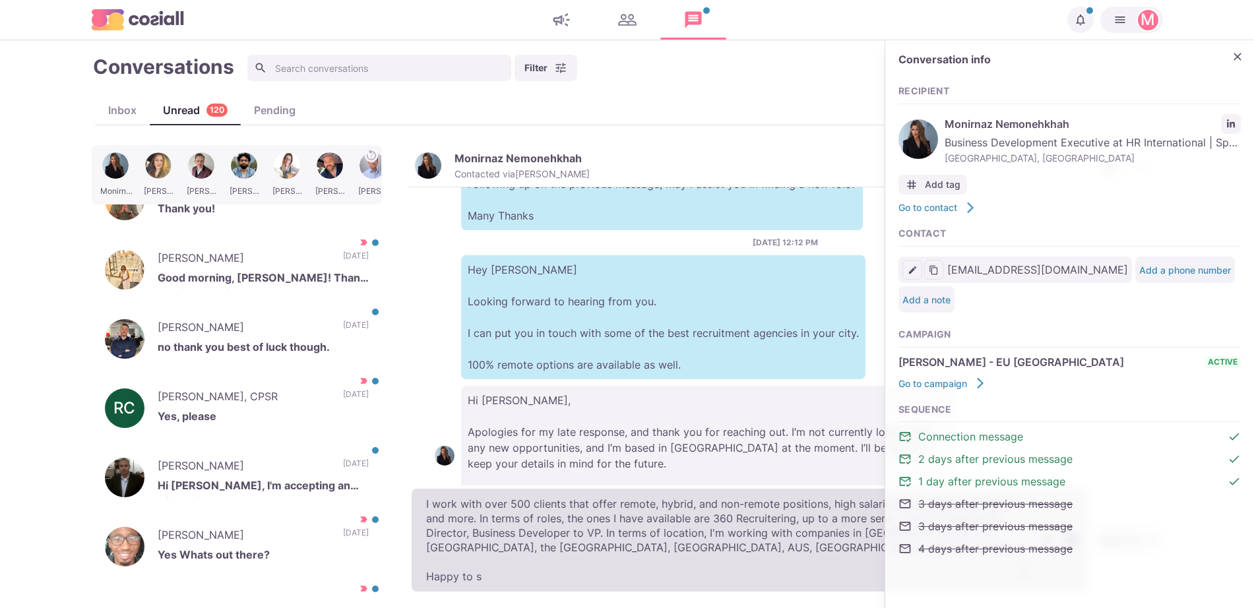
type textarea "I work with over 500 clients that offer remote, hybrid, and non-remote position…"
type textarea "x"
type textarea "I work with over 500 clients that offer remote, hybrid, and non-remote position…"
type textarea "x"
type textarea "I work with over 500 clients that offer remote, hybrid, and non-remote position…"
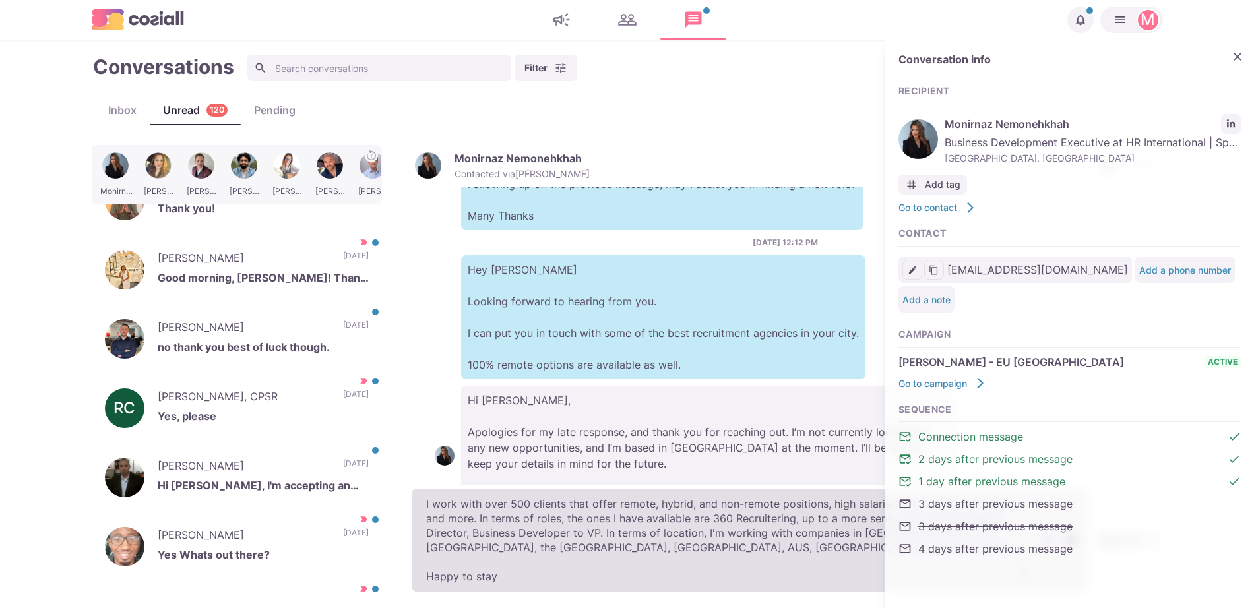
type textarea "x"
type textarea "I work with over 500 clients that offer remote, hybrid, and non-remote position…"
type textarea "x"
type textarea "I work with over 500 clients that offer remote, hybrid, and non-remote position…"
type textarea "x"
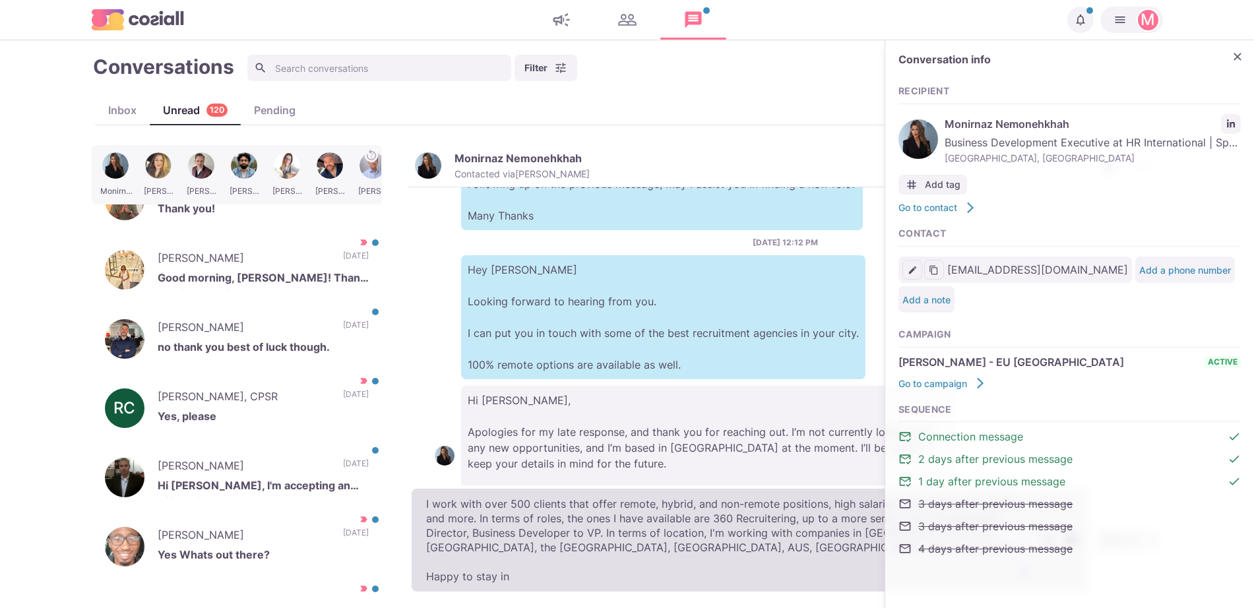
type textarea "I work with over 500 clients that offer remote, hybrid, and non-remote position…"
type textarea "x"
type textarea "I work with over 500 clients that offer remote, hybrid, and non-remote position…"
type textarea "x"
type textarea "I work with over 500 clients that offer remote, hybrid, and non-remote position…"
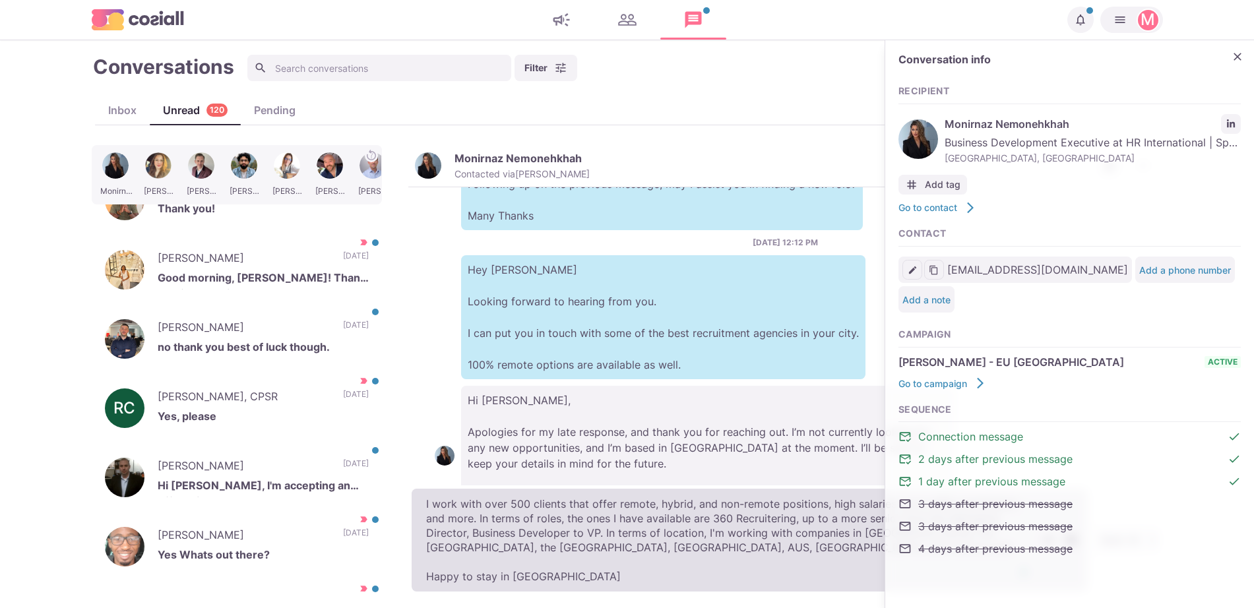
type textarea "x"
type textarea "I work with over 500 clients that offer remote, hybrid, and non-remote position…"
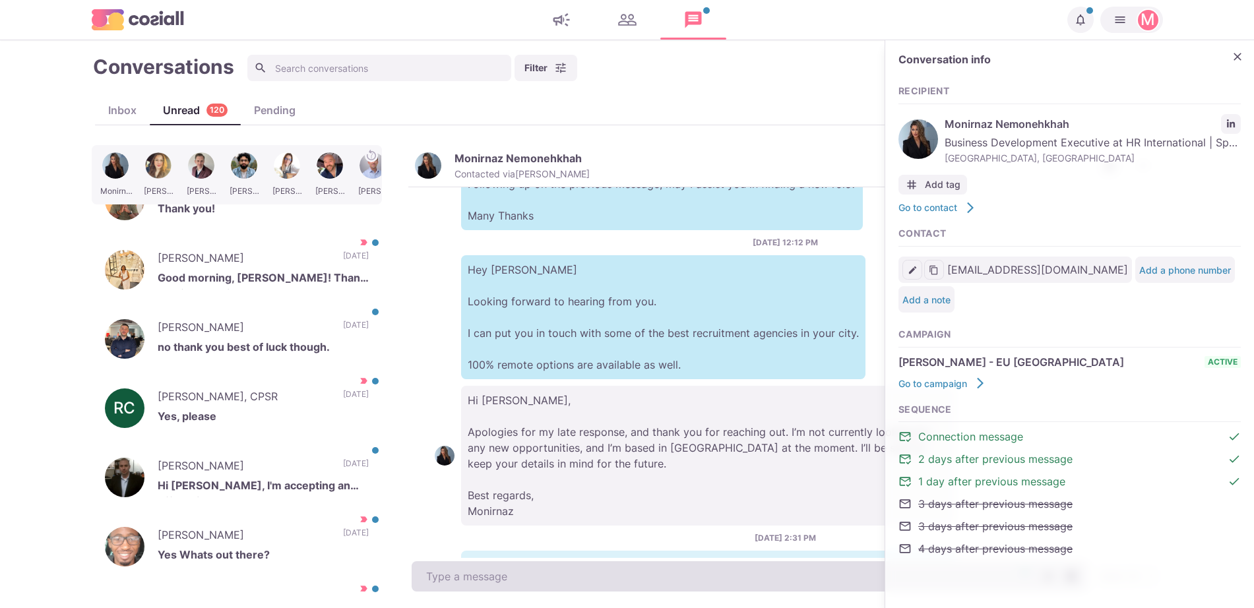
scroll to position [431, 0]
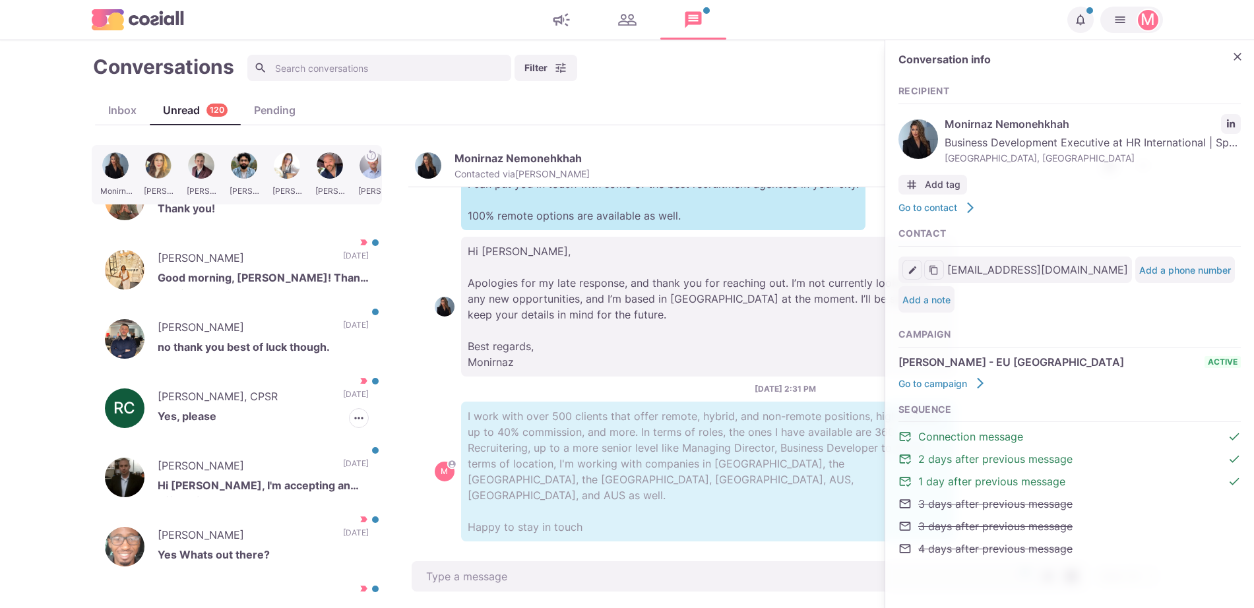
click at [251, 476] on p "[PERSON_NAME]" at bounding box center [244, 468] width 172 height 20
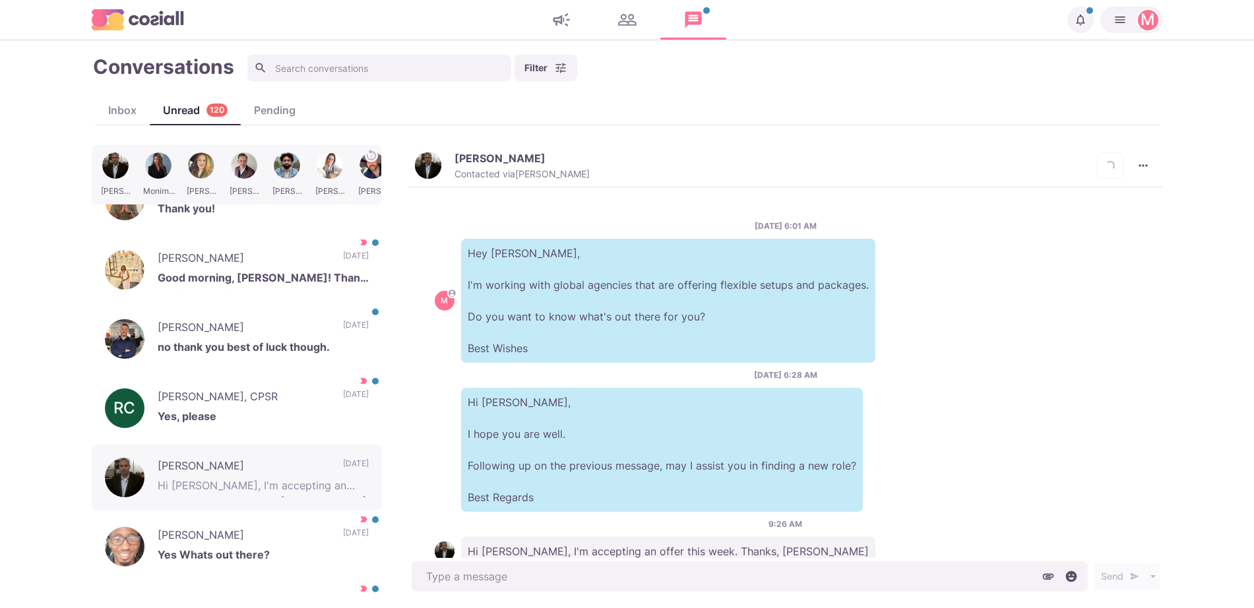
scroll to position [40, 0]
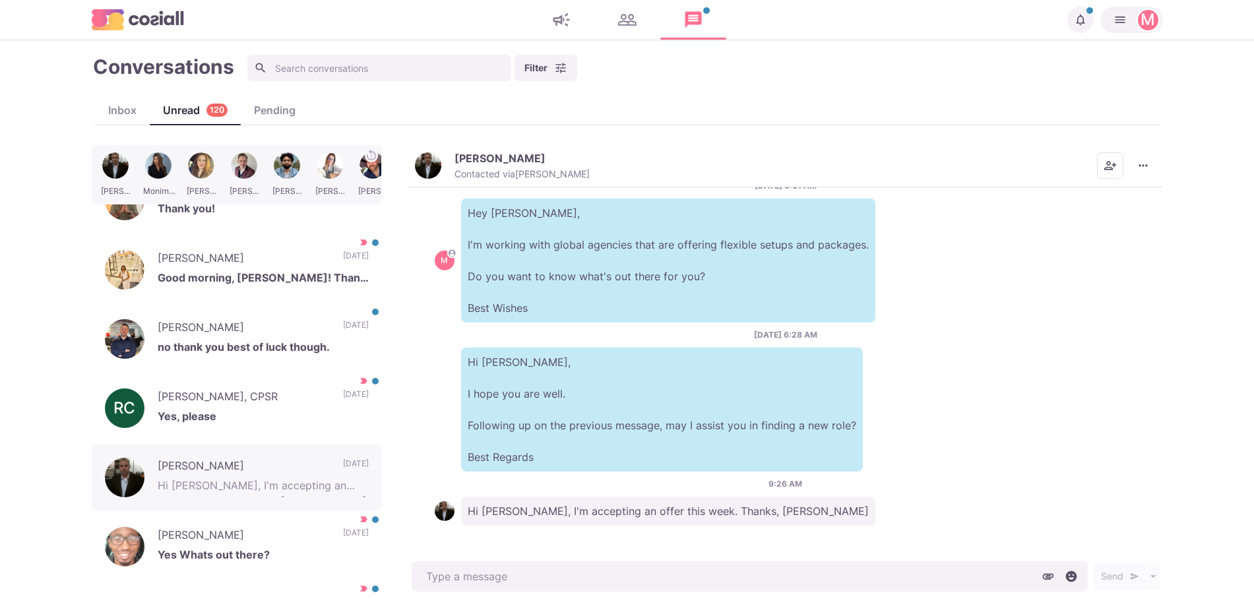
click at [436, 168] on img "button" at bounding box center [428, 165] width 26 height 26
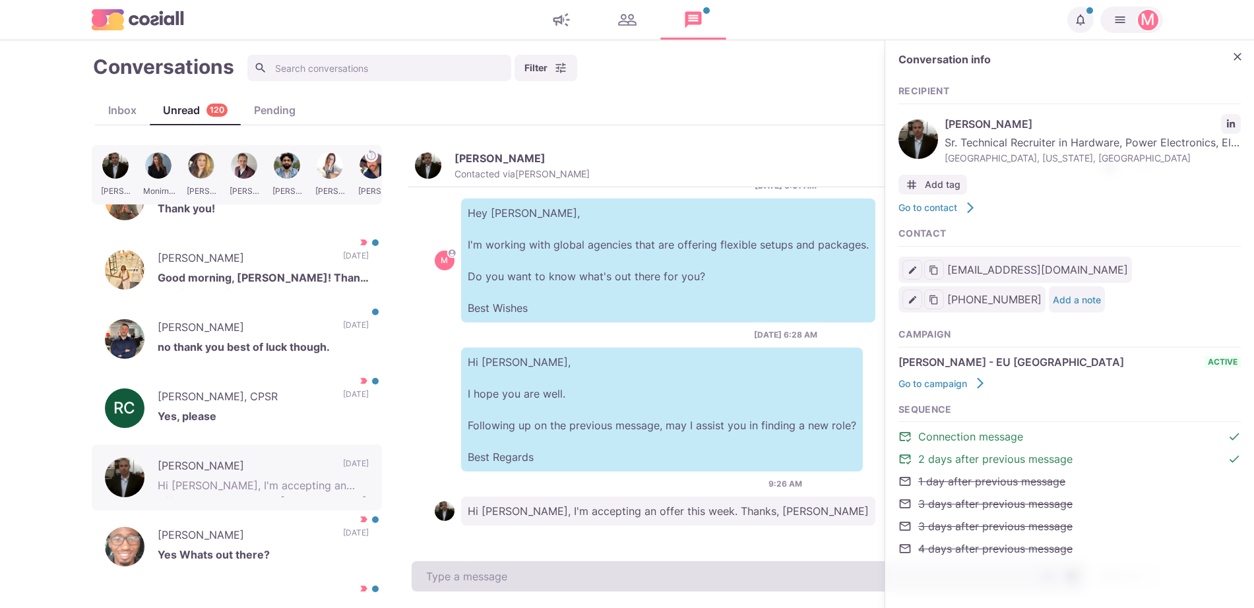
click at [528, 572] on textarea at bounding box center [750, 576] width 676 height 30
click at [528, 572] on textarea "To enrich screen reader interactions, please activate Accessibility in Grammarl…" at bounding box center [750, 576] width 676 height 30
type textarea "x"
type textarea "Hey M"
type textarea "x"
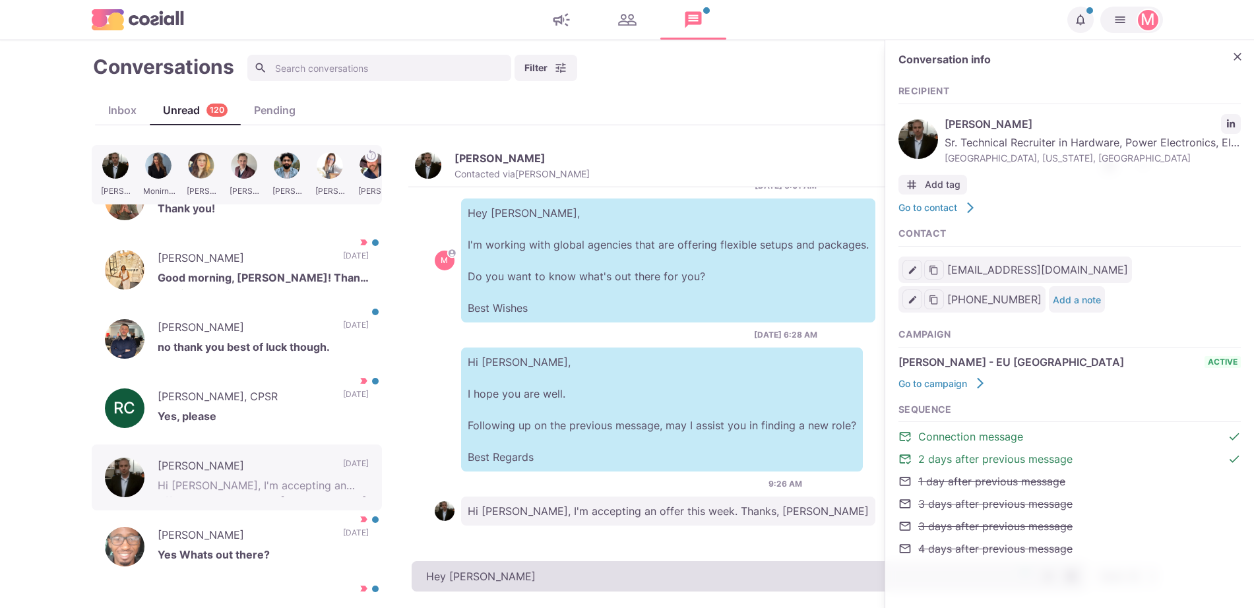
type textarea "Hey Mar"
type textarea "x"
type textarea "Hey [PERSON_NAME],"
type textarea "x"
type textarea "Hey [PERSON_NAME],"
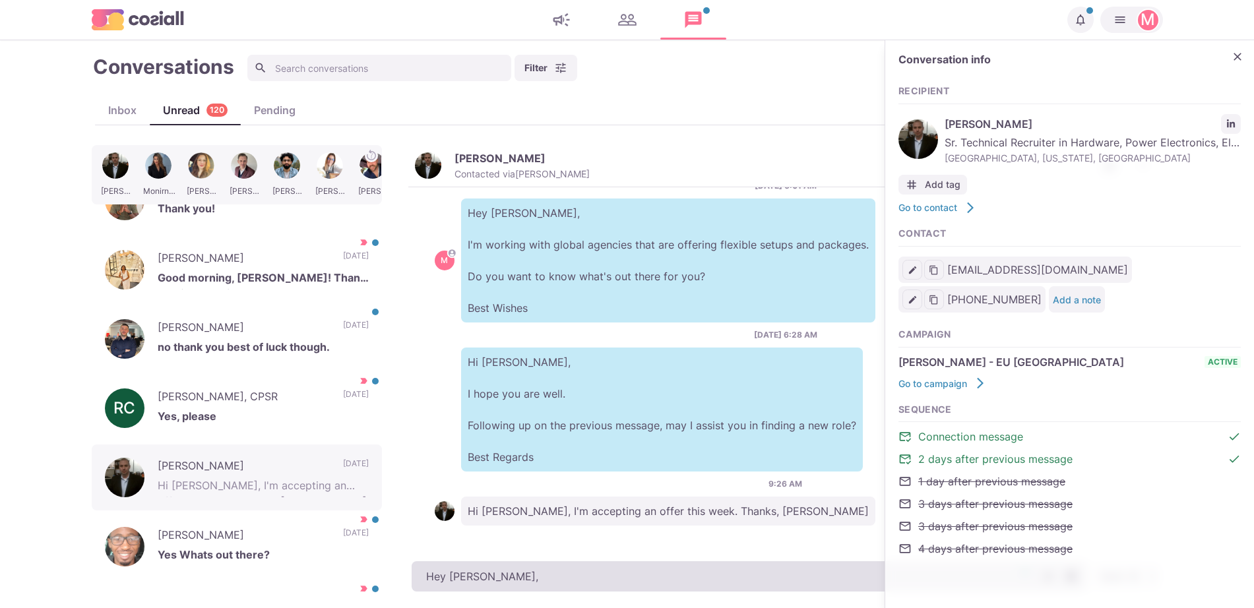
type textarea "x"
type textarea "Hey [PERSON_NAME], f"
type textarea "x"
type textarea "Hey [PERSON_NAME], fi"
type textarea "x"
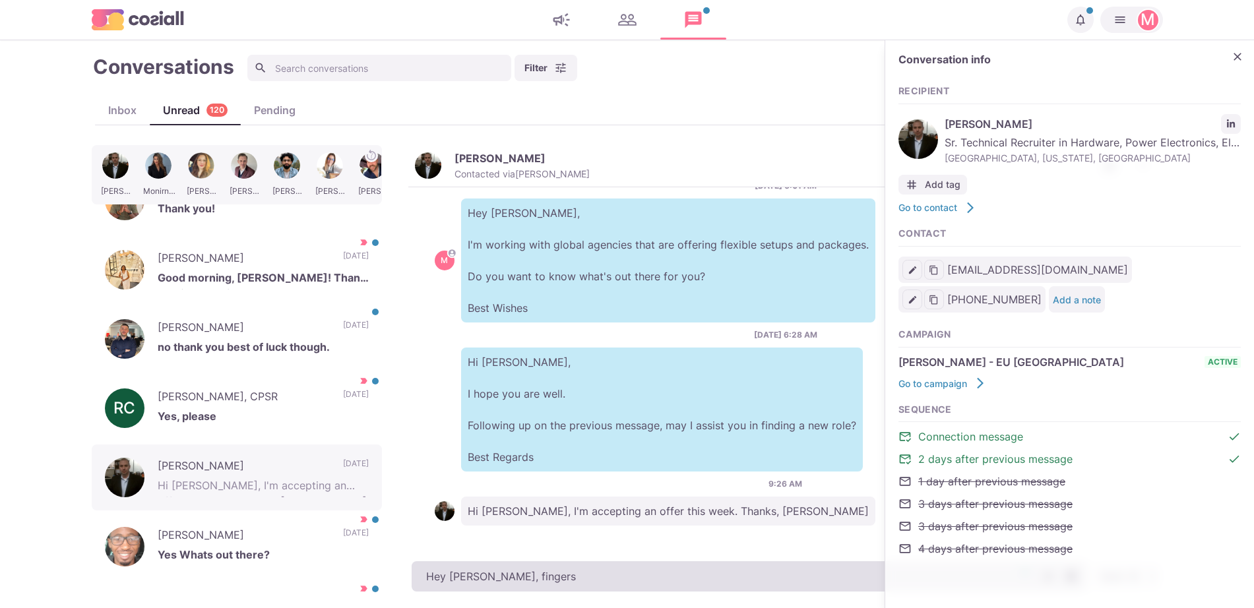
type textarea "Hey [PERSON_NAME], fingers c"
type textarea "x"
type textarea "Hey [PERSON_NAME], fingers crossed"
type textarea "x"
type textarea "Hey [PERSON_NAME], fingers crossed!"
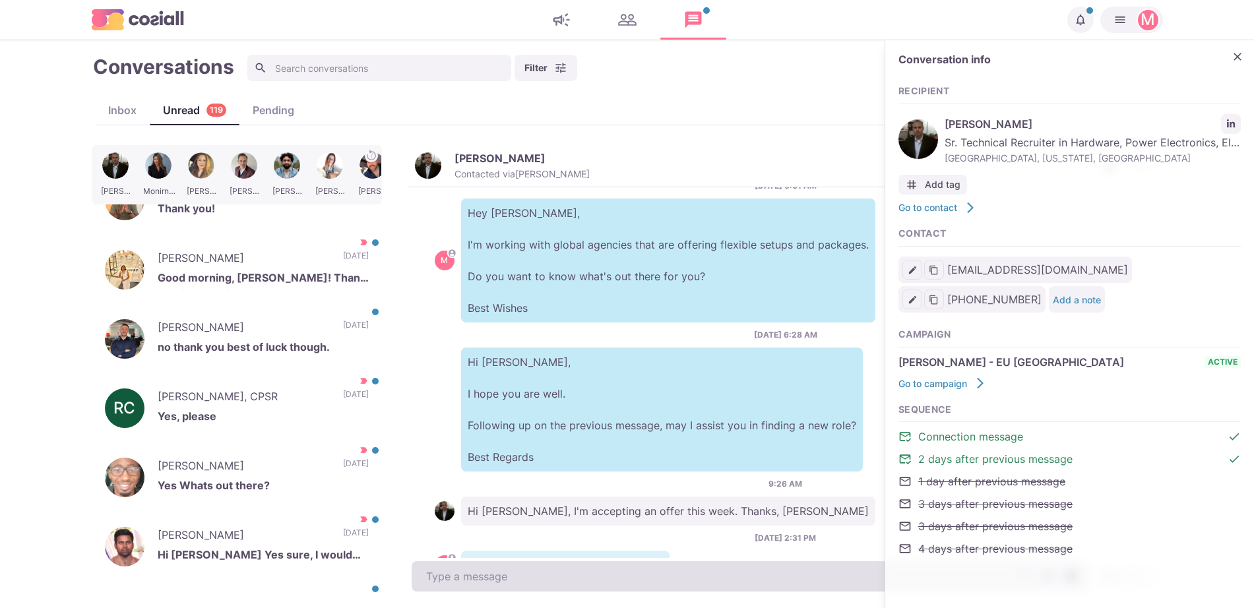
scroll to position [94, 0]
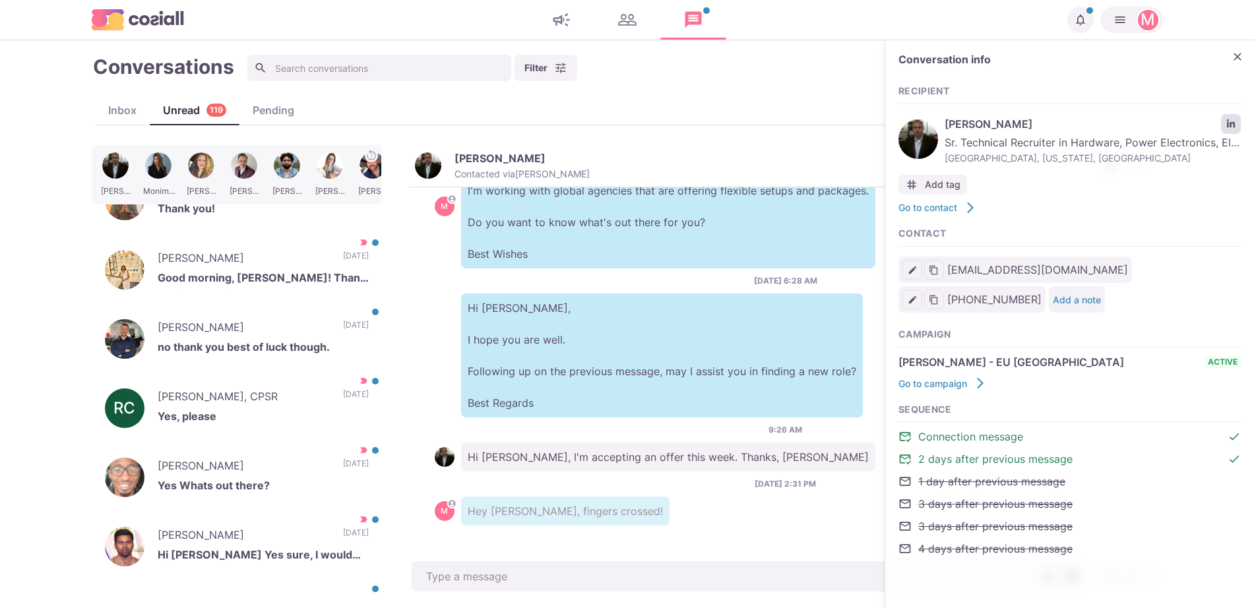
click at [1232, 124] on icon "LinkedIn profile link" at bounding box center [1230, 123] width 9 height 9
click at [1235, 53] on icon "Close" at bounding box center [1237, 56] width 13 height 13
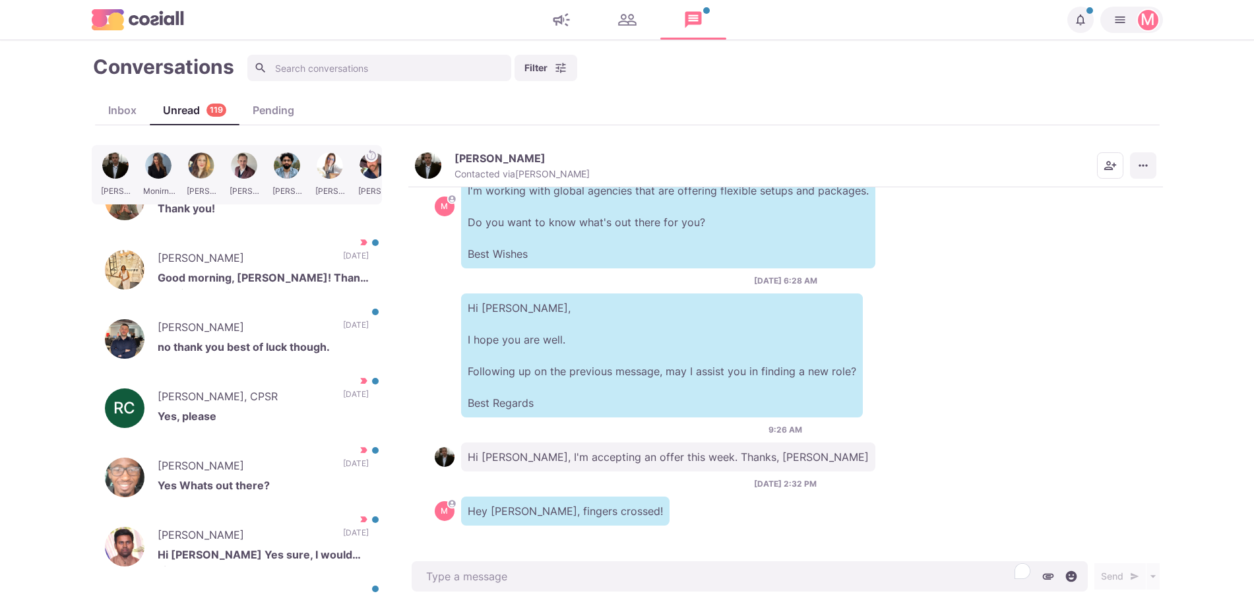
click at [1134, 167] on button "More menu" at bounding box center [1143, 165] width 26 height 26
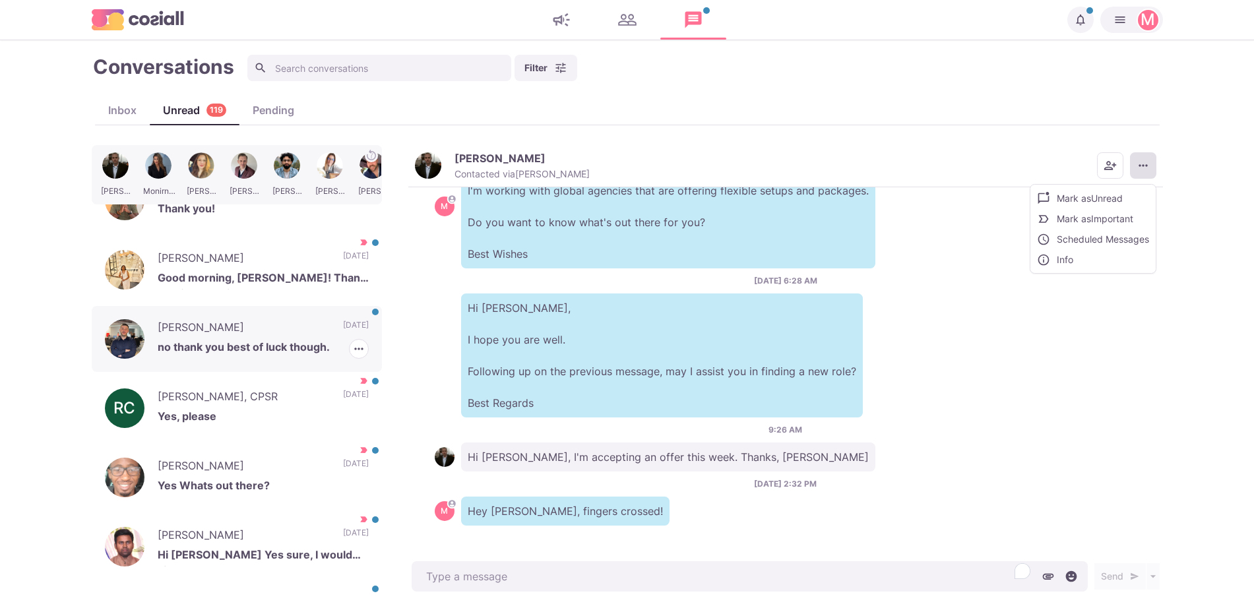
click at [343, 329] on p "[DATE]" at bounding box center [356, 329] width 26 height 20
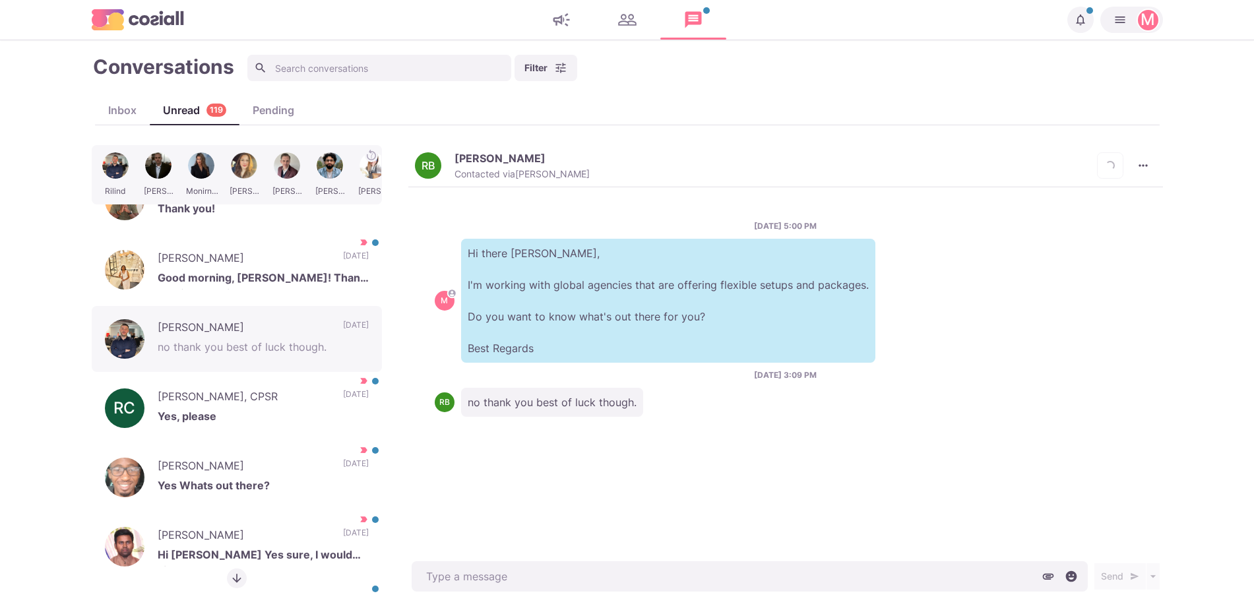
drag, startPoint x: 389, startPoint y: 188, endPoint x: 389, endPoint y: 282, distance: 93.7
click at [389, 282] on div "[PERSON_NAME] [PERSON_NAME] [PERSON_NAME] [PERSON_NAME] [PERSON_NAME] Sorry [PE…" at bounding box center [627, 370] width 1071 height 450
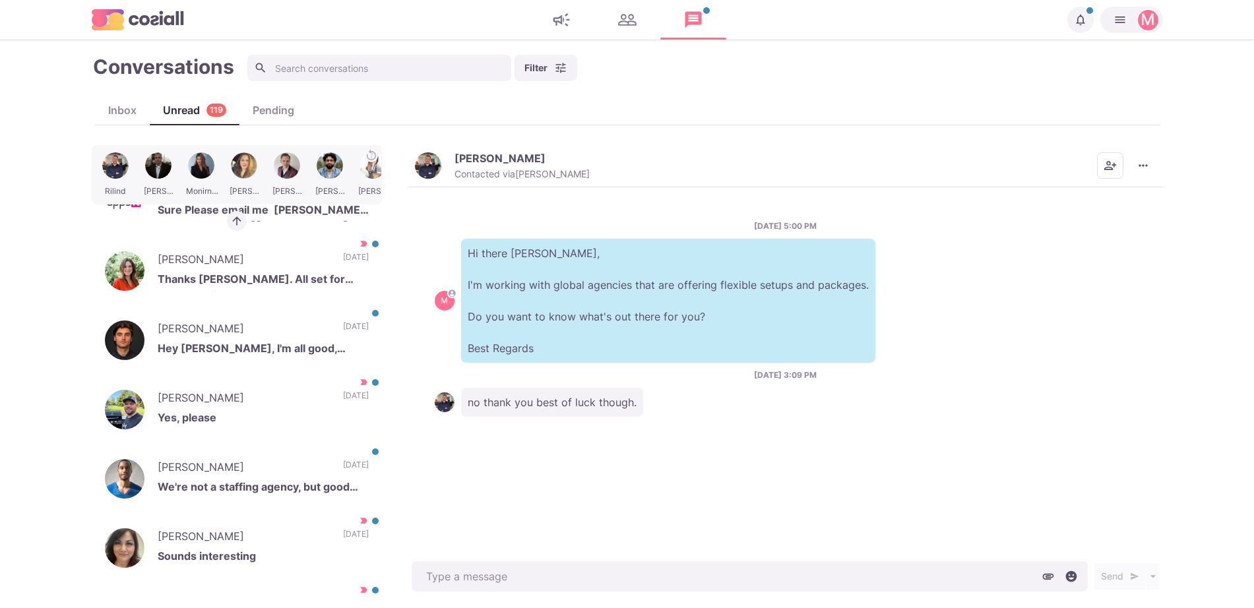
scroll to position [1005, 0]
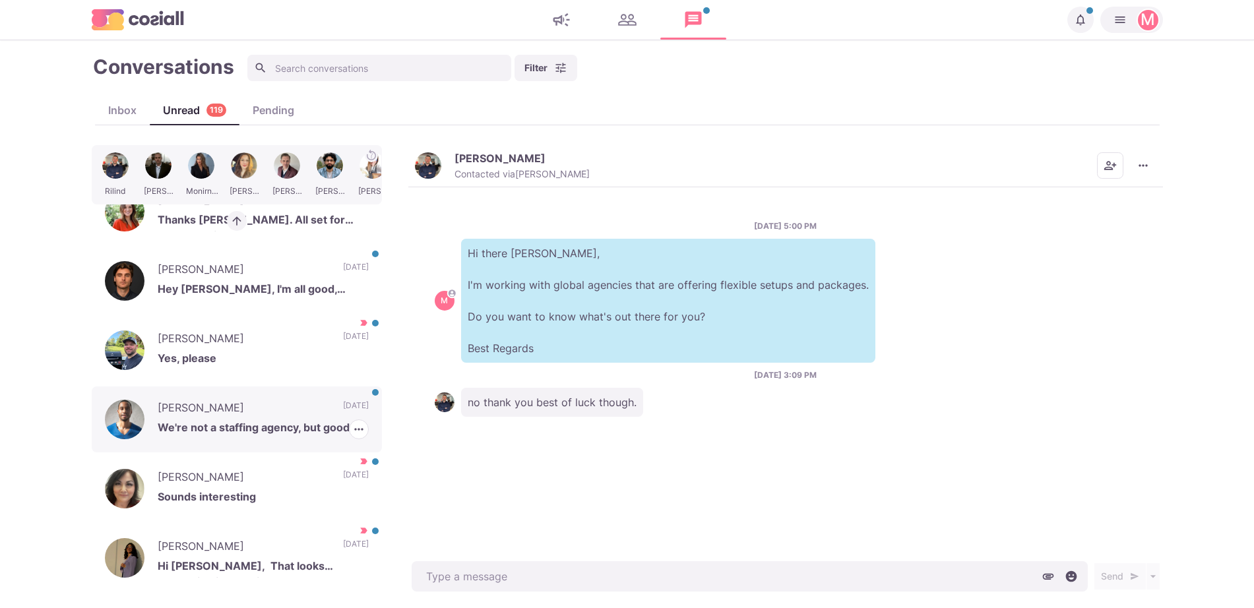
click at [343, 408] on p "[DATE]" at bounding box center [356, 410] width 26 height 20
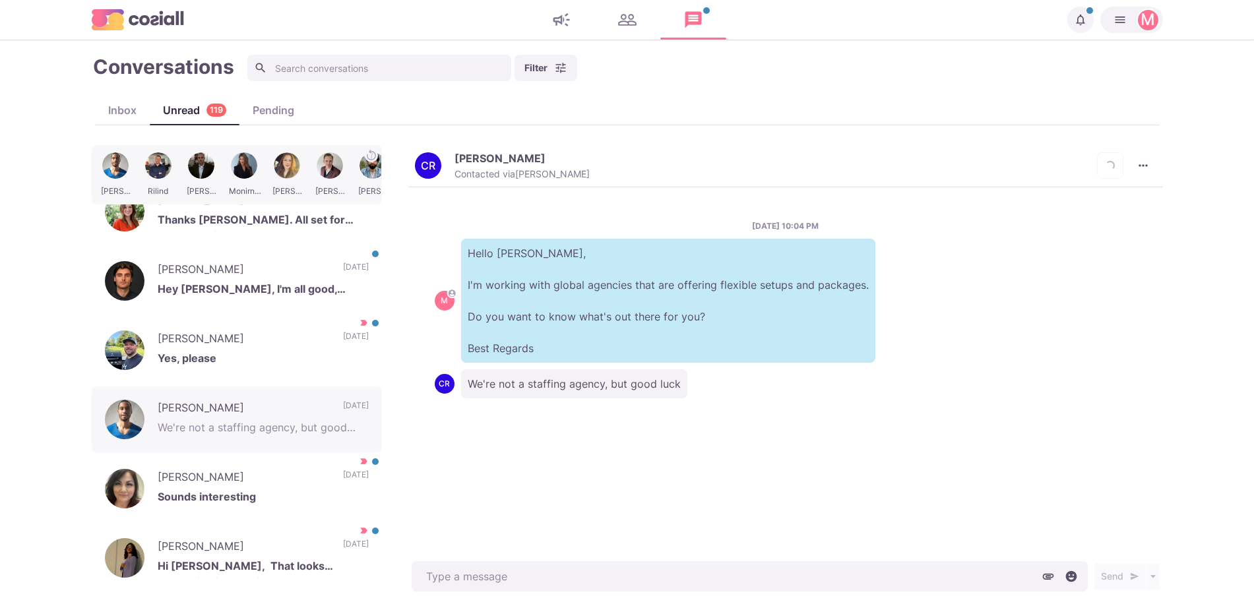
click at [450, 199] on div "[DATE] 10:04 PM M Hello [PERSON_NAME], I'm working with global agencies that ar…" at bounding box center [785, 372] width 755 height 371
click at [449, 166] on button "[PERSON_NAME] Contacted via [PERSON_NAME]" at bounding box center [502, 166] width 175 height 28
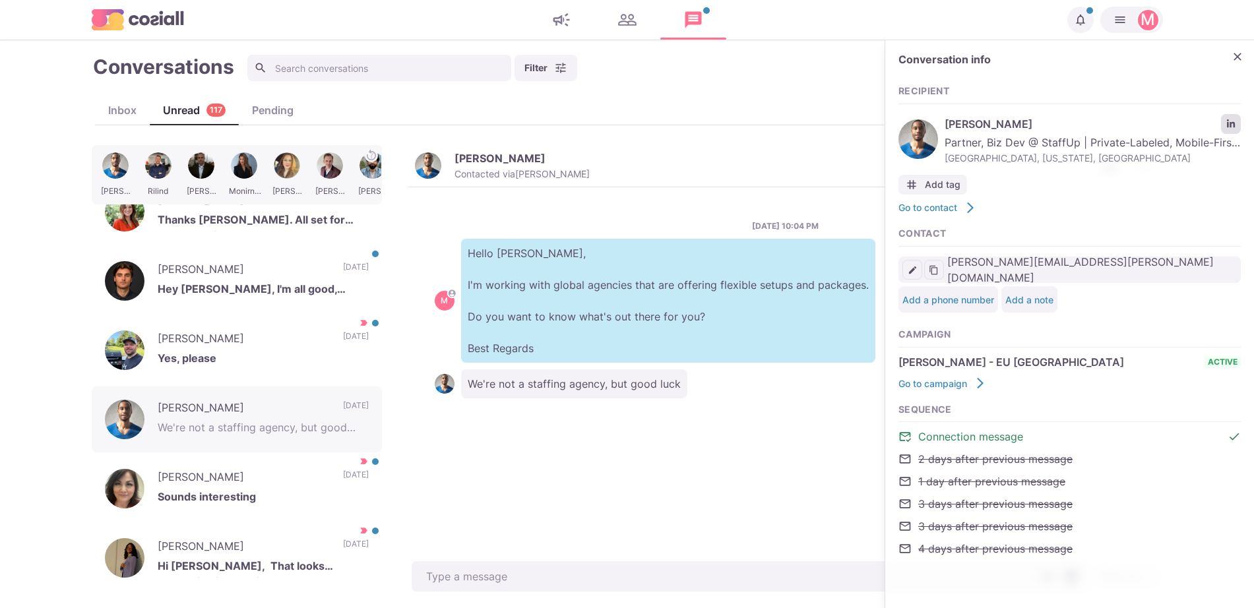
click at [1226, 117] on link "LinkedIn profile link" at bounding box center [1231, 124] width 20 height 20
type textarea "x"
